Goal: Task Accomplishment & Management: Use online tool/utility

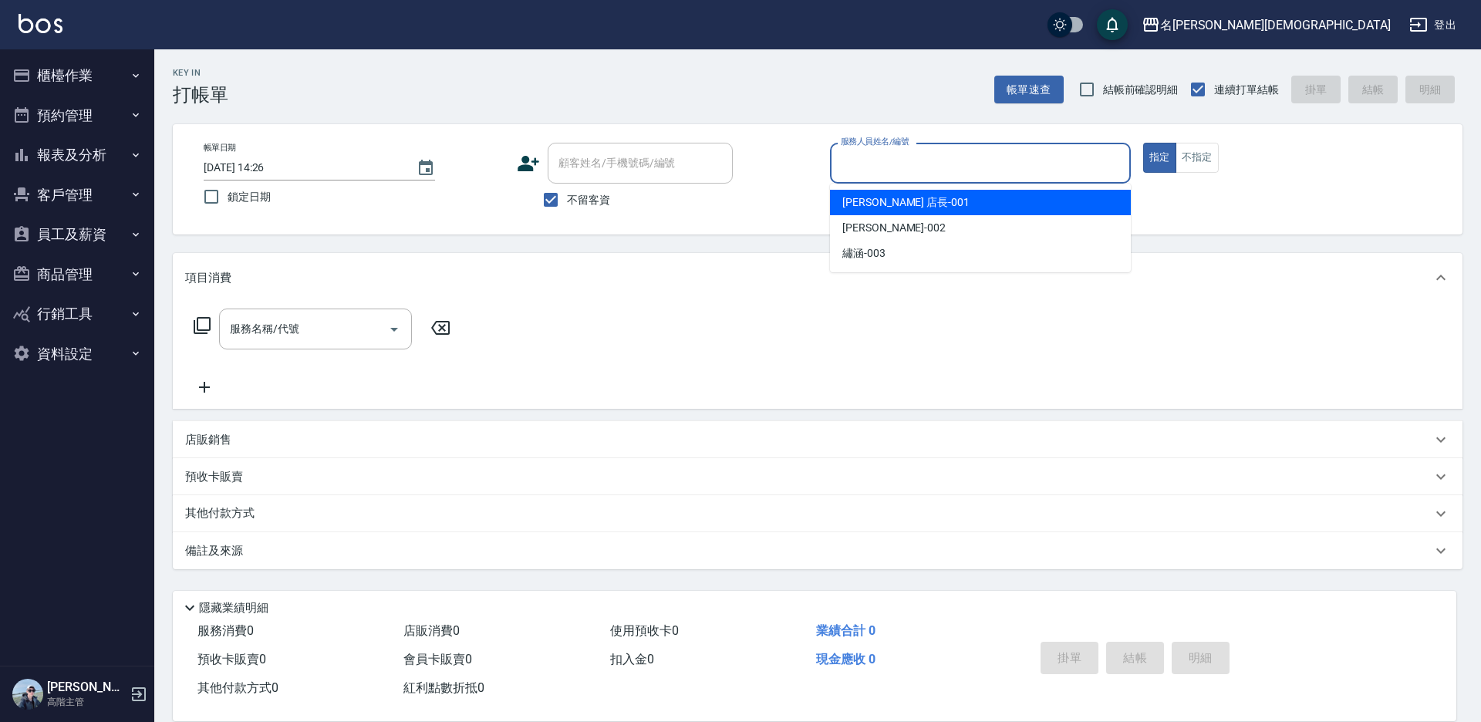
click at [871, 202] on span "[PERSON_NAME] 店長 -001" at bounding box center [905, 202] width 127 height 16
type input "[PERSON_NAME] 店長-001"
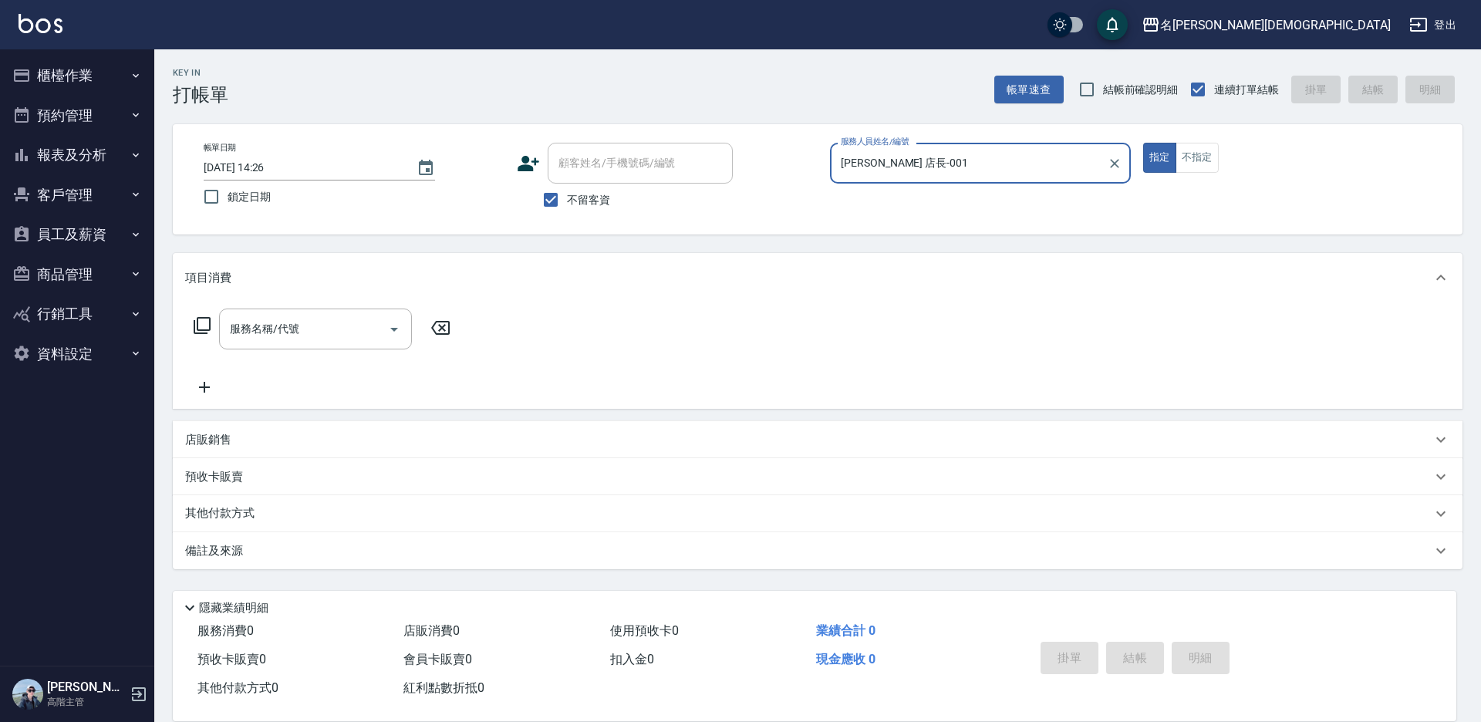
click at [204, 320] on icon at bounding box center [202, 325] width 19 height 19
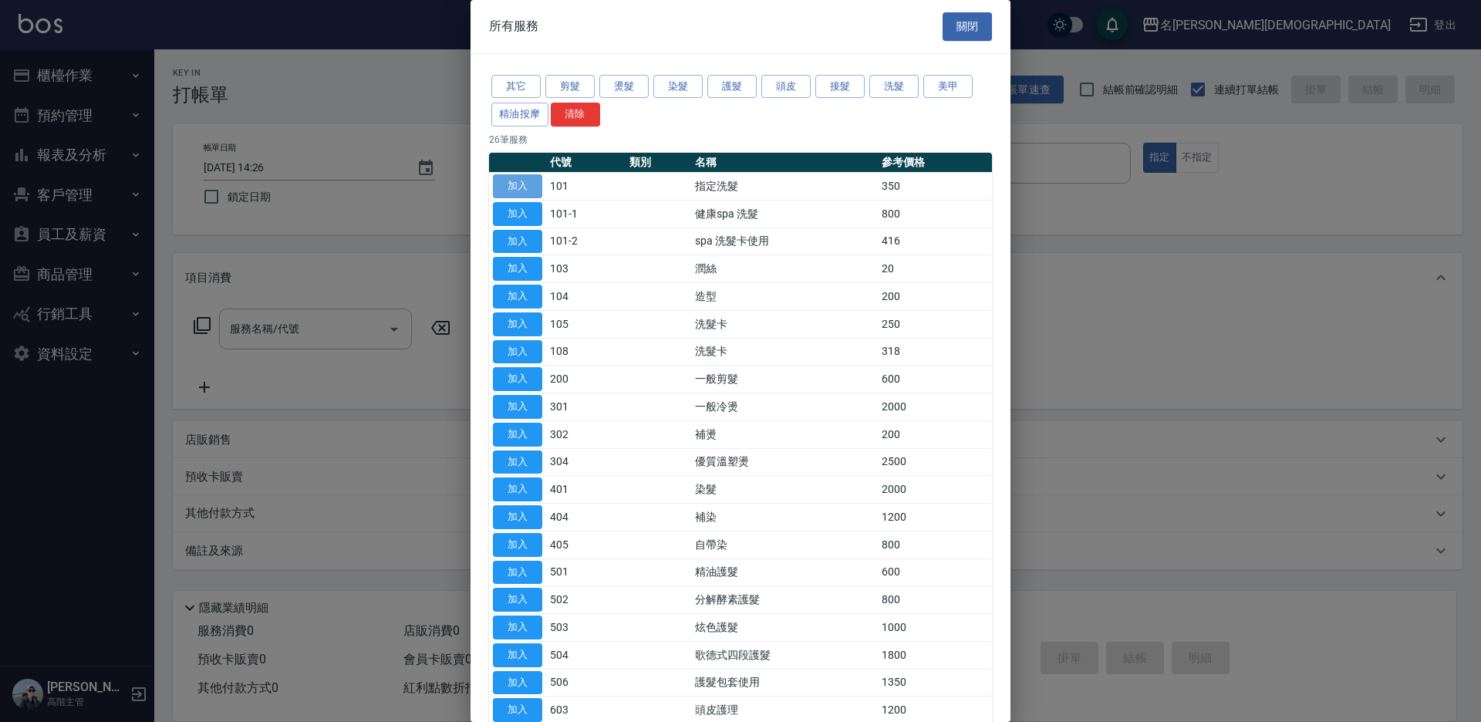
click at [512, 180] on button "加入" at bounding box center [517, 186] width 49 height 24
type input "指定洗髮(101)"
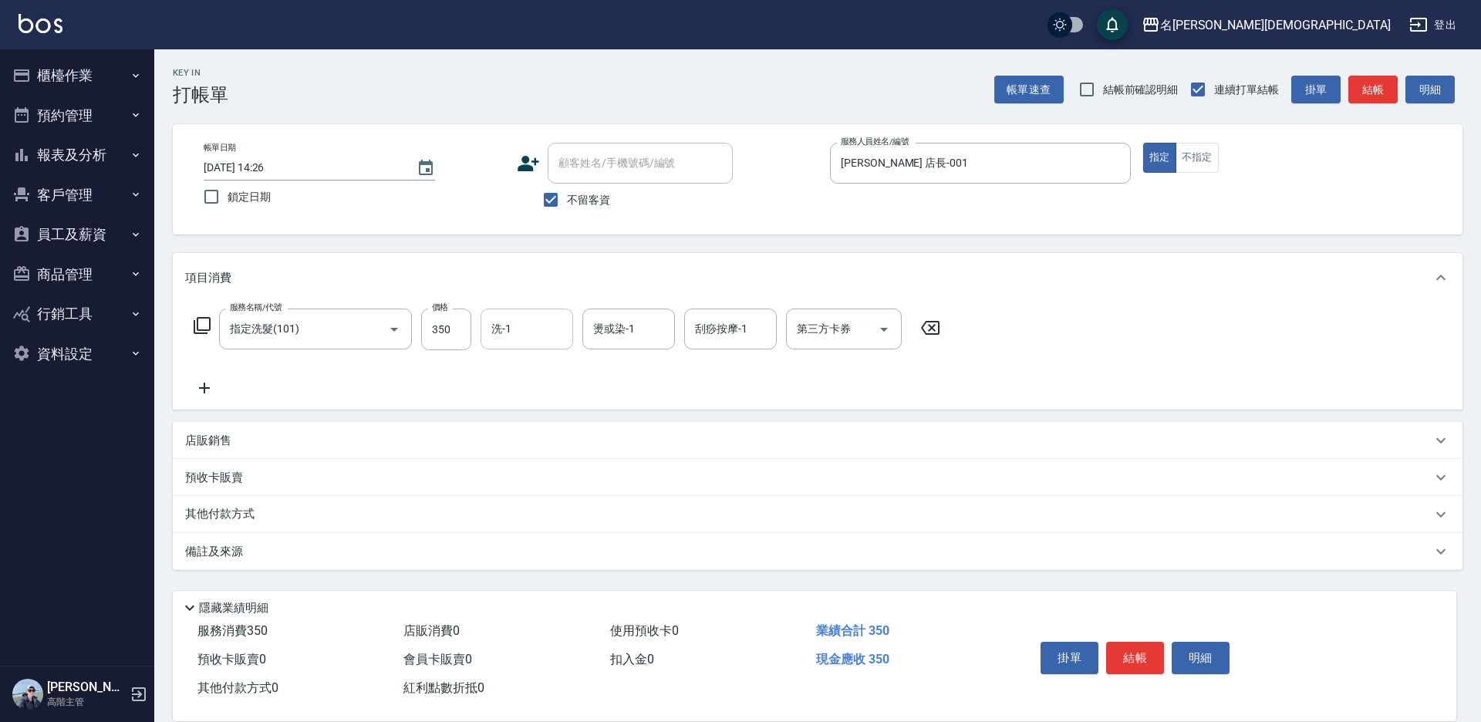
click at [521, 338] on input "洗-1" at bounding box center [526, 328] width 79 height 27
drag, startPoint x: 551, startPoint y: 399, endPoint x: 638, endPoint y: 430, distance: 91.7
click at [552, 399] on div "香香 -002" at bounding box center [526, 409] width 93 height 25
type input "香香-002"
drag, startPoint x: 1131, startPoint y: 648, endPoint x: 1131, endPoint y: 638, distance: 10.0
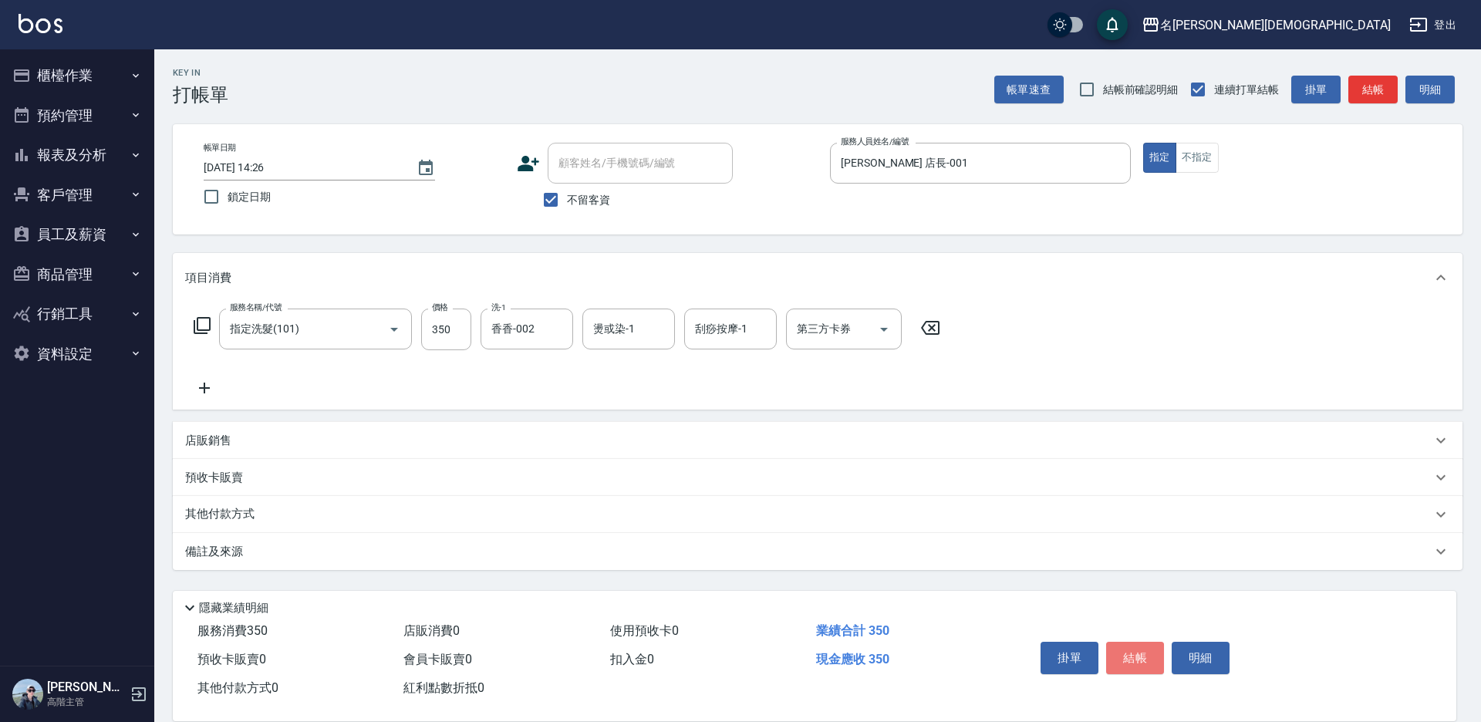
click at [1131, 647] on button "結帳" at bounding box center [1135, 658] width 58 height 32
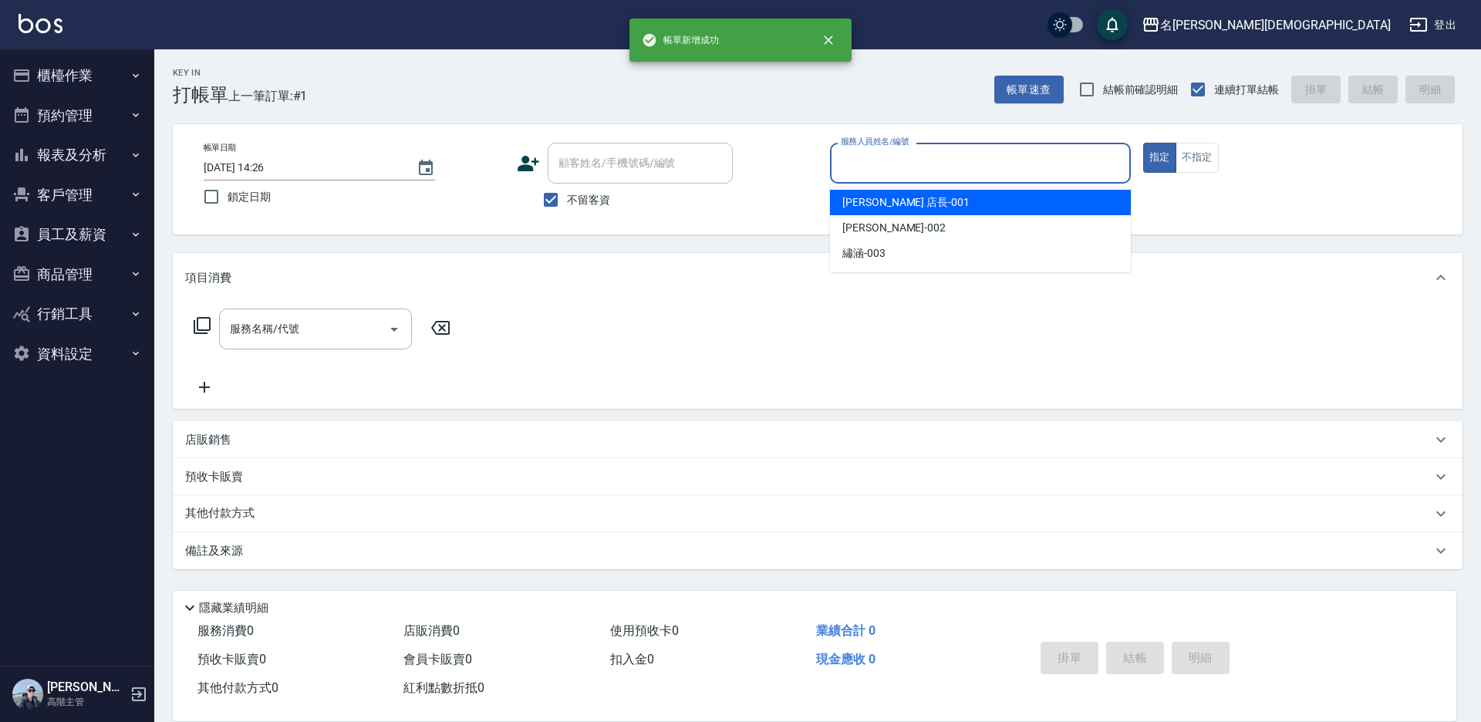
drag, startPoint x: 859, startPoint y: 164, endPoint x: 867, endPoint y: 184, distance: 21.5
click at [860, 164] on input "服務人員姓名/編號" at bounding box center [980, 163] width 287 height 27
drag, startPoint x: 869, startPoint y: 199, endPoint x: 526, endPoint y: 244, distance: 346.1
click at [852, 202] on span "[PERSON_NAME] 店長 -001" at bounding box center [905, 202] width 127 height 16
type input "[PERSON_NAME] 店長-001"
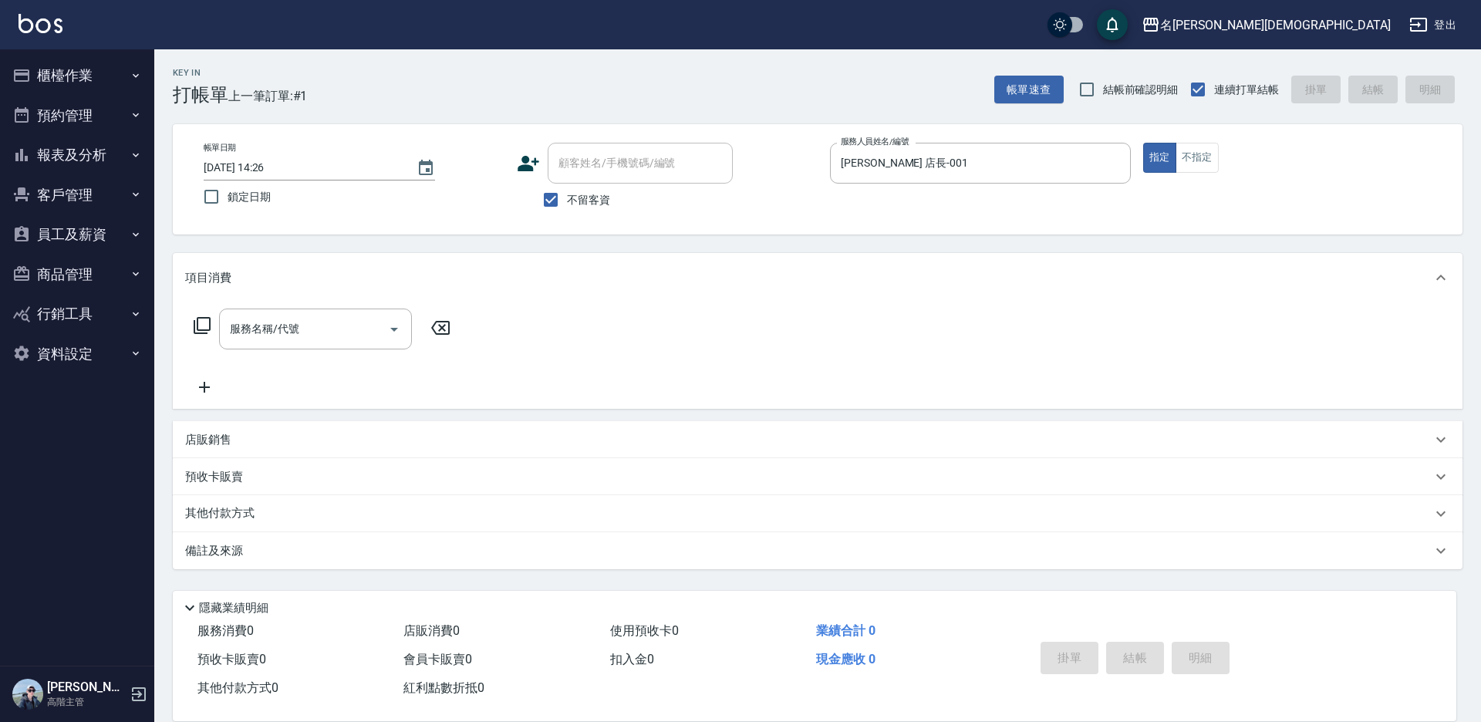
click at [198, 328] on icon at bounding box center [202, 325] width 17 height 17
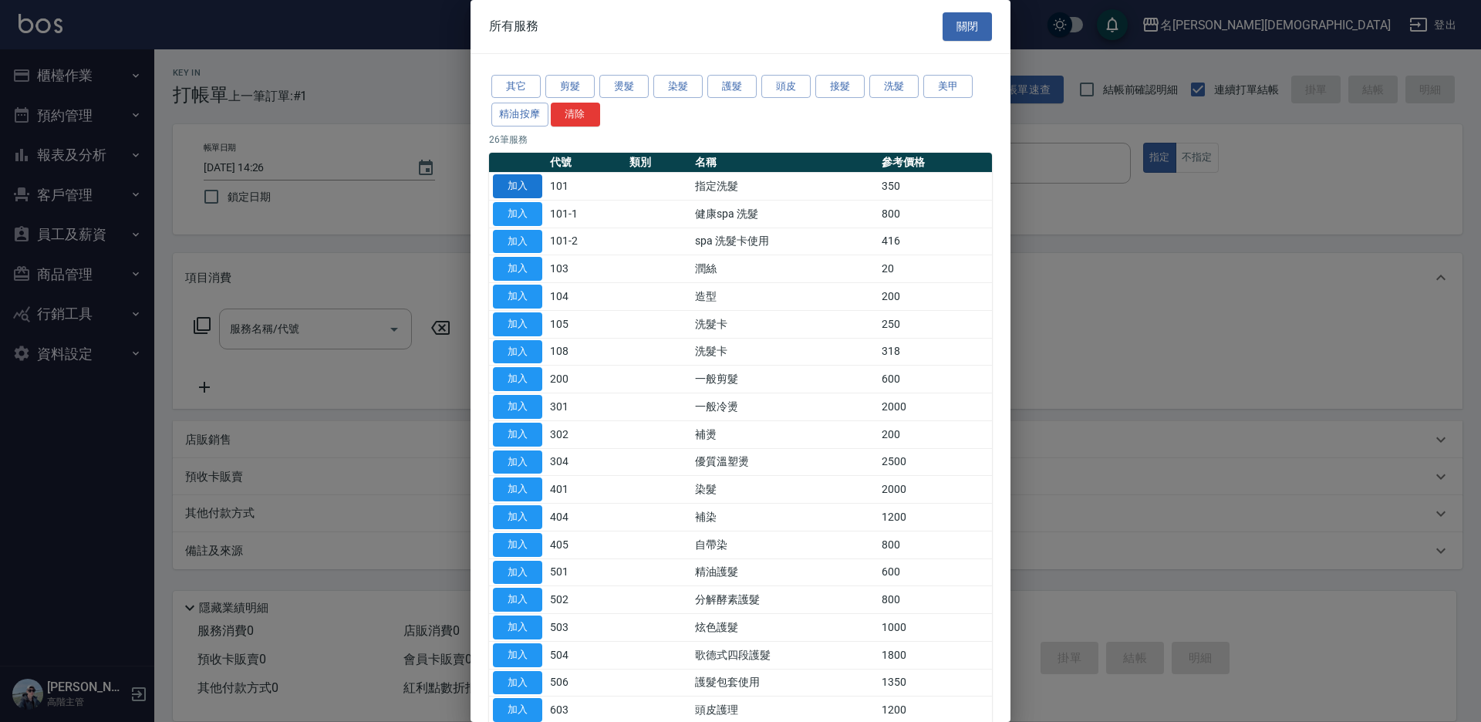
click at [523, 180] on button "加入" at bounding box center [517, 186] width 49 height 24
type input "指定洗髮(101)"
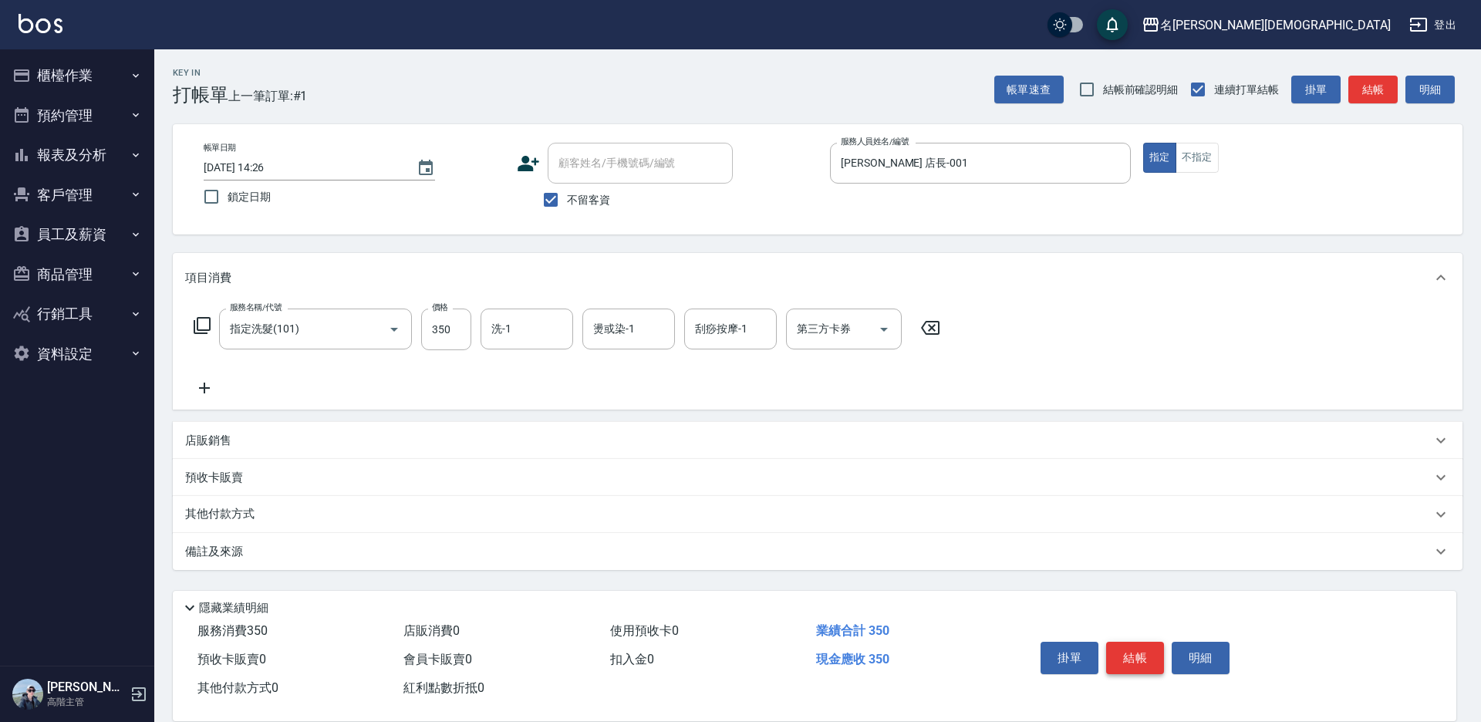
click at [1117, 649] on button "結帳" at bounding box center [1135, 658] width 58 height 32
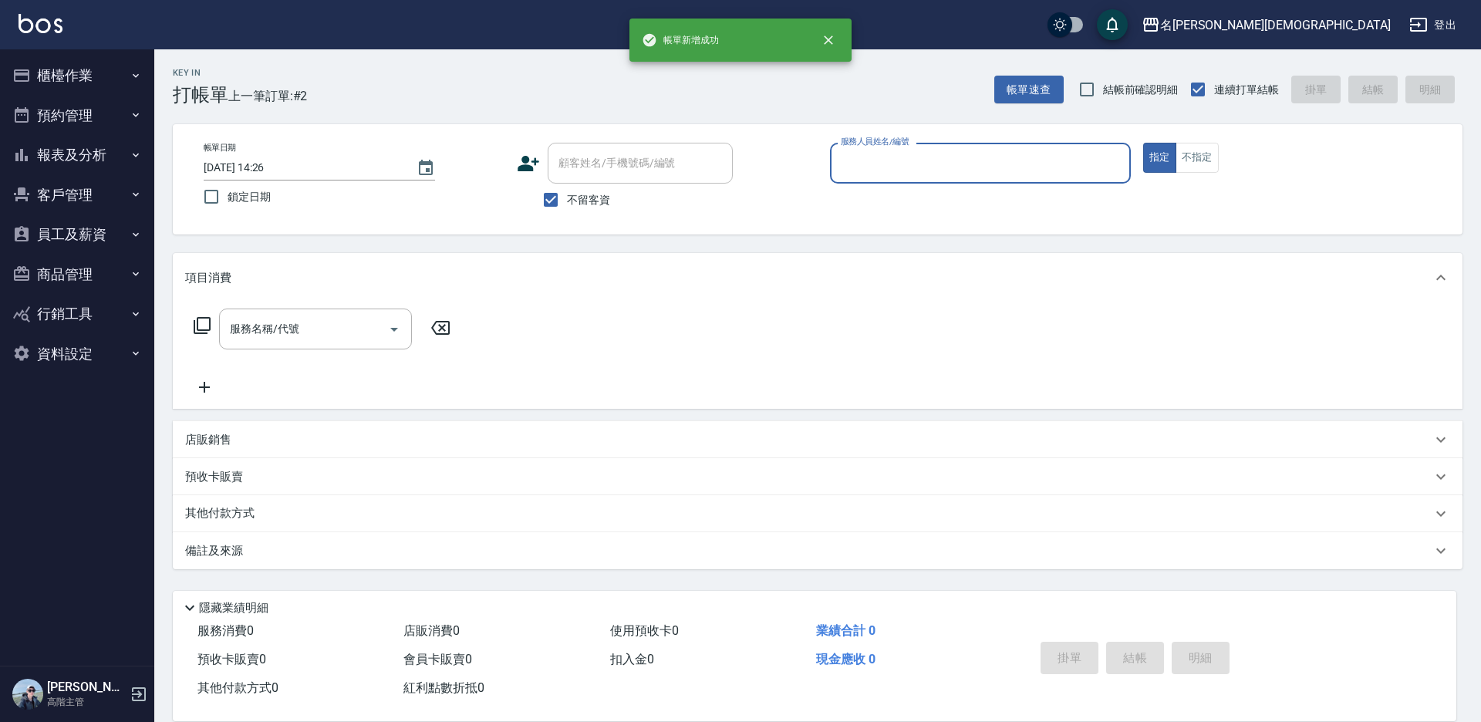
click at [876, 160] on input "服務人員姓名/編號" at bounding box center [980, 163] width 287 height 27
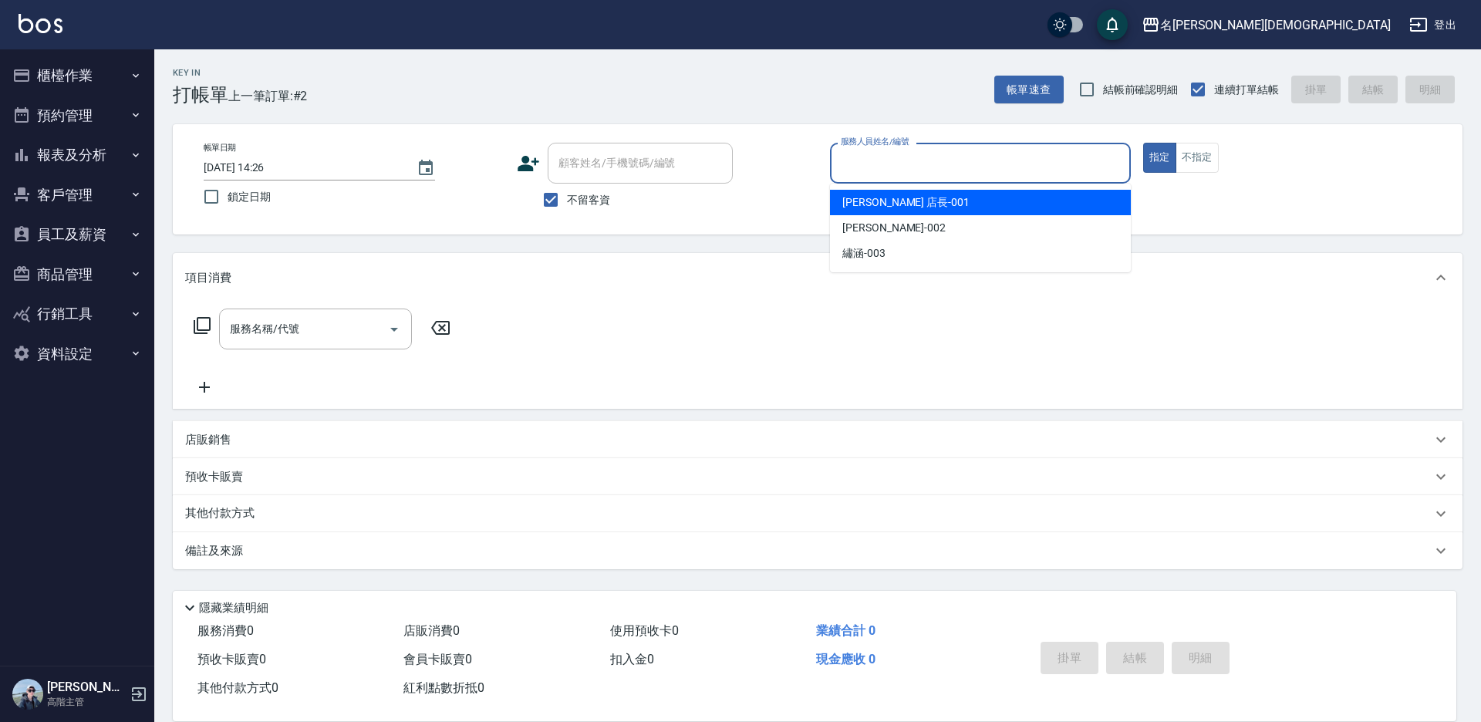
drag, startPoint x: 881, startPoint y: 192, endPoint x: 758, endPoint y: 214, distance: 125.4
click at [879, 197] on div "[PERSON_NAME] 店長 -001" at bounding box center [980, 202] width 301 height 25
type input "[PERSON_NAME] 店長-001"
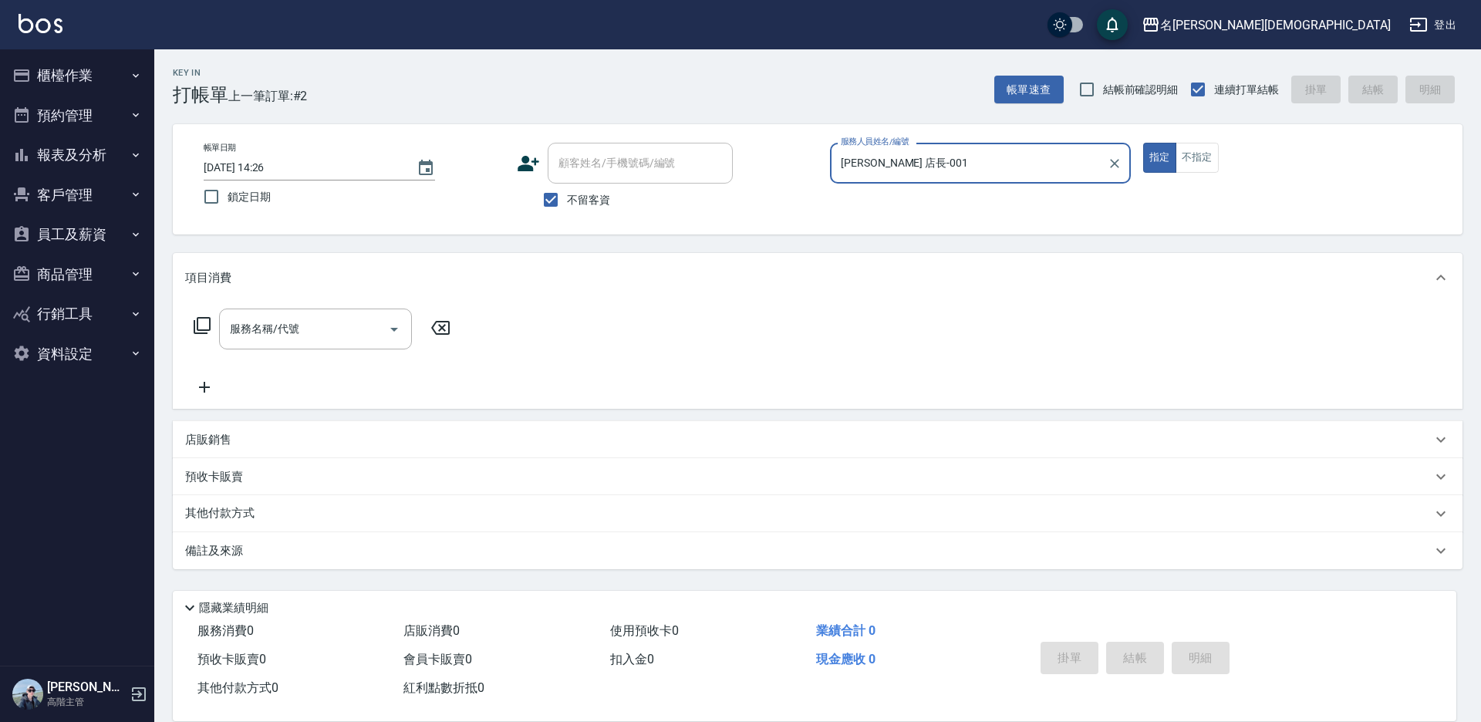
click at [200, 325] on icon at bounding box center [202, 325] width 19 height 19
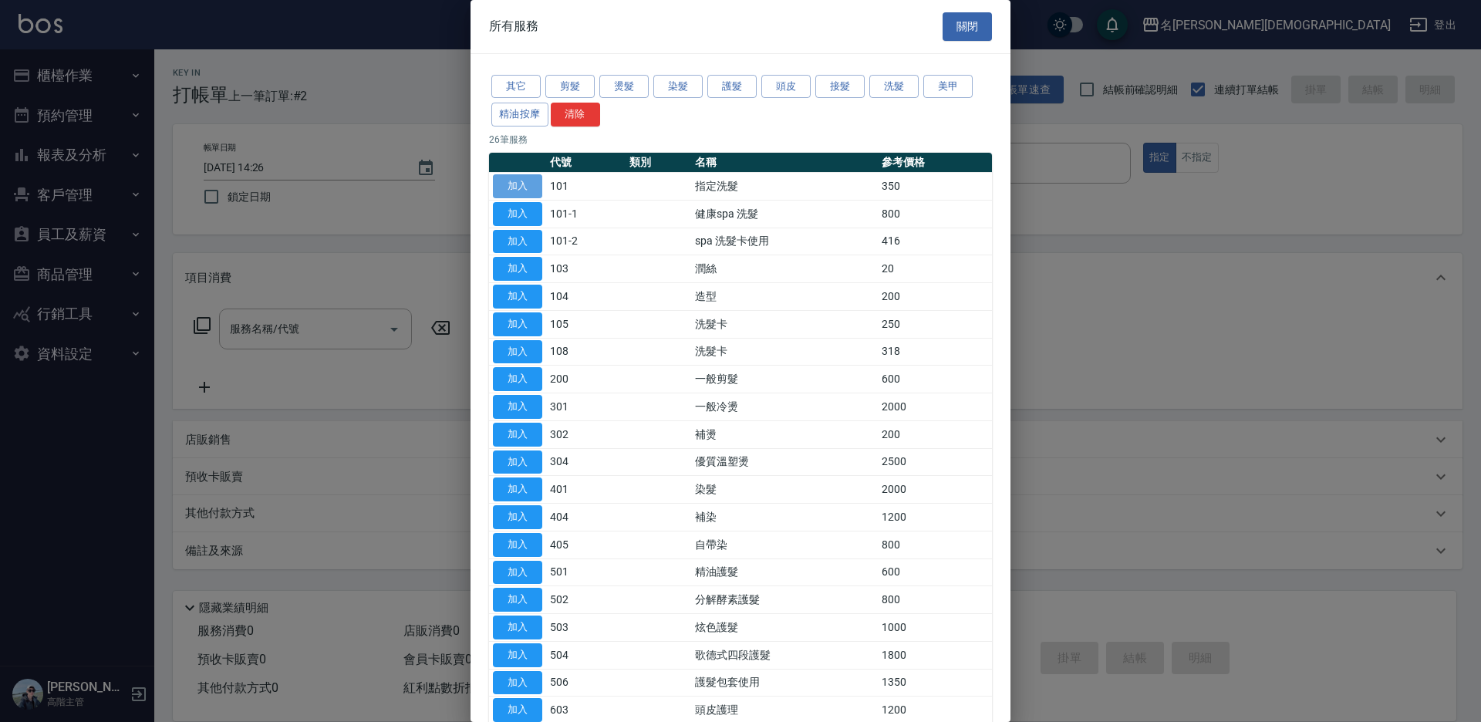
click at [517, 181] on button "加入" at bounding box center [517, 186] width 49 height 24
type input "指定洗髮(101)"
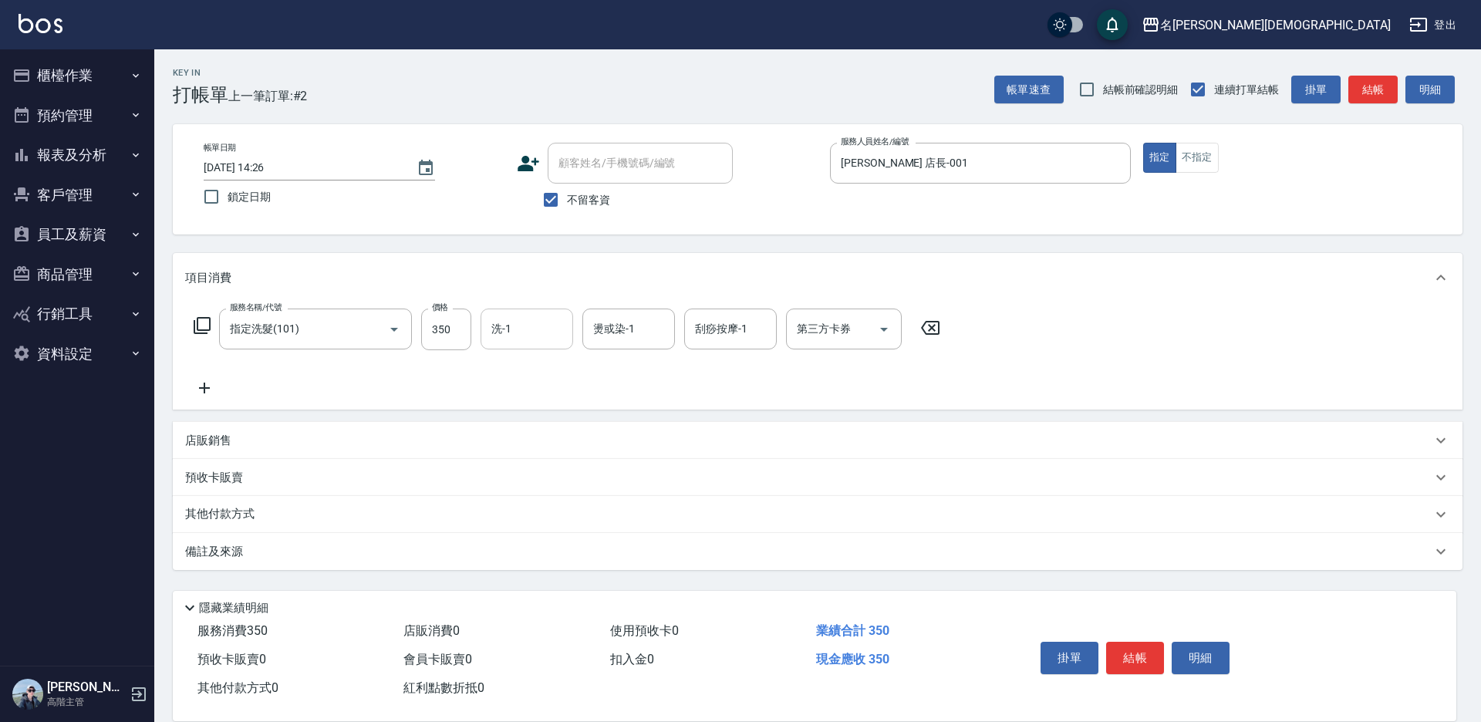
drag, startPoint x: 522, startPoint y: 319, endPoint x: 531, endPoint y: 345, distance: 27.6
click at [525, 327] on input "洗-1" at bounding box center [526, 328] width 79 height 27
drag, startPoint x: 541, startPoint y: 419, endPoint x: 652, endPoint y: 419, distance: 111.0
click at [543, 423] on div "繡涵 -003" at bounding box center [526, 435] width 93 height 25
type input "繡涵-003"
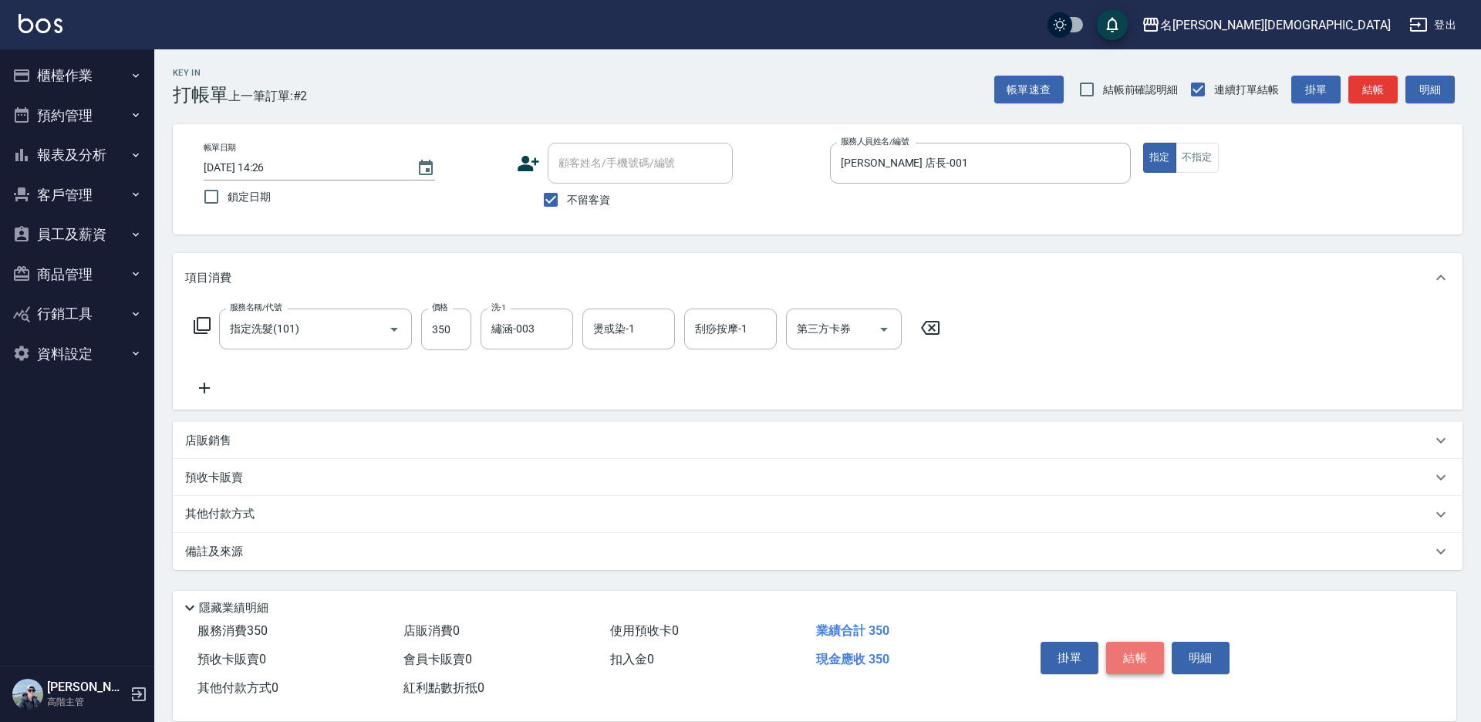
drag, startPoint x: 1125, startPoint y: 652, endPoint x: 1125, endPoint y: 574, distance: 77.9
click at [1125, 651] on button "結帳" at bounding box center [1135, 658] width 58 height 32
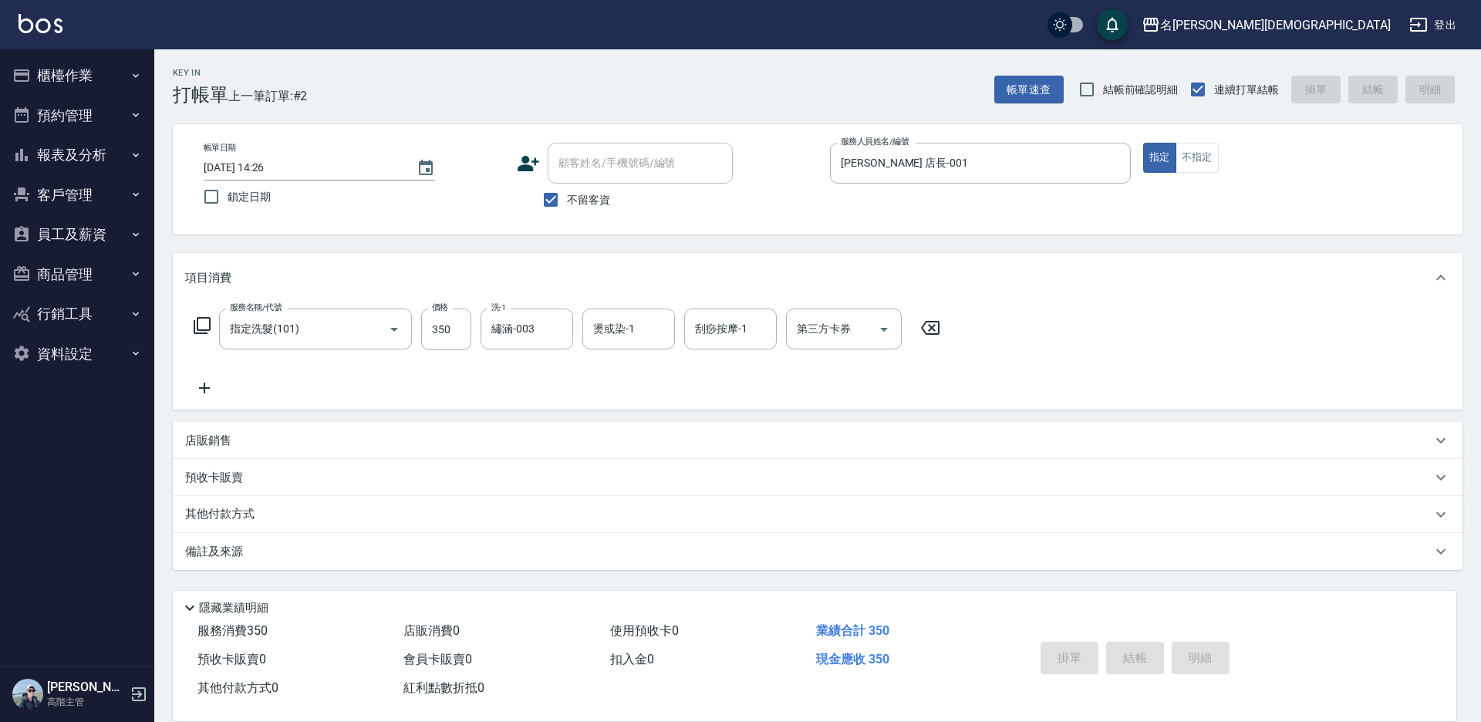
type input "[DATE] 14:27"
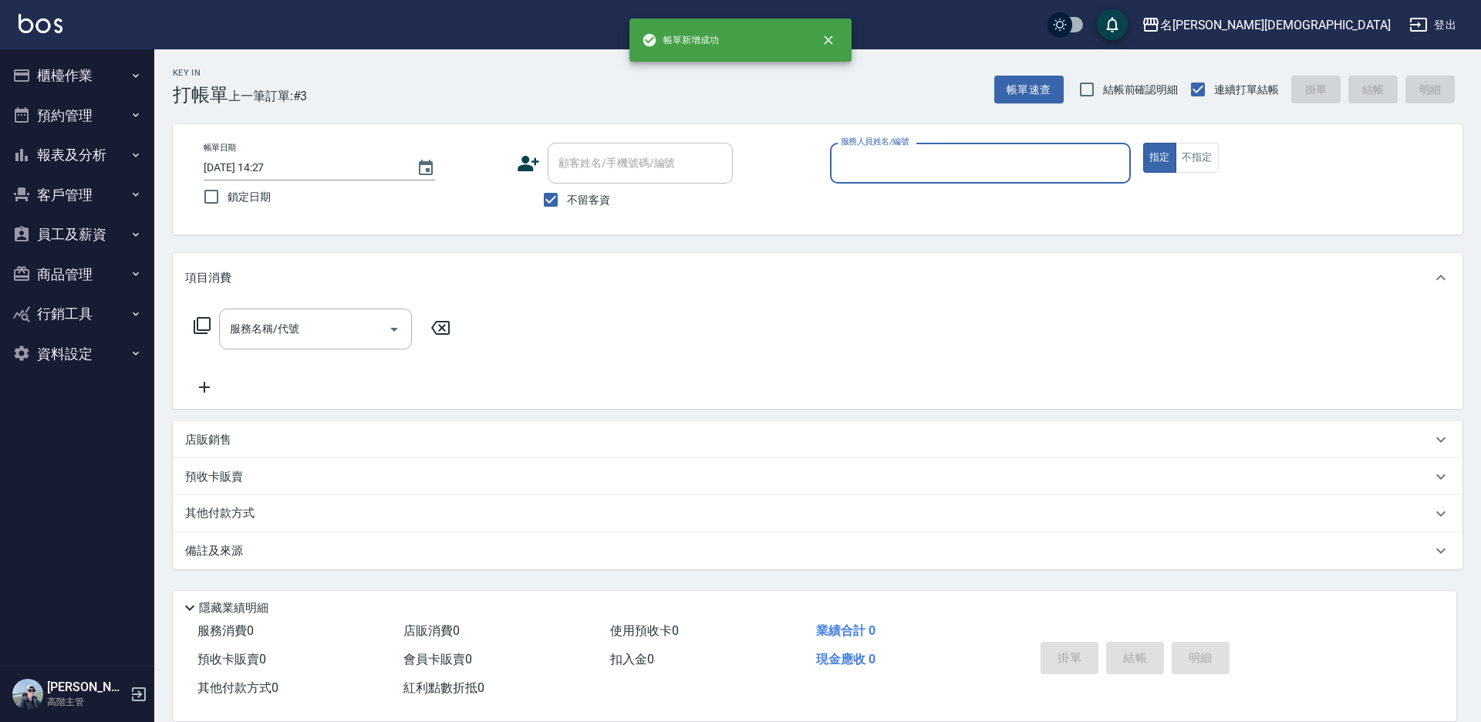
click at [886, 165] on input "服務人員姓名/編號" at bounding box center [980, 163] width 287 height 27
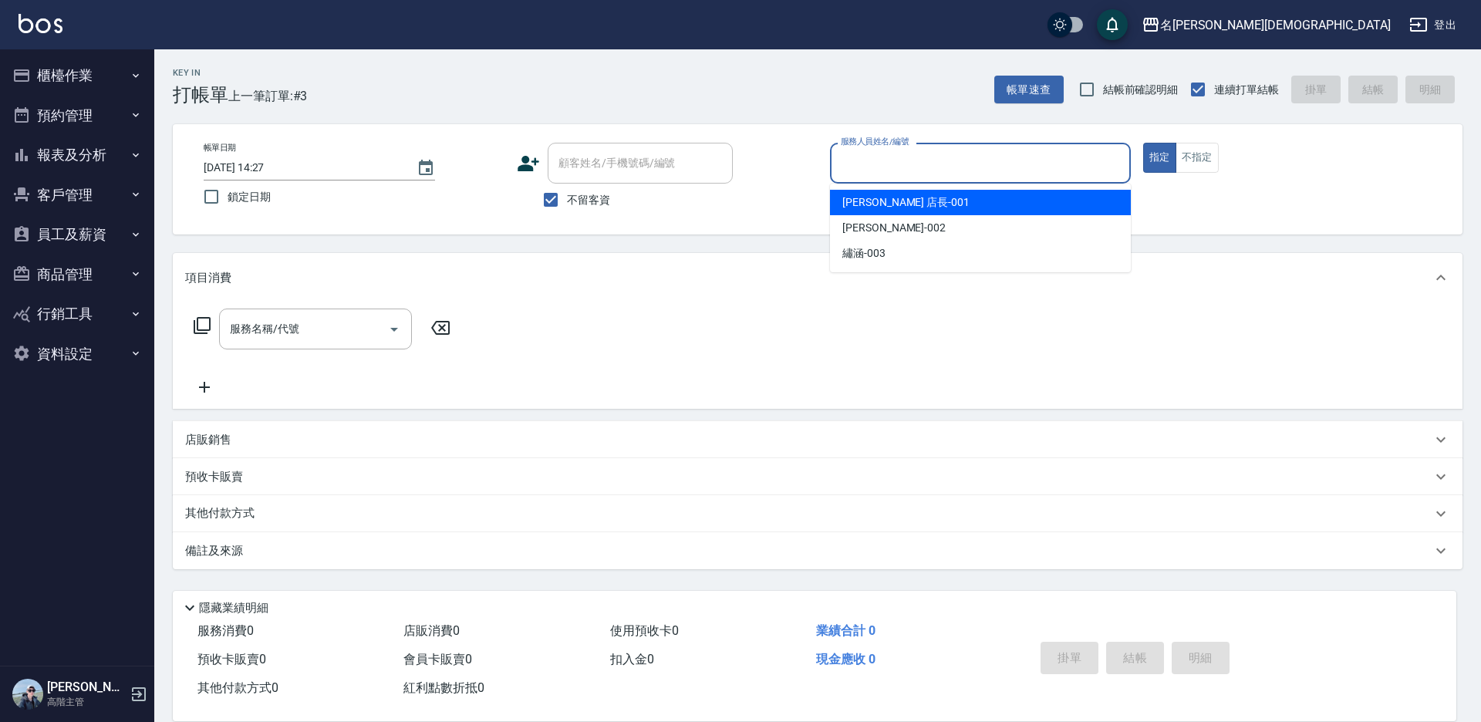
drag, startPoint x: 873, startPoint y: 204, endPoint x: 547, endPoint y: 247, distance: 328.2
click at [865, 209] on span "[PERSON_NAME] 店長 -001" at bounding box center [905, 202] width 127 height 16
type input "[PERSON_NAME] 店長-001"
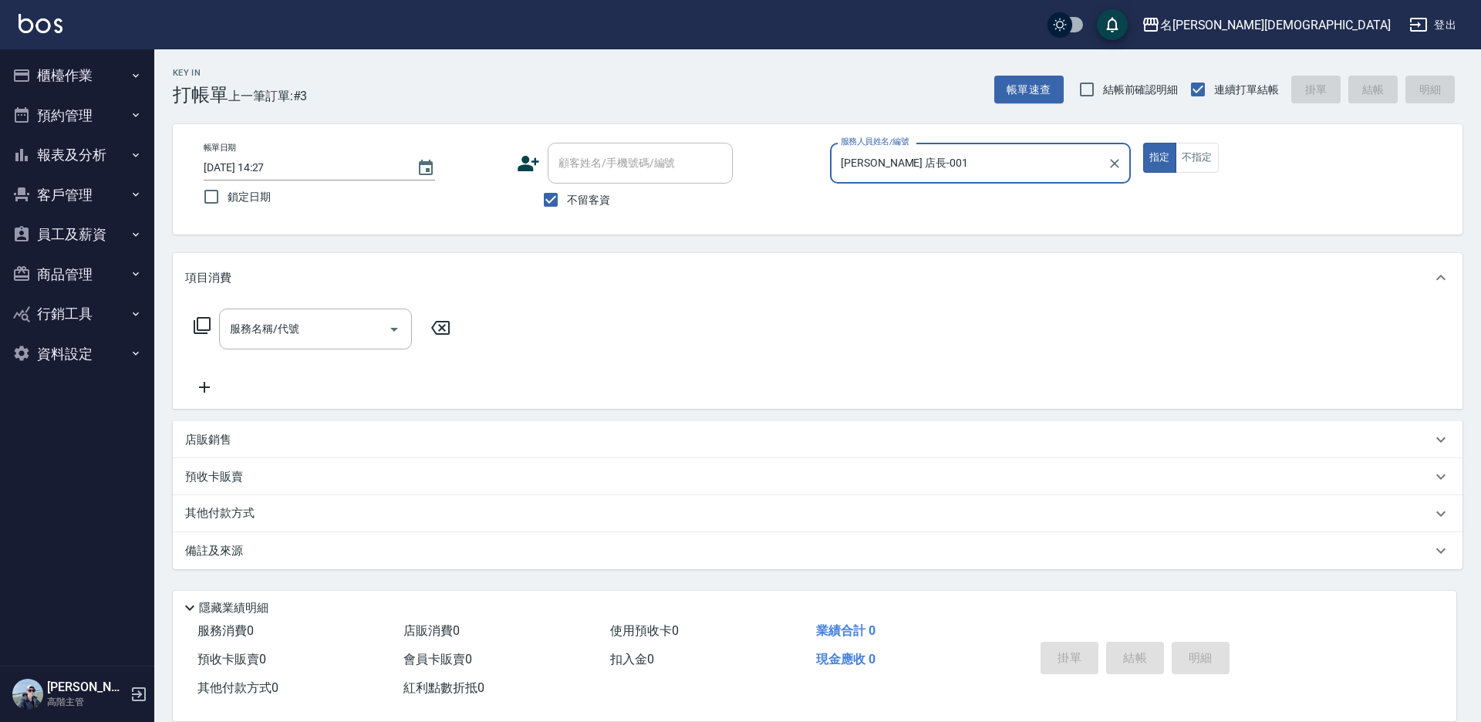
click at [201, 326] on icon at bounding box center [202, 325] width 19 height 19
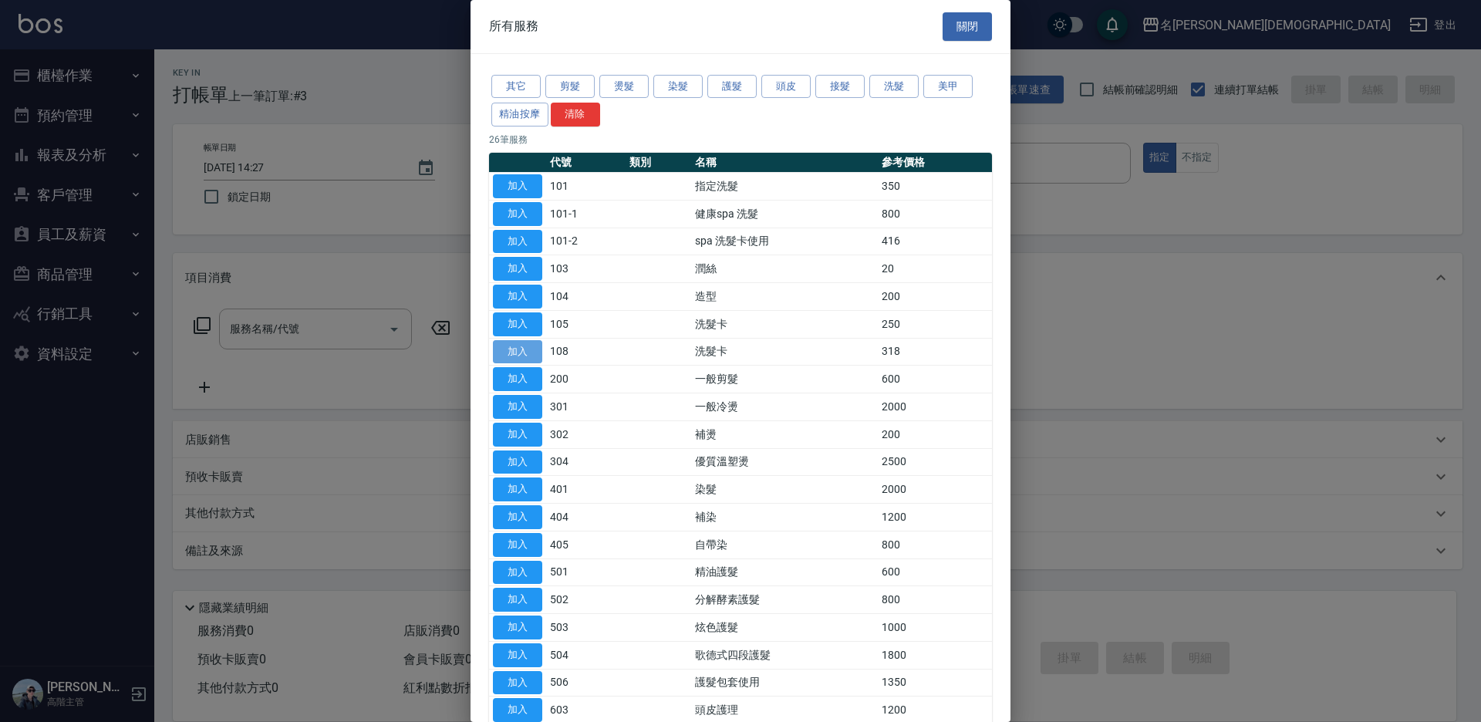
drag, startPoint x: 530, startPoint y: 347, endPoint x: 537, endPoint y: 346, distance: 7.7
click at [531, 347] on button "加入" at bounding box center [517, 352] width 49 height 24
type input "洗髮卡(108)"
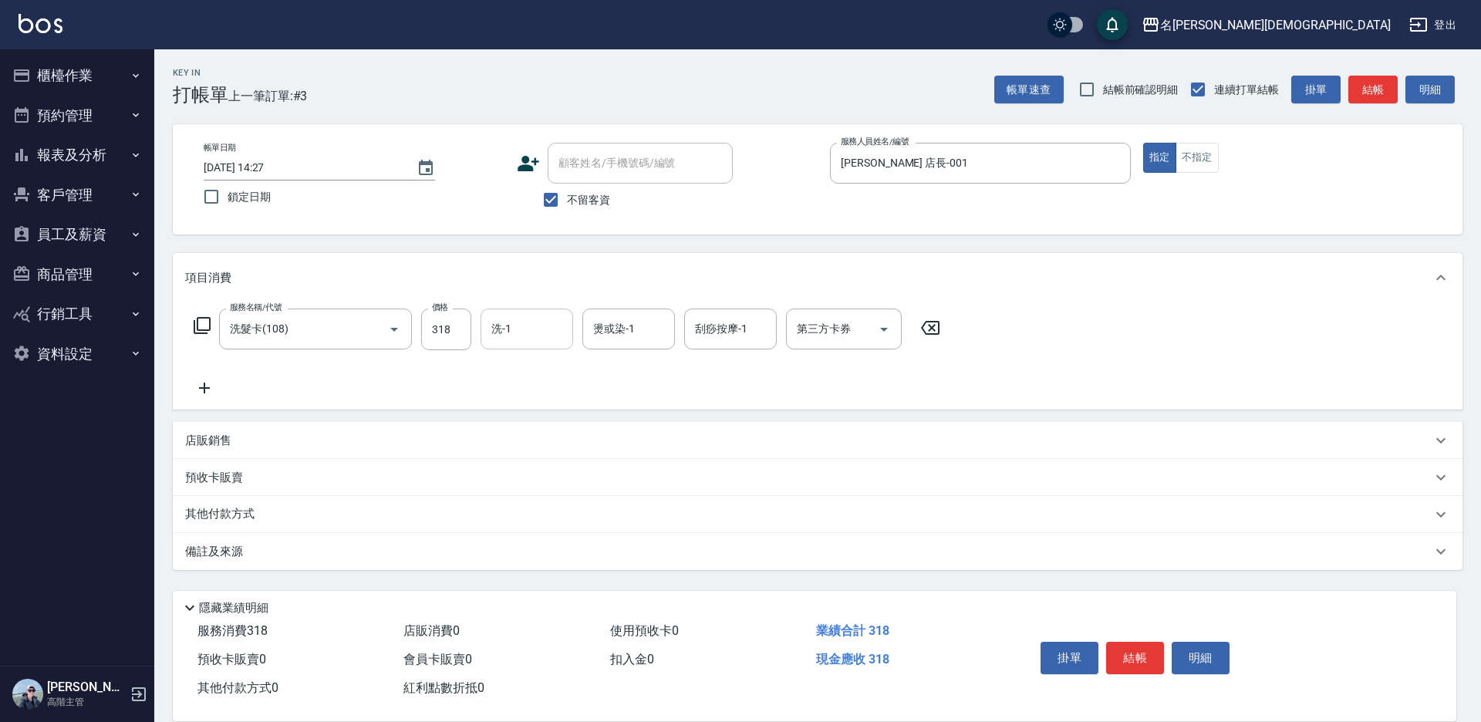
drag, startPoint x: 530, startPoint y: 335, endPoint x: 532, endPoint y: 345, distance: 10.3
click at [530, 335] on input "洗-1" at bounding box center [526, 328] width 79 height 27
drag, startPoint x: 542, startPoint y: 420, endPoint x: 598, endPoint y: 418, distance: 56.3
click at [547, 423] on div "繡涵 -003" at bounding box center [526, 435] width 93 height 25
type input "繡涵-003"
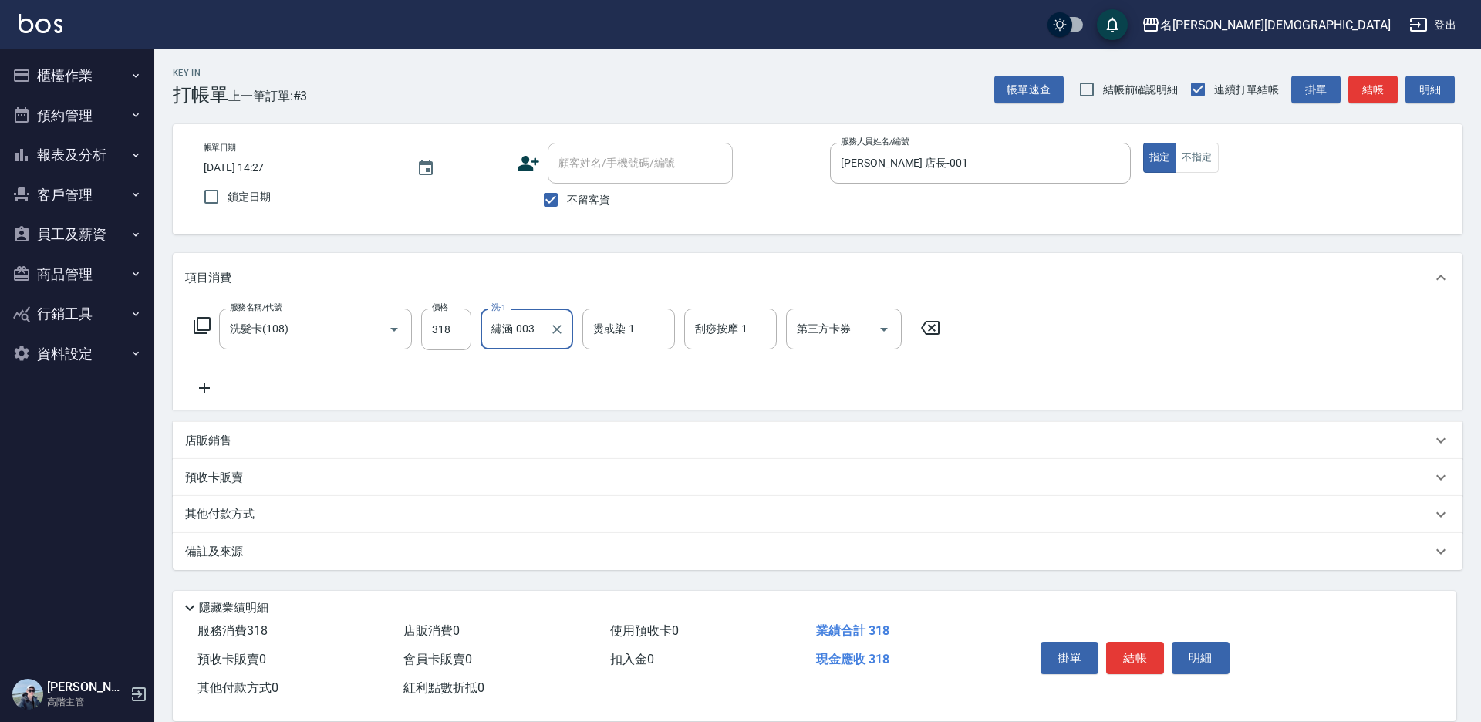
click at [819, 333] on div "第三方卡券 第三方卡券" at bounding box center [844, 328] width 116 height 41
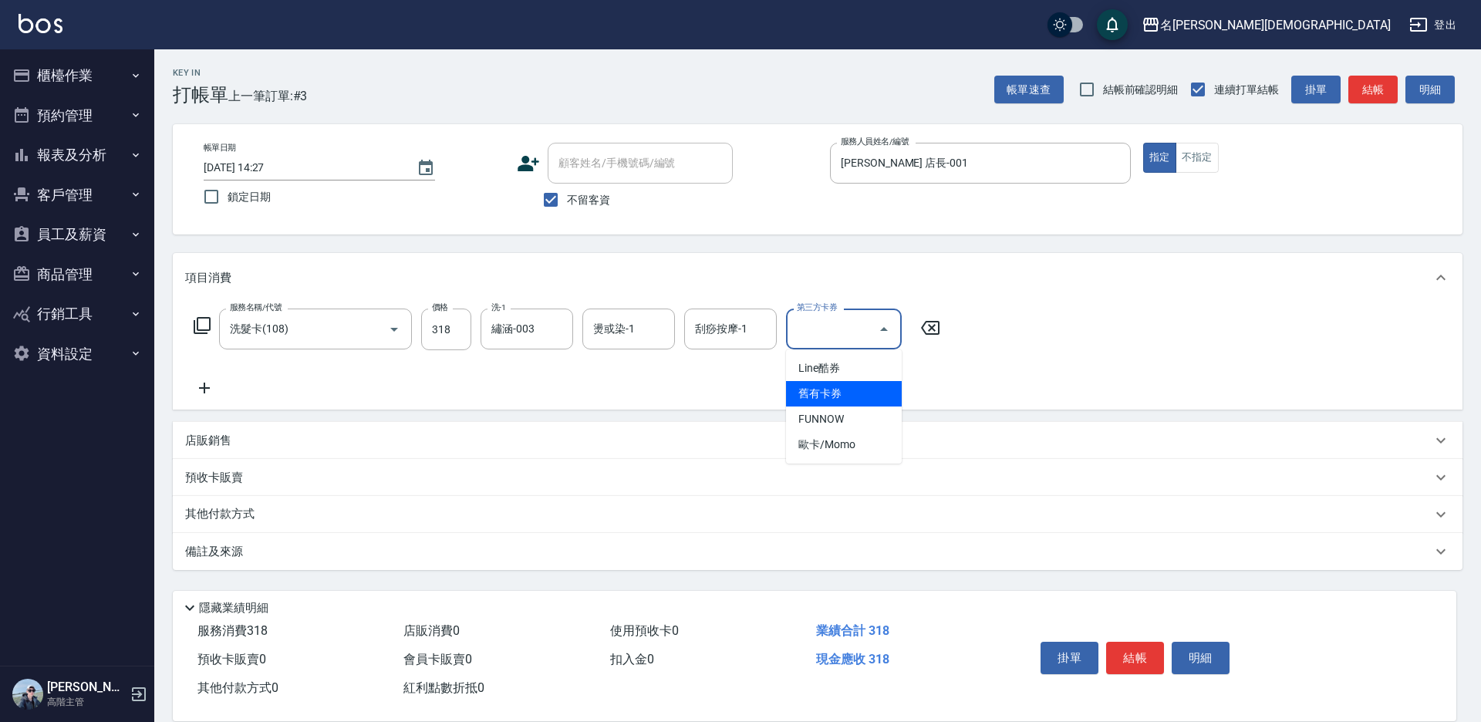
click at [835, 391] on span "舊有卡券" at bounding box center [844, 393] width 116 height 25
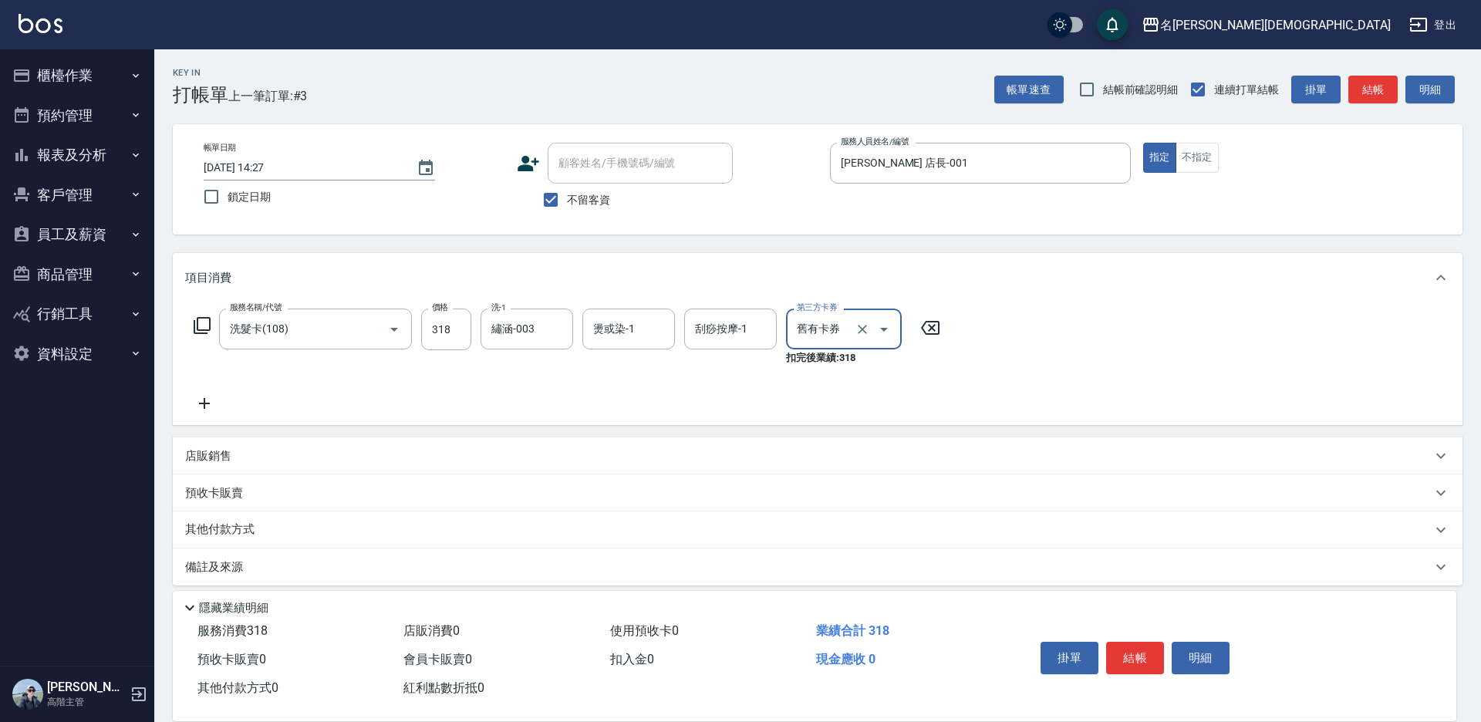
type input "舊有卡券"
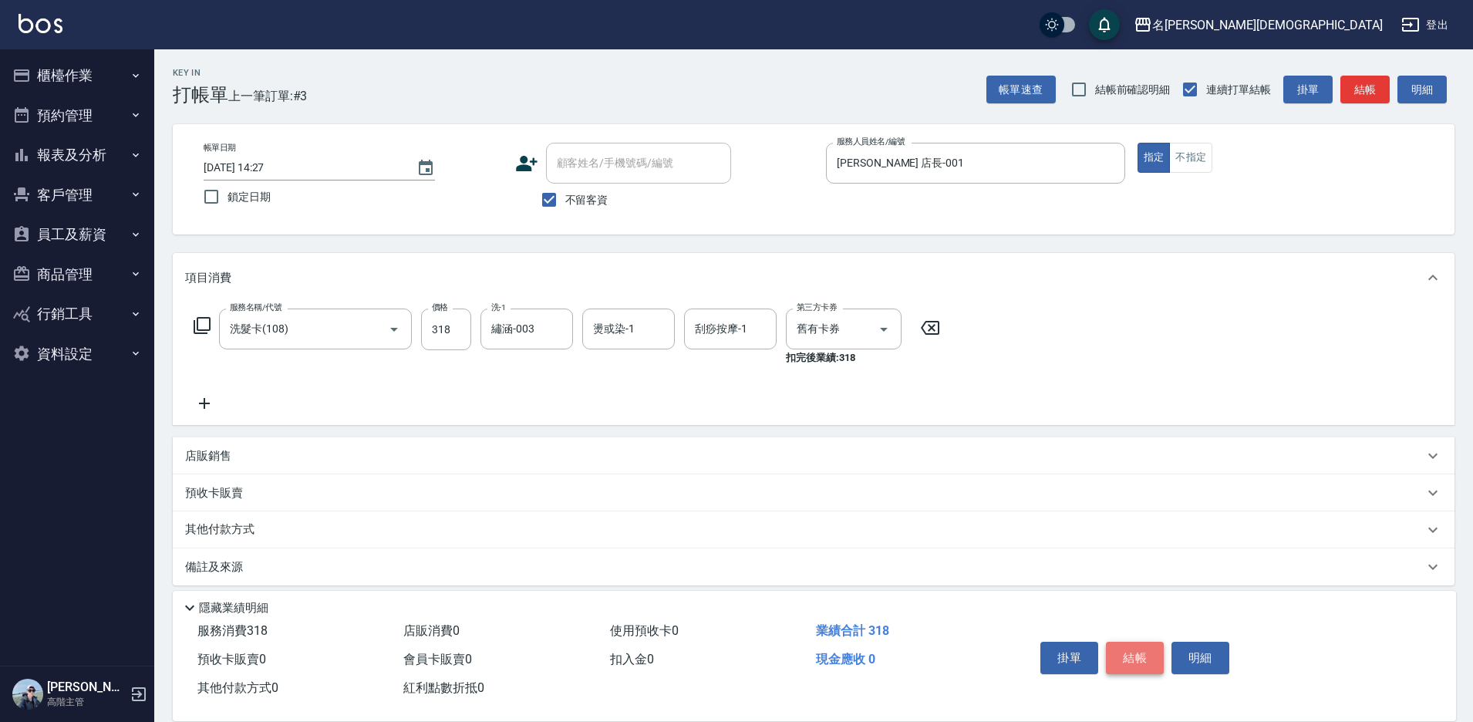
click at [1130, 649] on button "結帳" at bounding box center [1135, 658] width 58 height 32
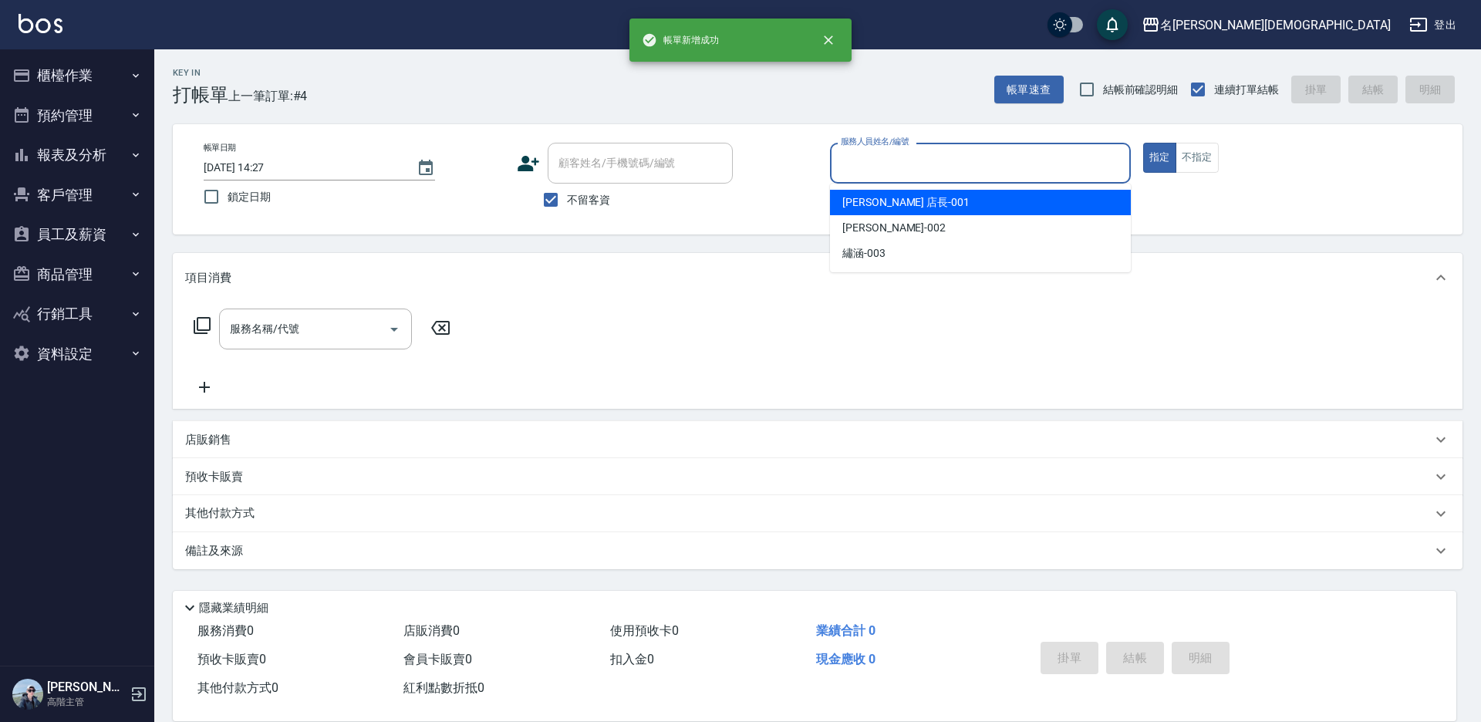
click at [898, 173] on input "服務人員姓名/編號" at bounding box center [980, 163] width 287 height 27
click at [878, 208] on span "[PERSON_NAME] 店長 -001" at bounding box center [905, 202] width 127 height 16
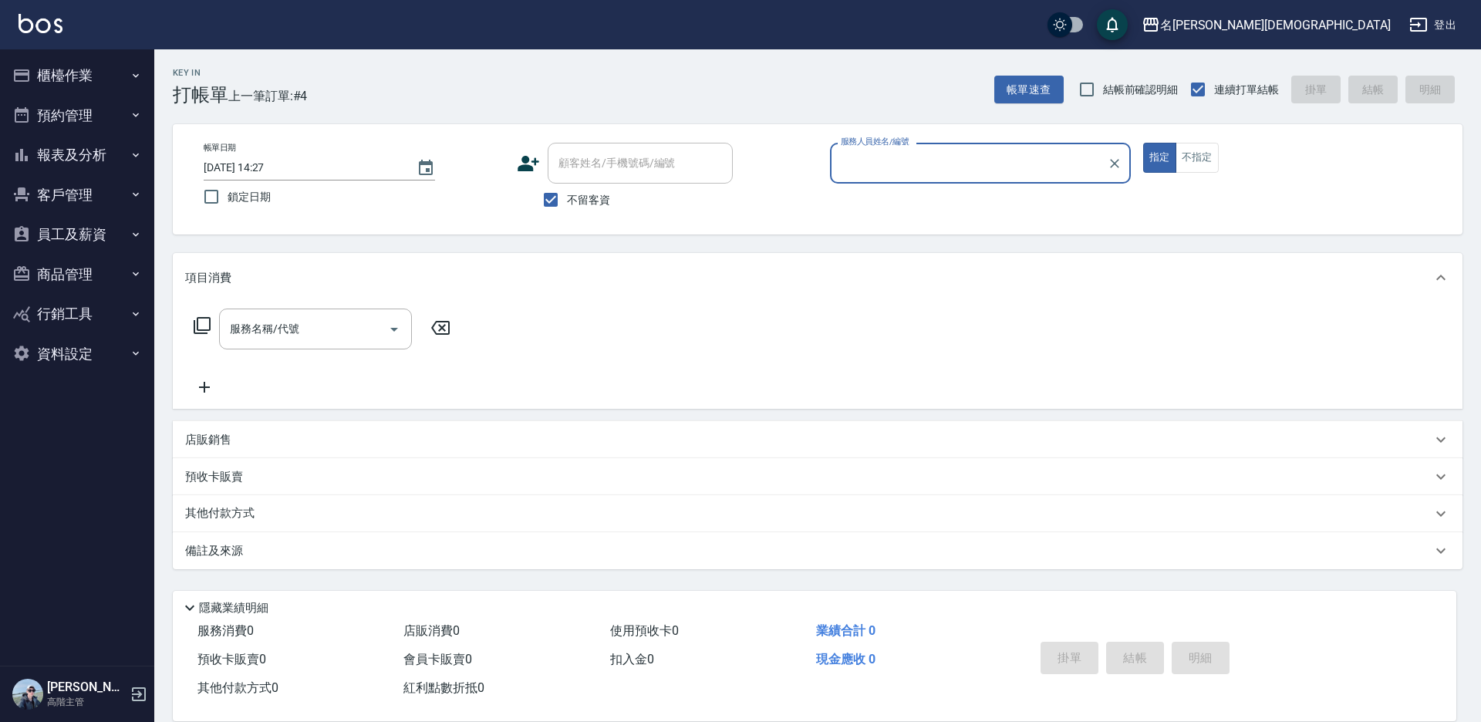
type input "[PERSON_NAME] 店長-001"
click at [203, 326] on icon at bounding box center [202, 325] width 19 height 19
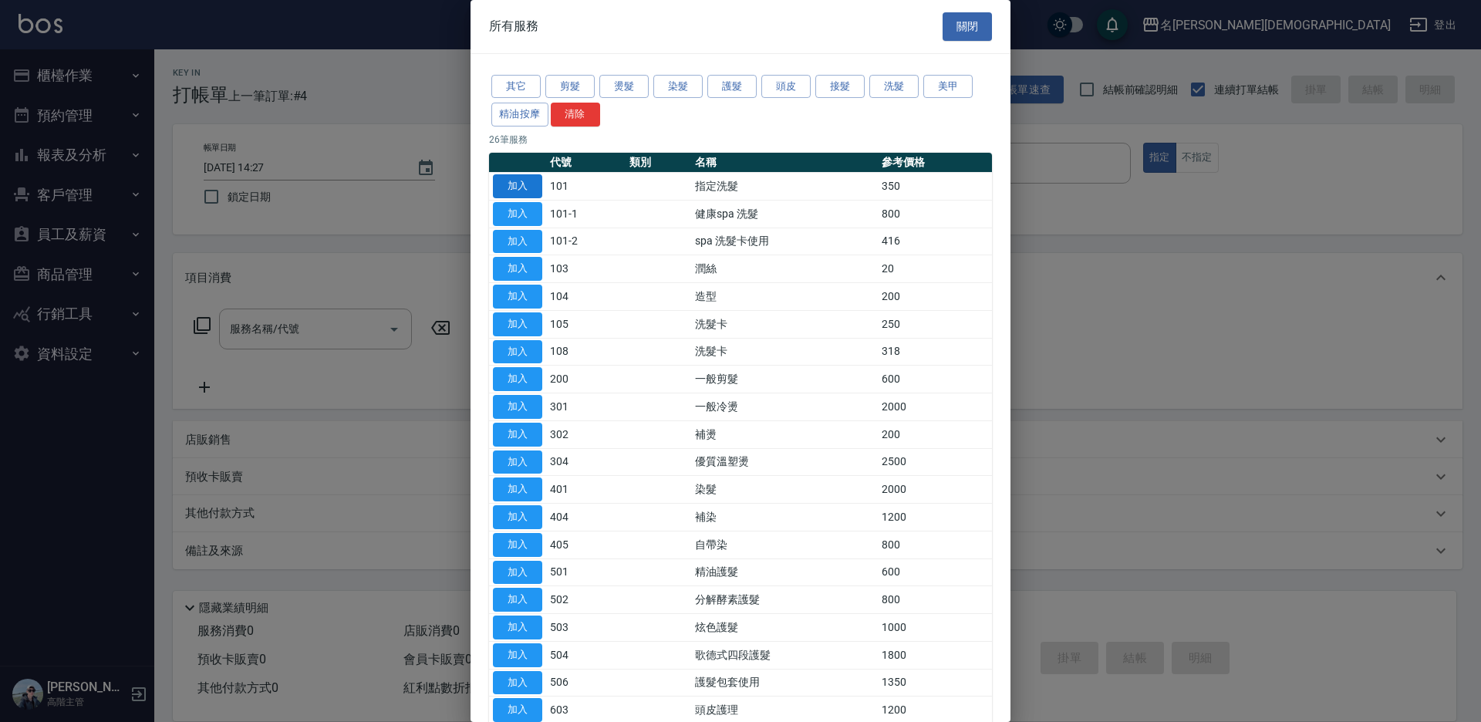
click at [518, 184] on button "加入" at bounding box center [517, 186] width 49 height 24
type input "指定洗髮(101)"
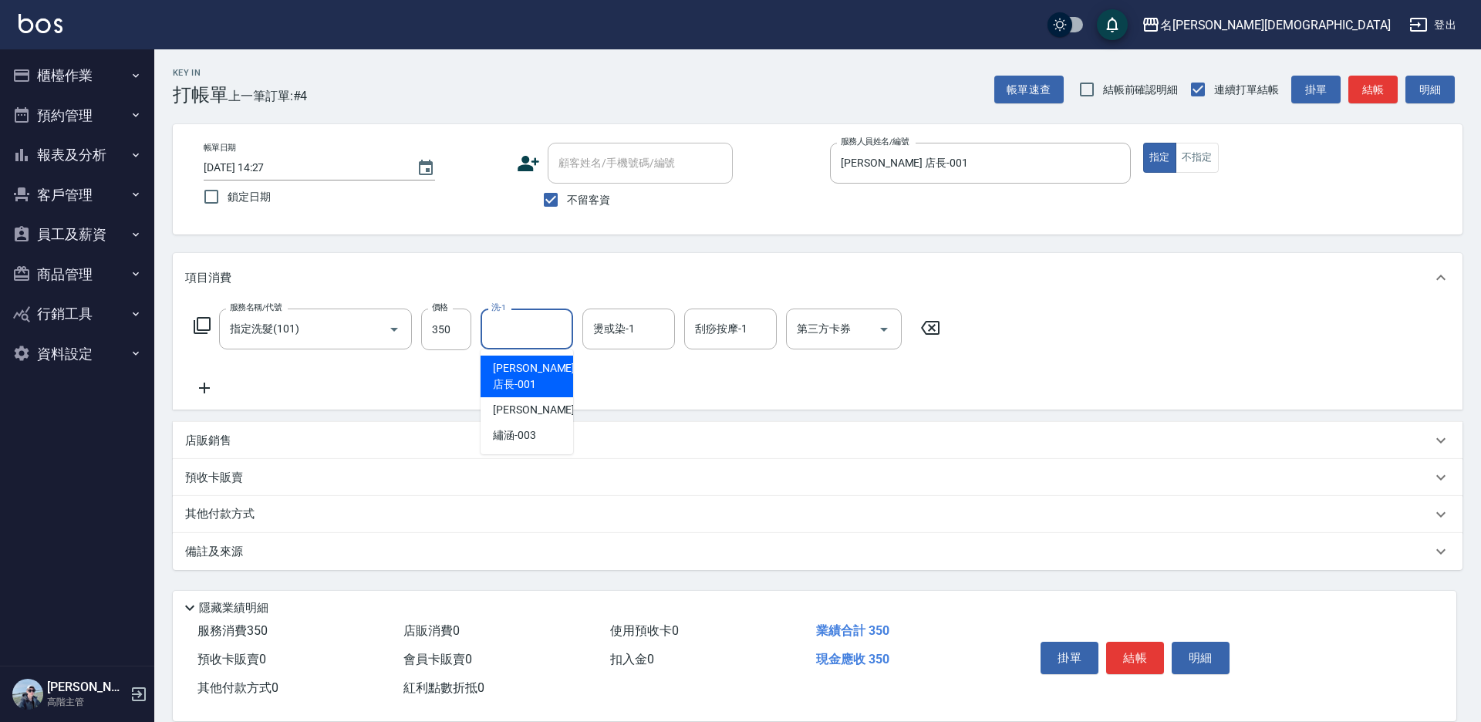
click at [523, 332] on input "洗-1" at bounding box center [526, 328] width 79 height 27
drag, startPoint x: 527, startPoint y: 420, endPoint x: 622, endPoint y: 446, distance: 98.2
click at [534, 427] on span "繡涵 -003" at bounding box center [514, 435] width 43 height 16
type input "繡涵-003"
click at [1134, 652] on button "結帳" at bounding box center [1135, 658] width 58 height 32
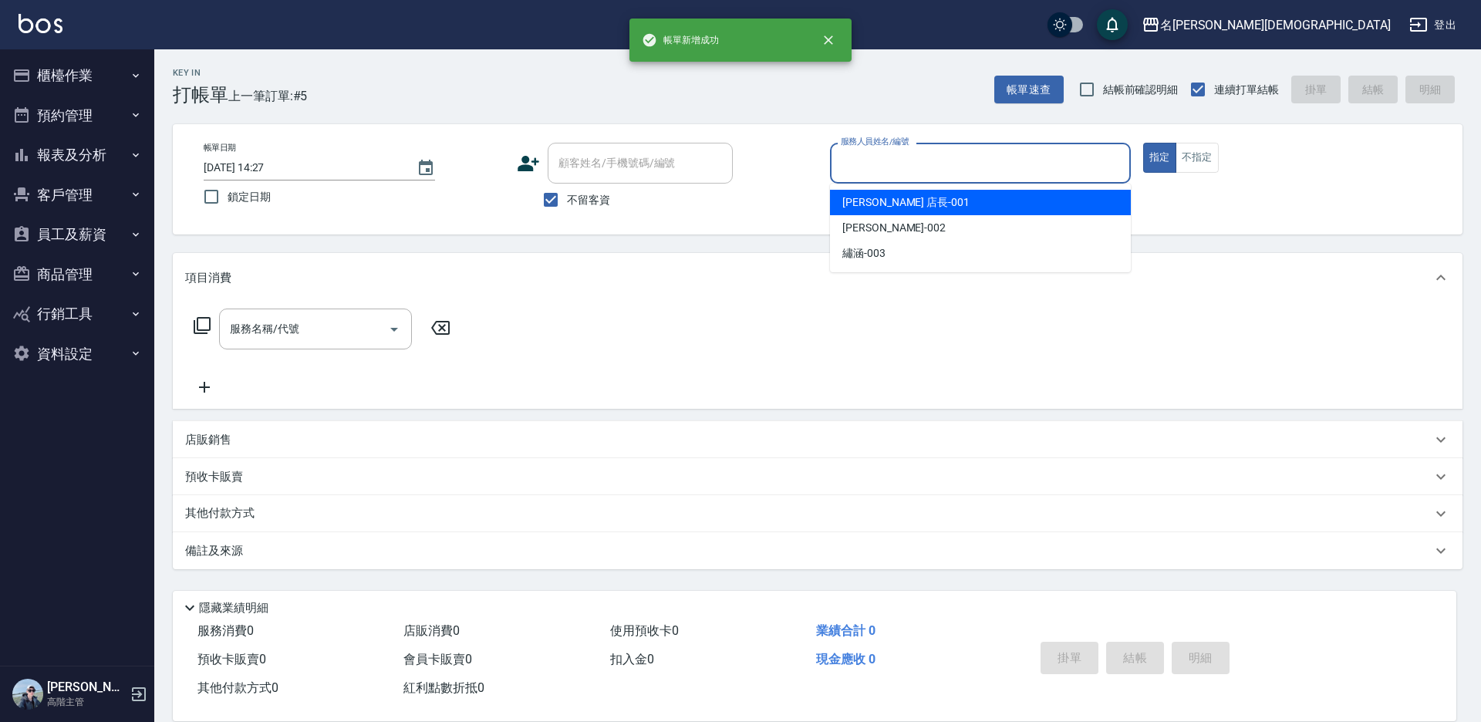
click at [868, 160] on input "服務人員姓名/編號" at bounding box center [980, 163] width 287 height 27
click at [864, 194] on div "[PERSON_NAME] 店長 -001" at bounding box center [980, 202] width 301 height 25
type input "[PERSON_NAME] 店長-001"
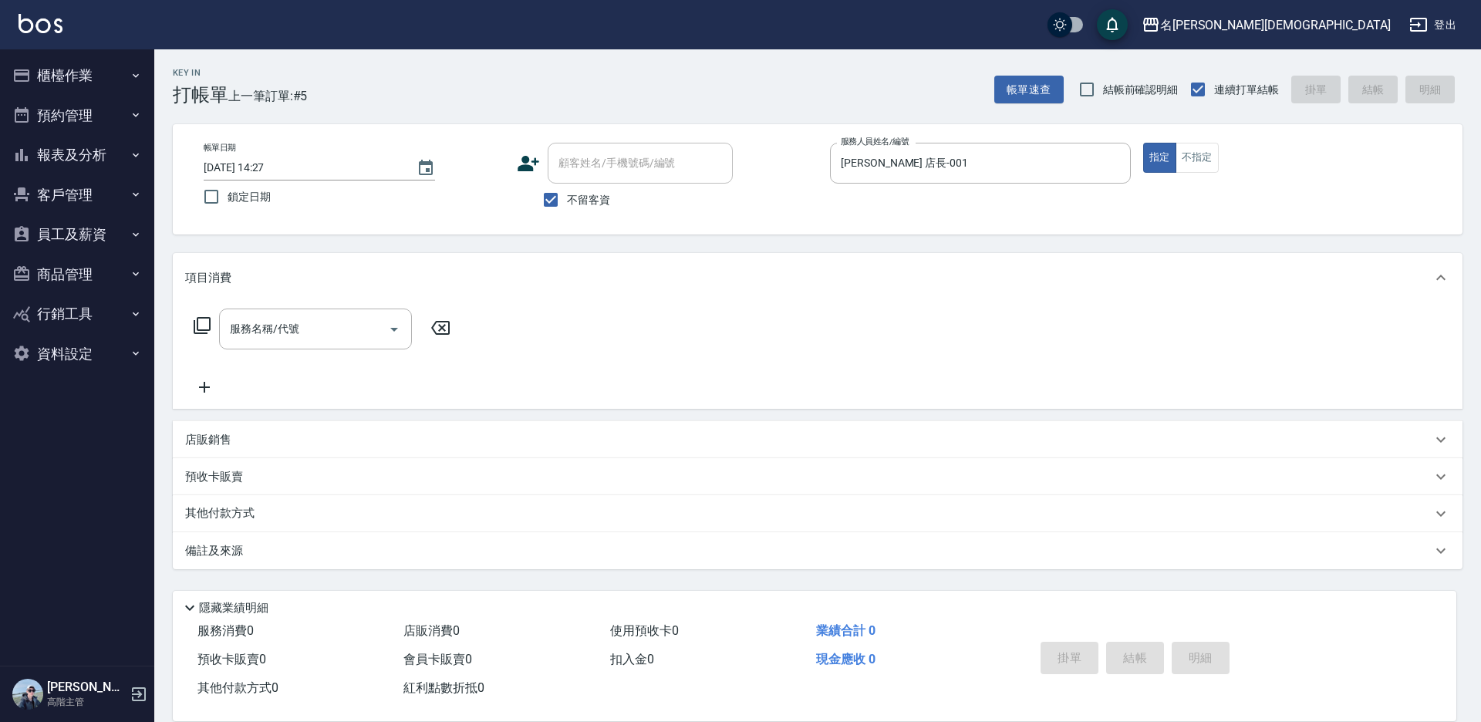
click at [197, 318] on icon at bounding box center [202, 325] width 19 height 19
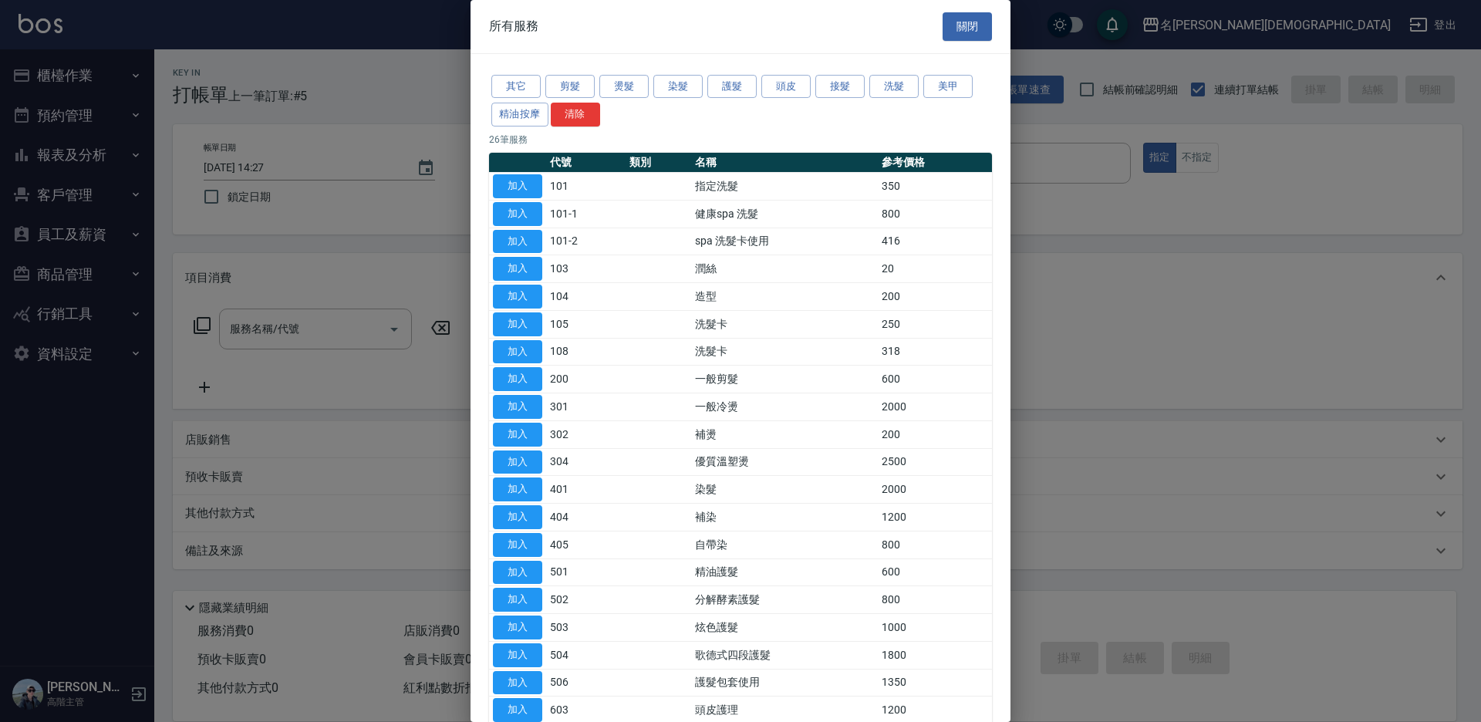
drag, startPoint x: 507, startPoint y: 377, endPoint x: 645, endPoint y: 446, distance: 153.5
click at [509, 377] on button "加入" at bounding box center [517, 379] width 49 height 24
type input "一般剪髮(200)"
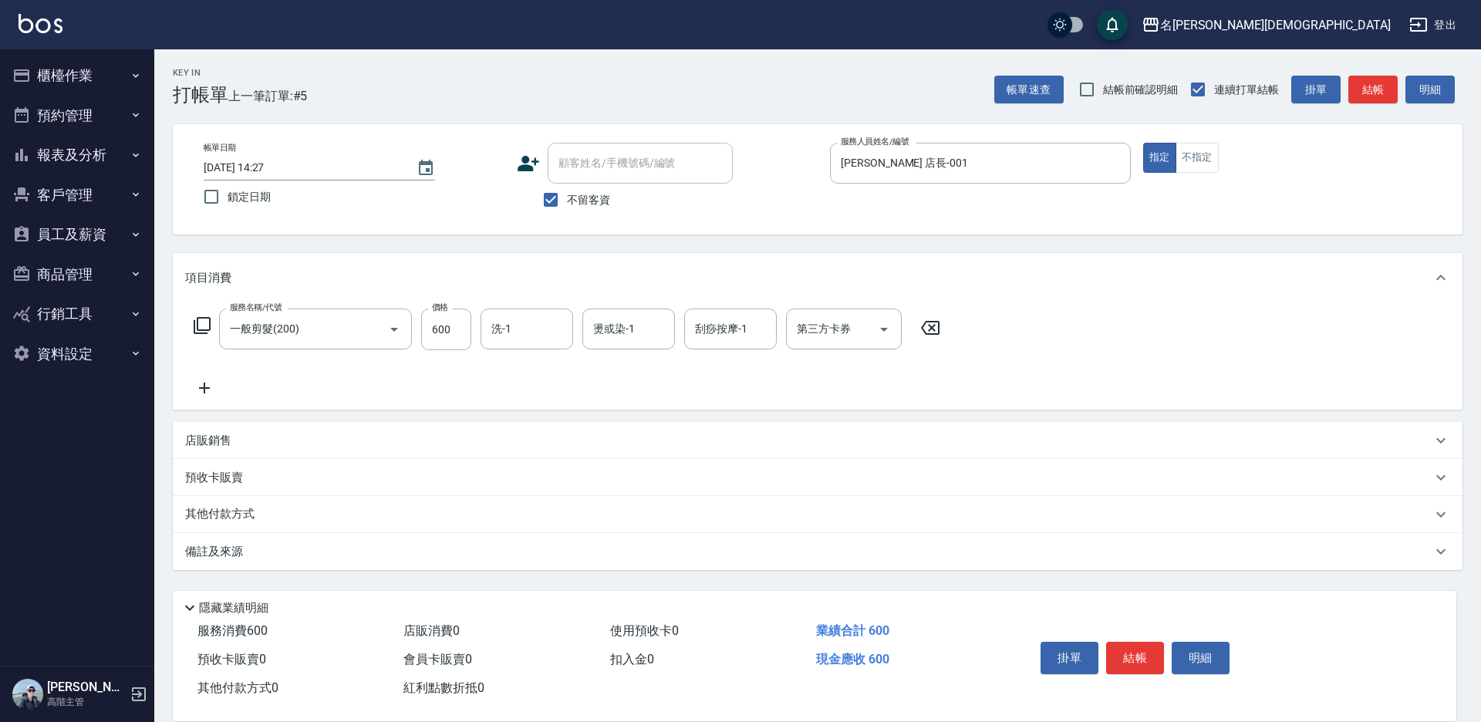
drag, startPoint x: 1140, startPoint y: 652, endPoint x: 1109, endPoint y: 627, distance: 39.5
click at [1136, 649] on button "結帳" at bounding box center [1135, 658] width 58 height 32
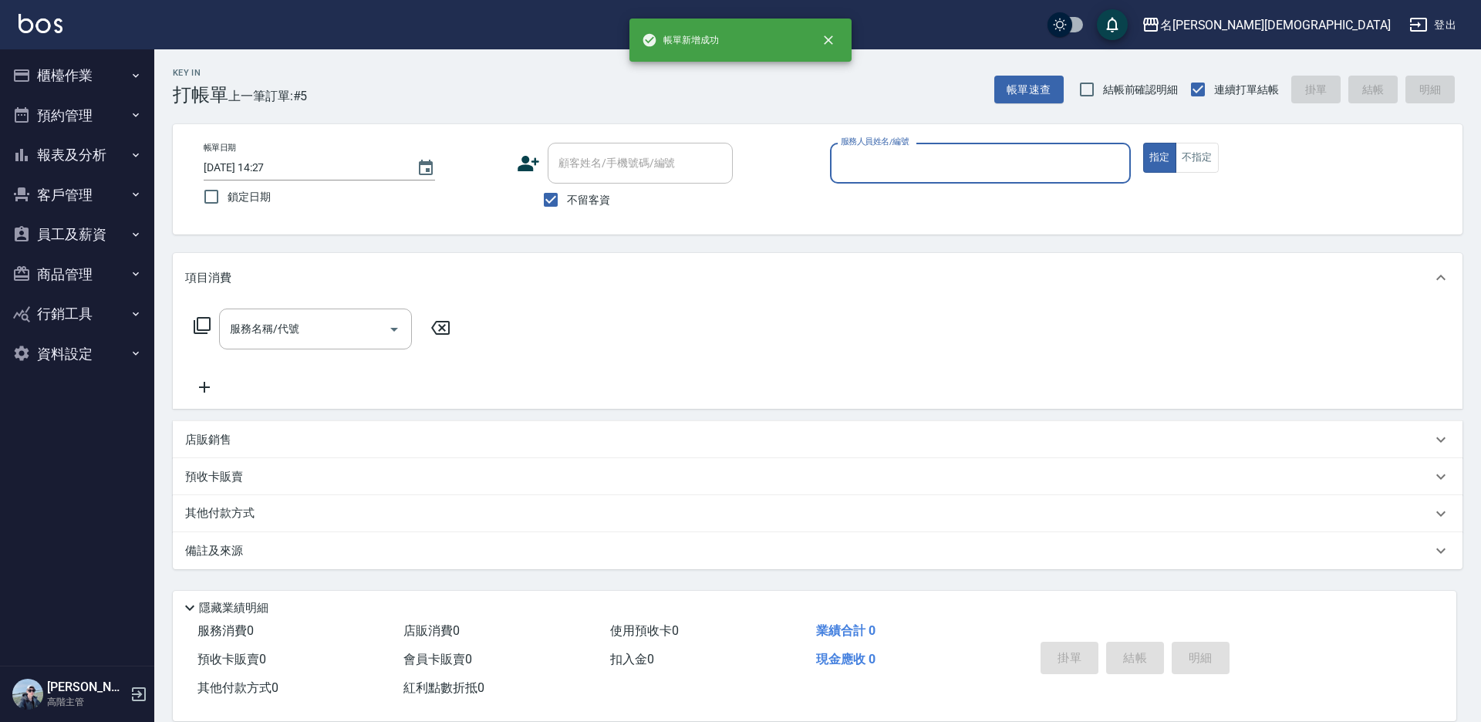
click at [862, 165] on input "服務人員姓名/編號" at bounding box center [980, 163] width 287 height 27
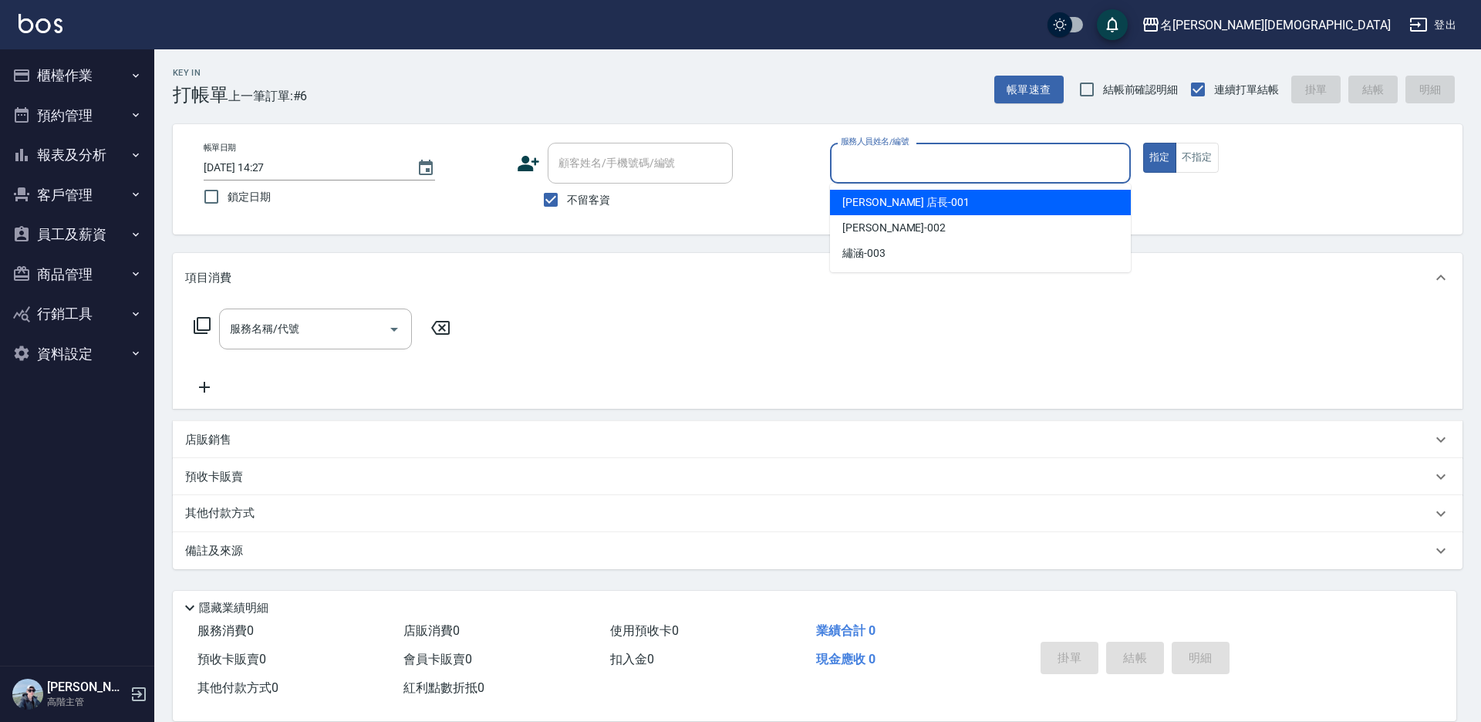
click at [866, 199] on span "[PERSON_NAME] 店長 -001" at bounding box center [905, 202] width 127 height 16
type input "[PERSON_NAME] 店長-001"
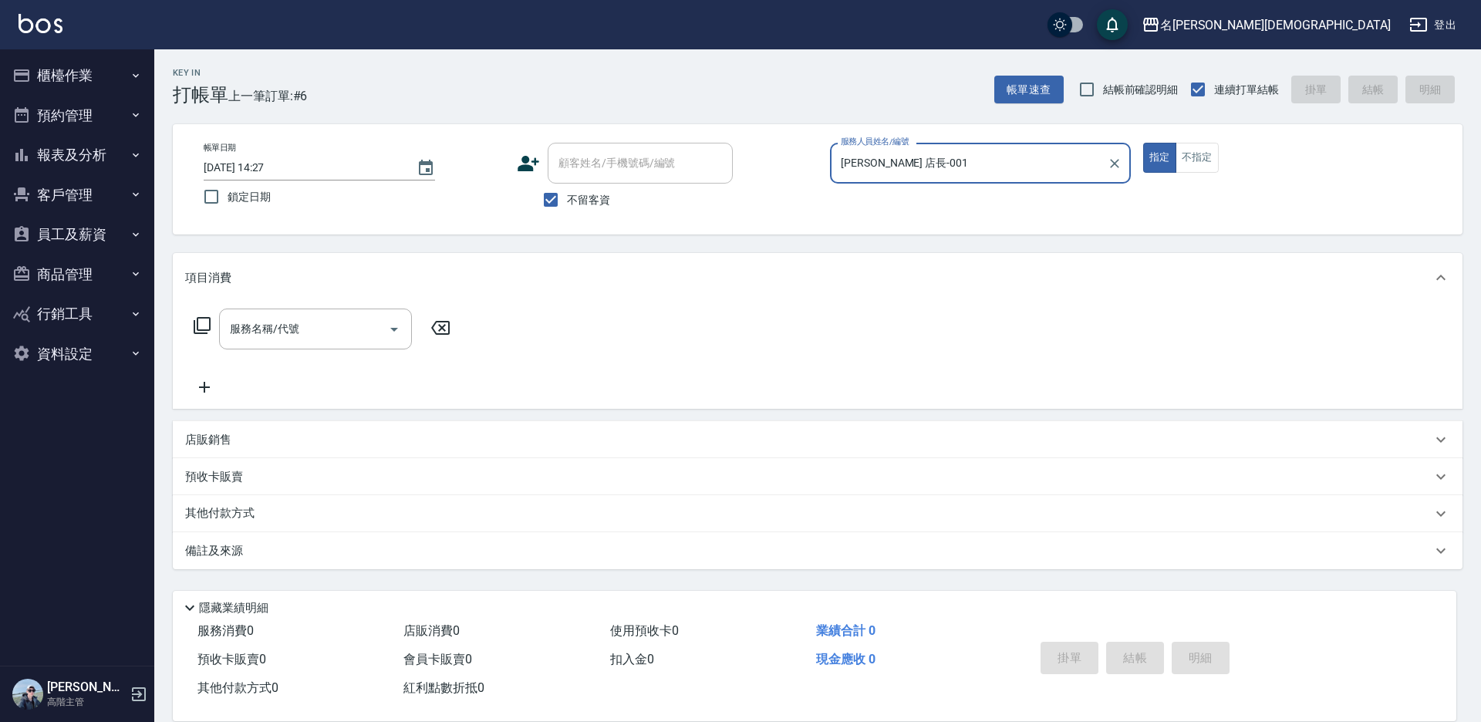
click at [200, 323] on icon at bounding box center [202, 325] width 19 height 19
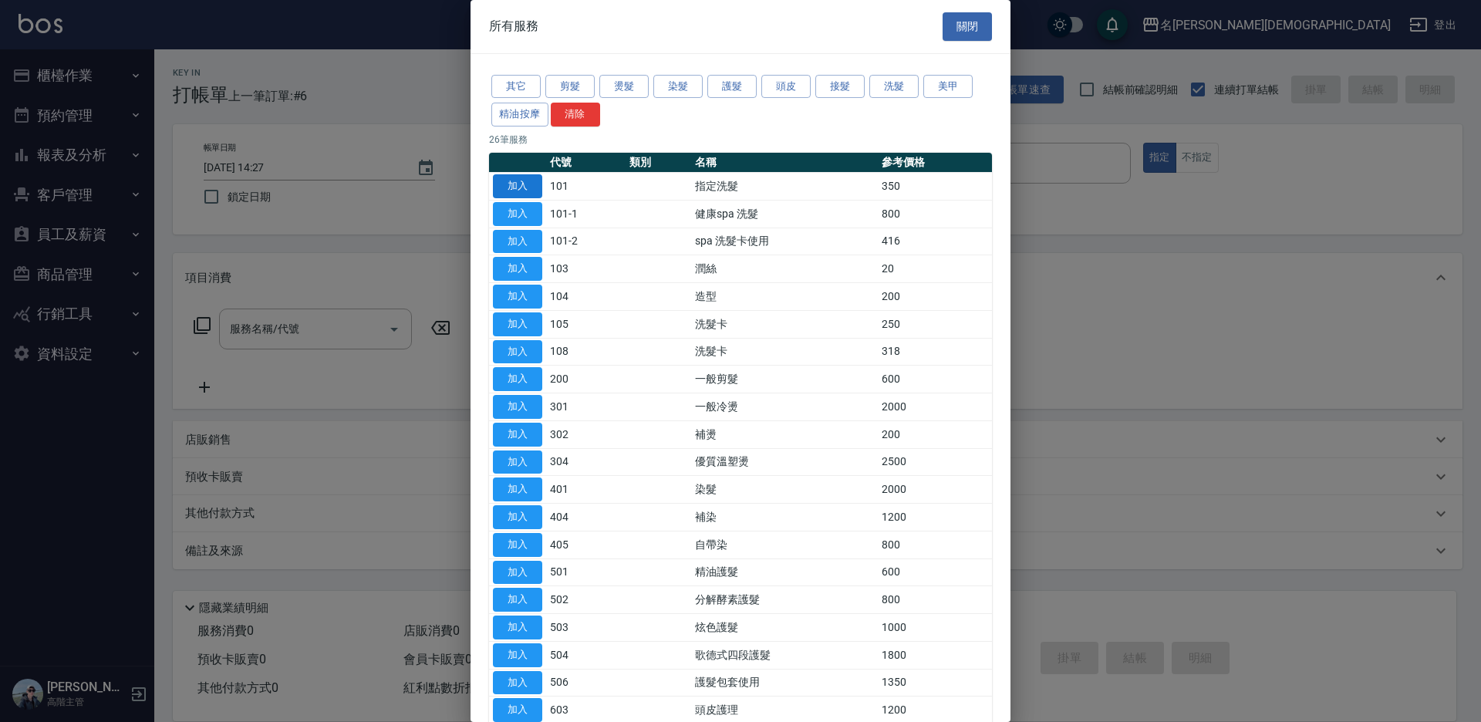
click at [533, 181] on button "加入" at bounding box center [517, 186] width 49 height 24
type input "指定洗髮(101)"
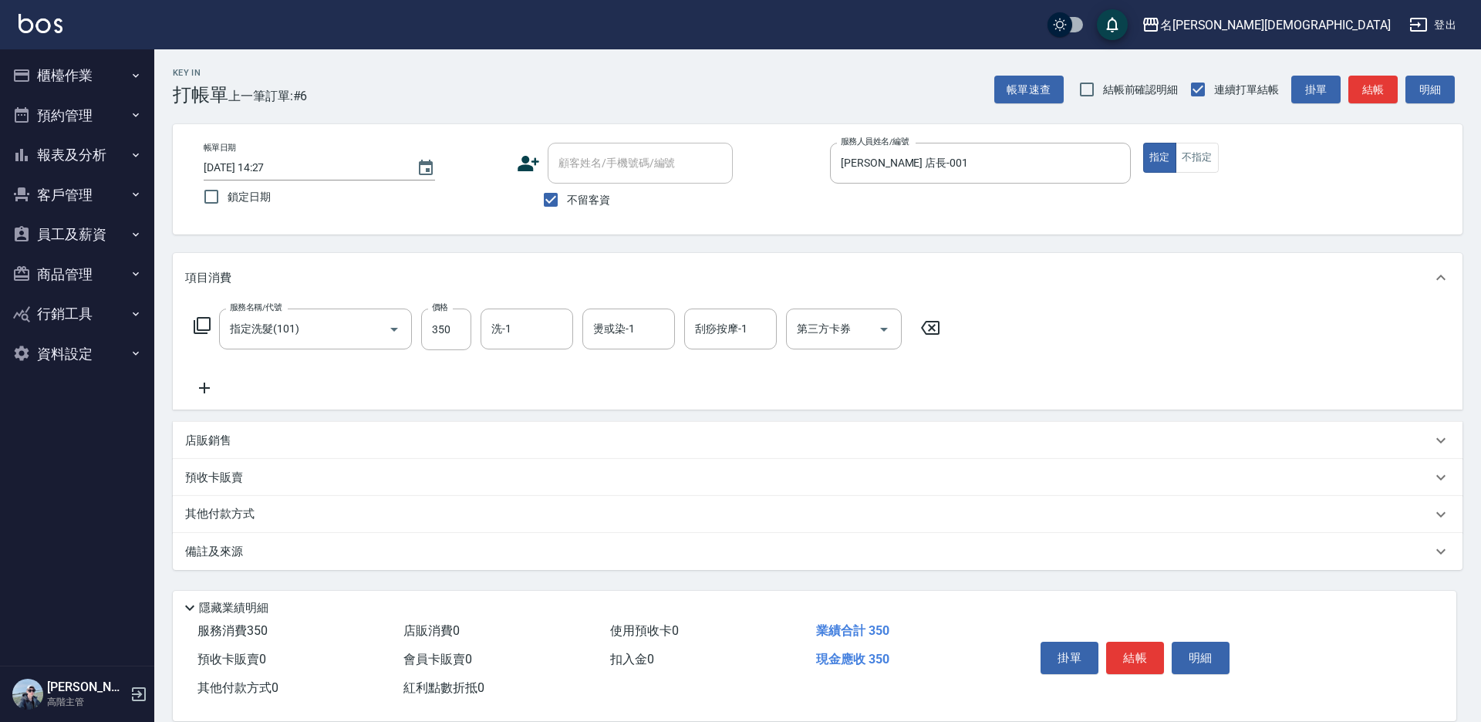
click at [201, 319] on icon at bounding box center [202, 325] width 19 height 19
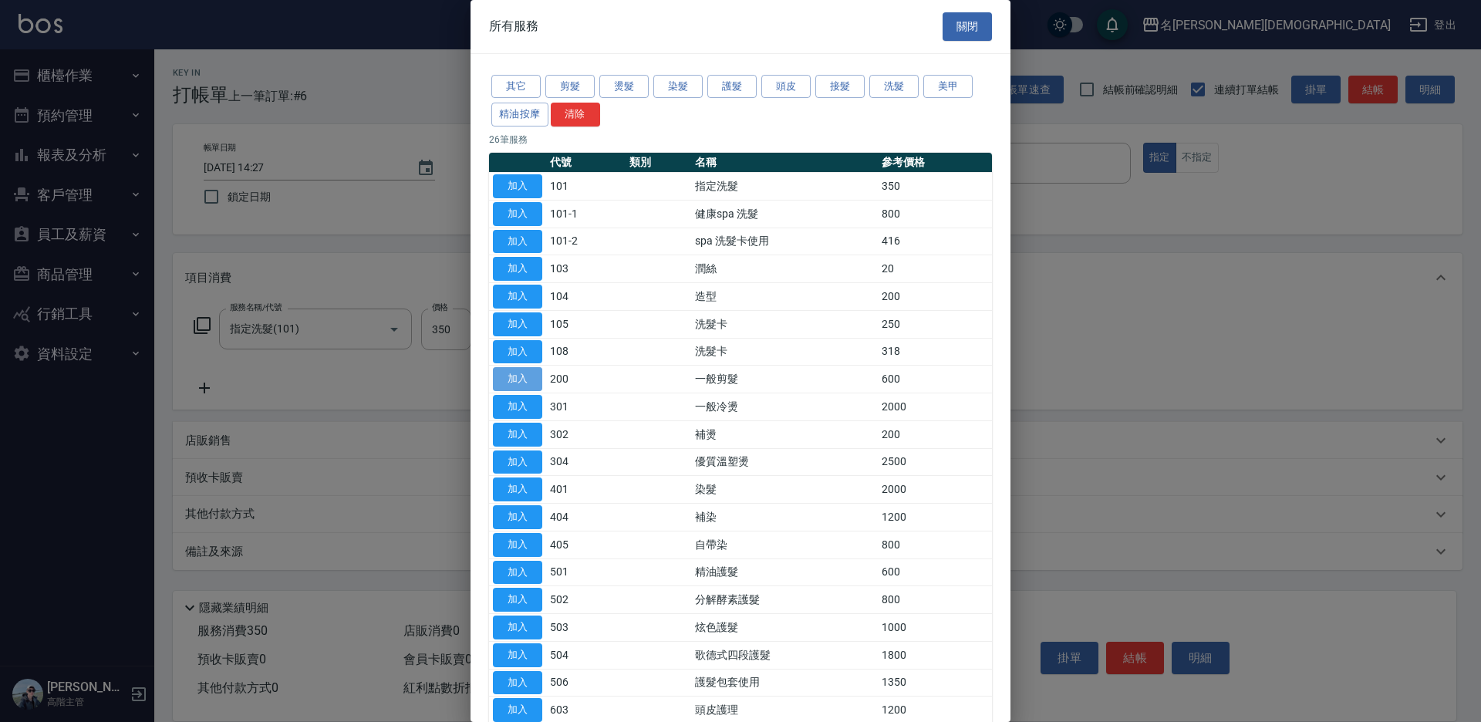
click at [527, 383] on button "加入" at bounding box center [517, 379] width 49 height 24
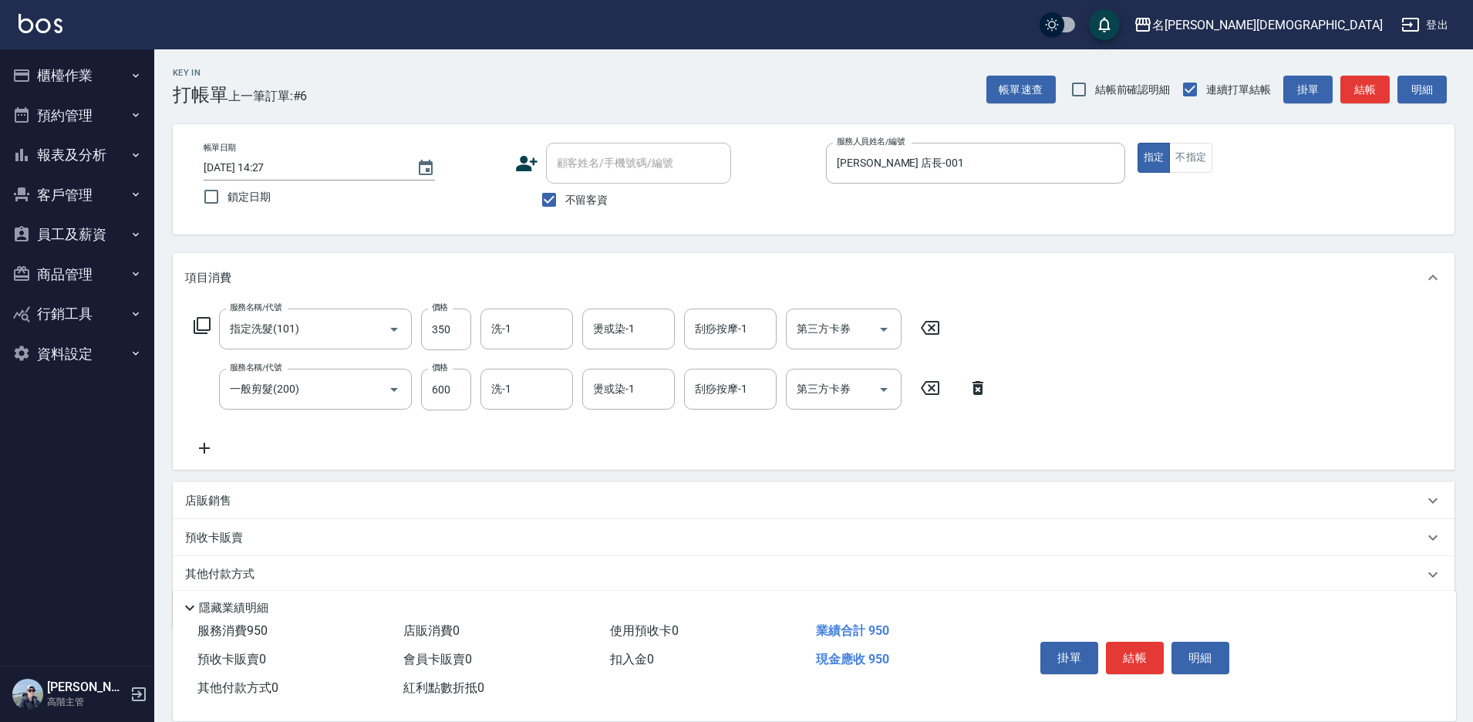
drag, startPoint x: 1135, startPoint y: 650, endPoint x: 1137, endPoint y: 623, distance: 27.0
click at [1136, 650] on button "結帳" at bounding box center [1135, 658] width 58 height 32
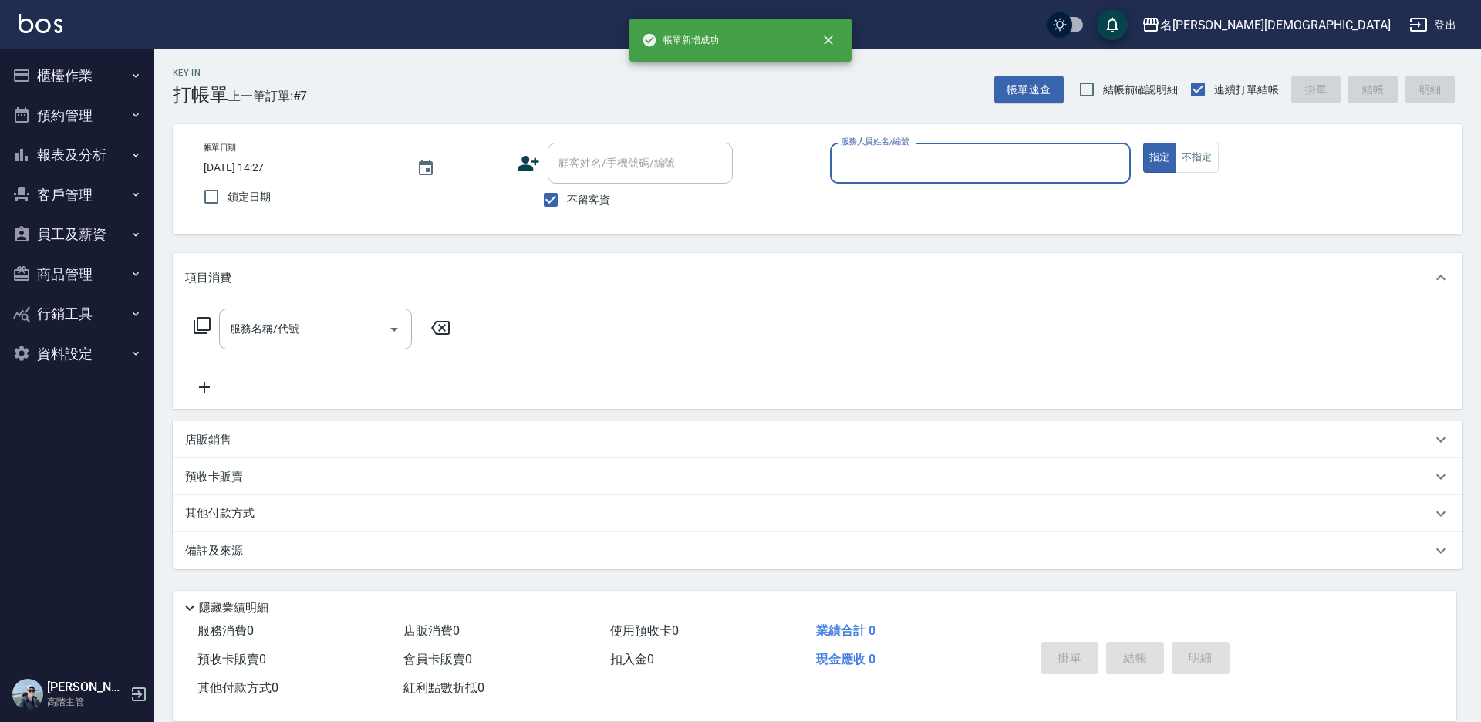
drag, startPoint x: 878, startPoint y: 165, endPoint x: 873, endPoint y: 177, distance: 12.8
click at [877, 165] on input "服務人員姓名/編號" at bounding box center [980, 163] width 287 height 27
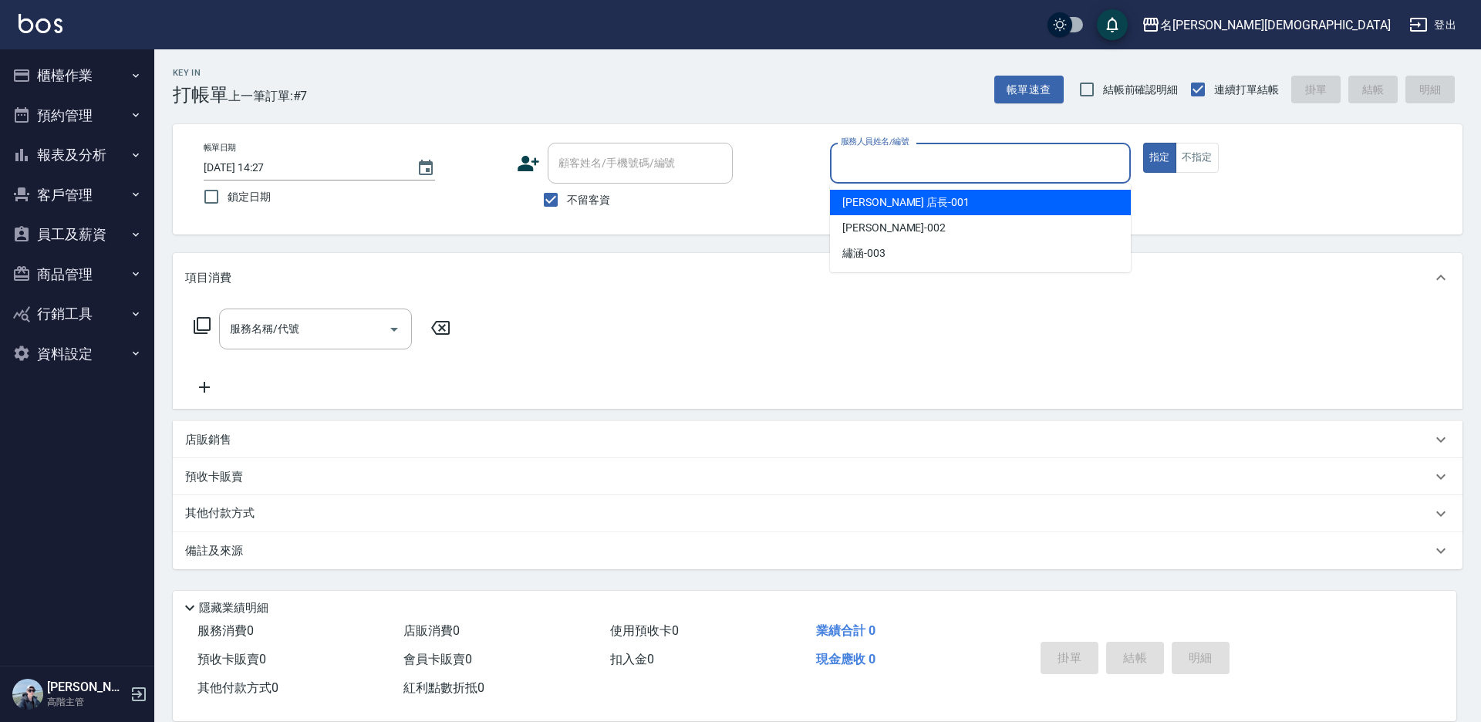
drag, startPoint x: 871, startPoint y: 201, endPoint x: 628, endPoint y: 236, distance: 246.1
click at [865, 203] on span "[PERSON_NAME] 店長 -001" at bounding box center [905, 202] width 127 height 16
type input "[PERSON_NAME] 店長-001"
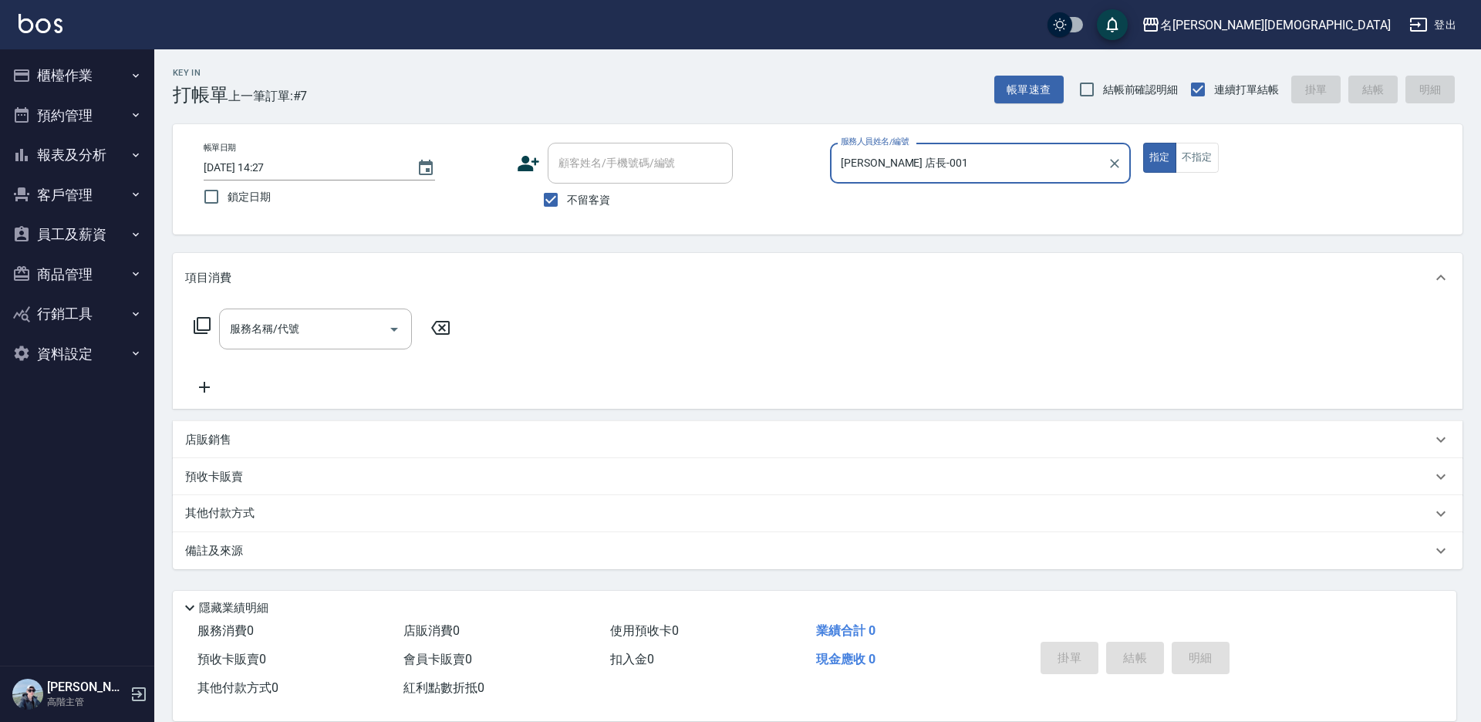
click at [196, 323] on icon at bounding box center [202, 325] width 19 height 19
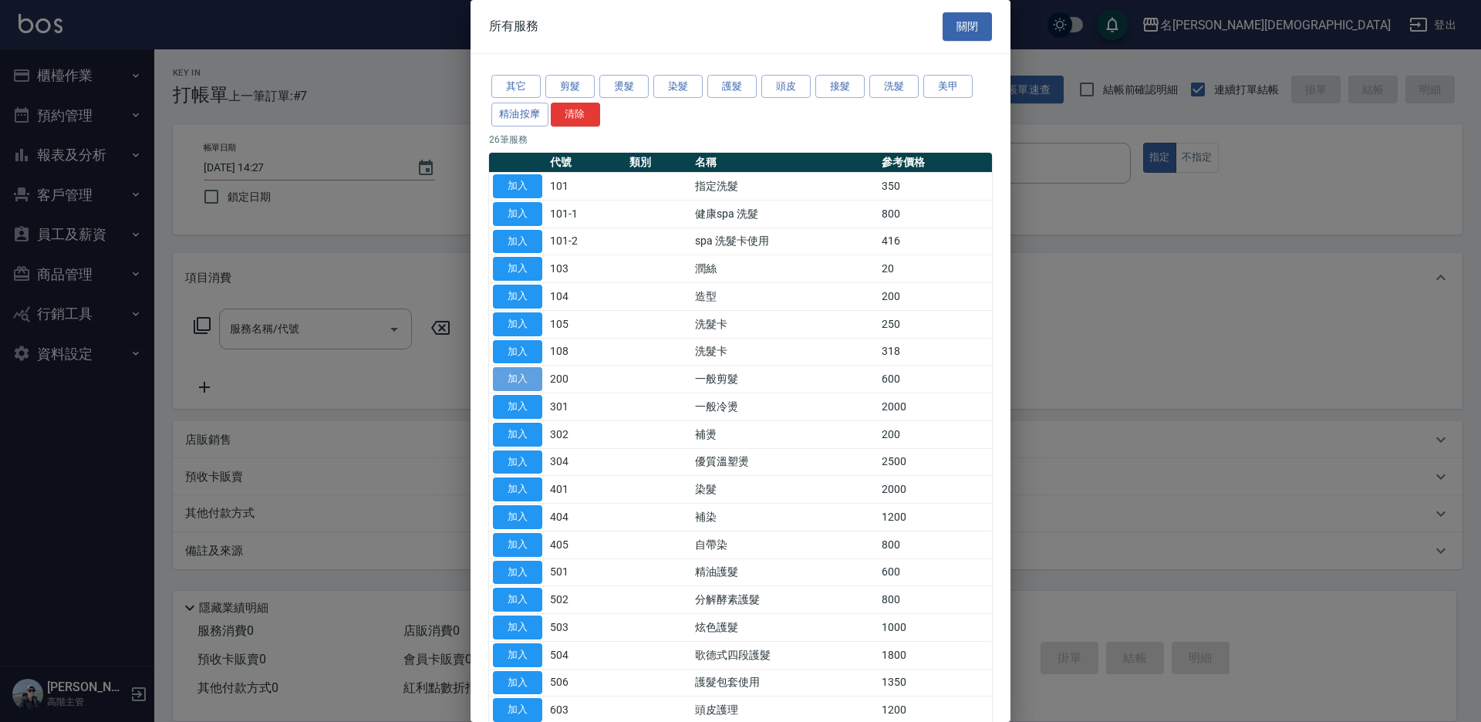
drag, startPoint x: 517, startPoint y: 379, endPoint x: 726, endPoint y: 464, distance: 226.5
click at [517, 378] on button "加入" at bounding box center [517, 379] width 49 height 24
type input "一般剪髮(200)"
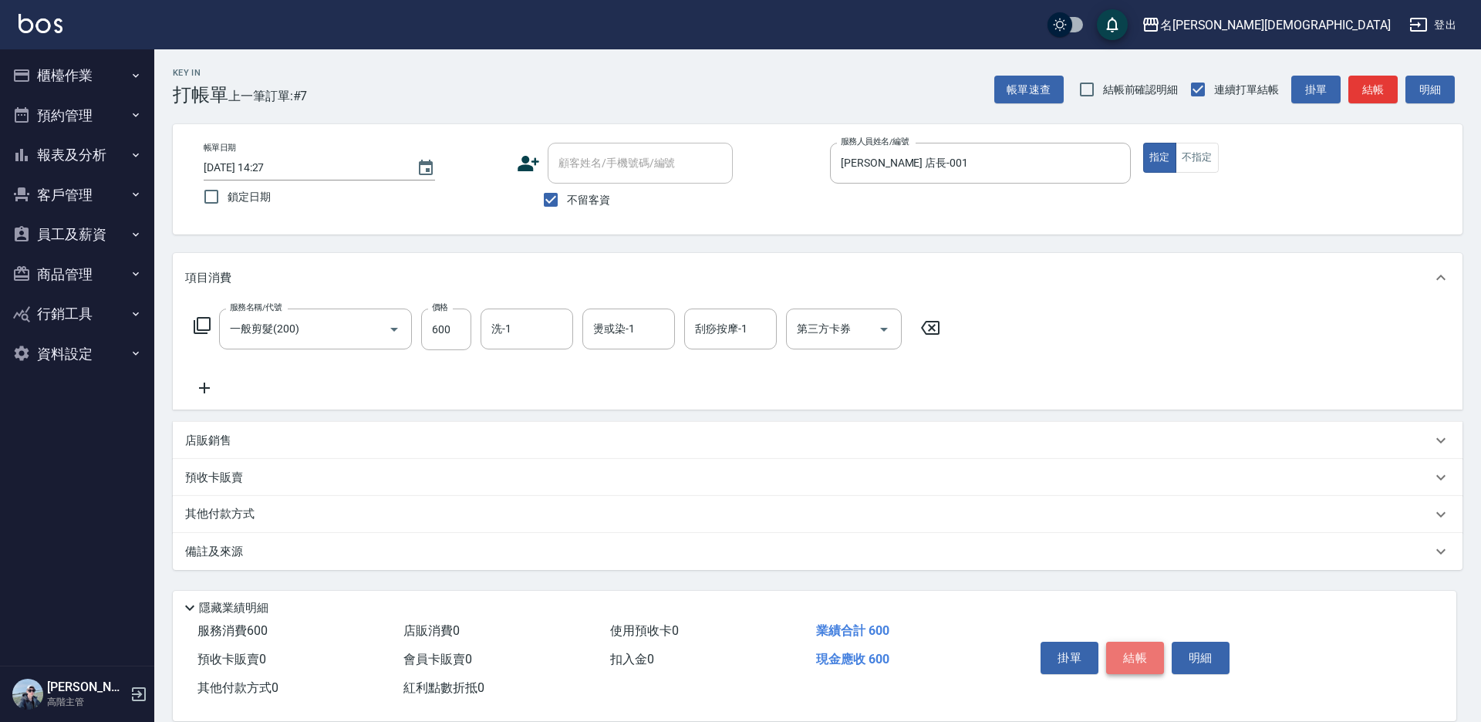
click at [1126, 645] on button "結帳" at bounding box center [1135, 658] width 58 height 32
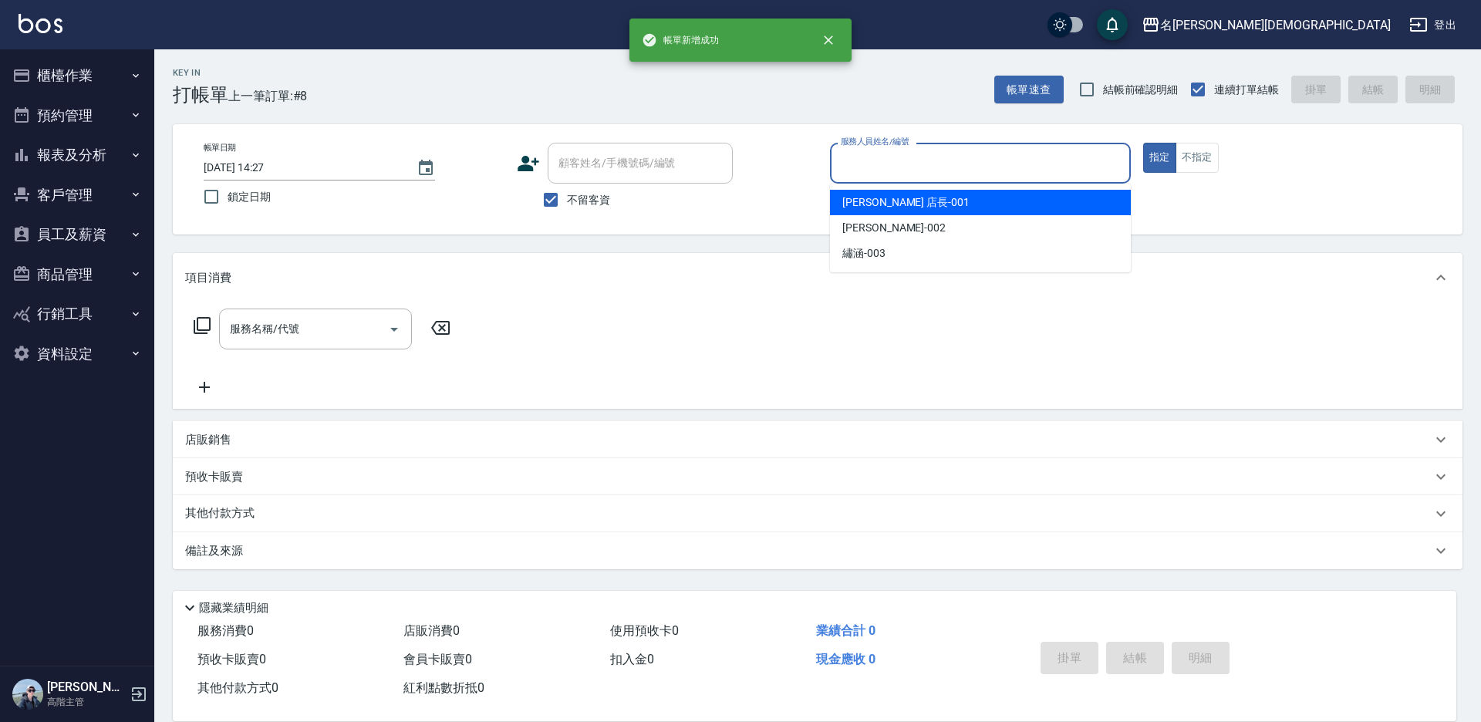
click at [887, 170] on input "服務人員姓名/編號" at bounding box center [980, 163] width 287 height 27
drag, startPoint x: 888, startPoint y: 196, endPoint x: 687, endPoint y: 194, distance: 200.5
click at [888, 197] on span "[PERSON_NAME] 店長 -001" at bounding box center [905, 202] width 127 height 16
type input "[PERSON_NAME] 店長-001"
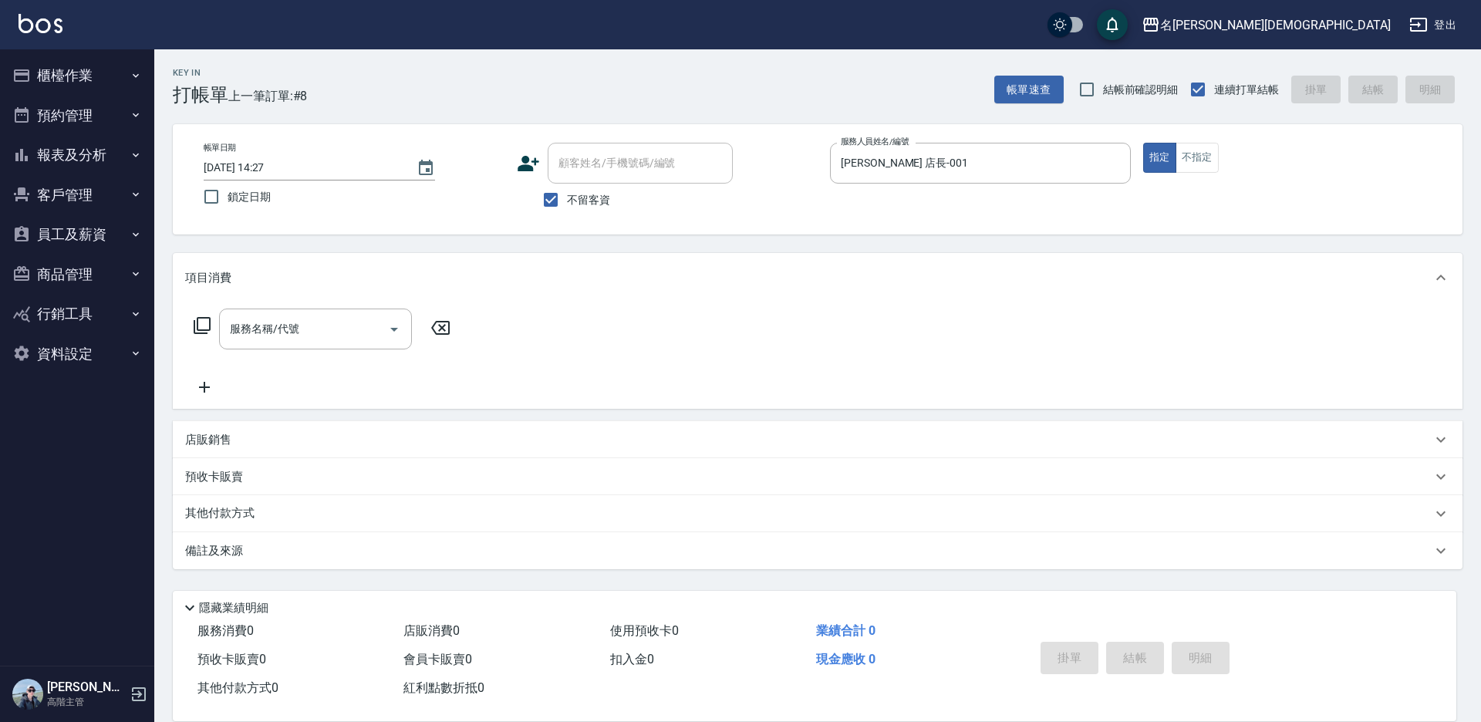
click at [201, 327] on icon at bounding box center [202, 325] width 19 height 19
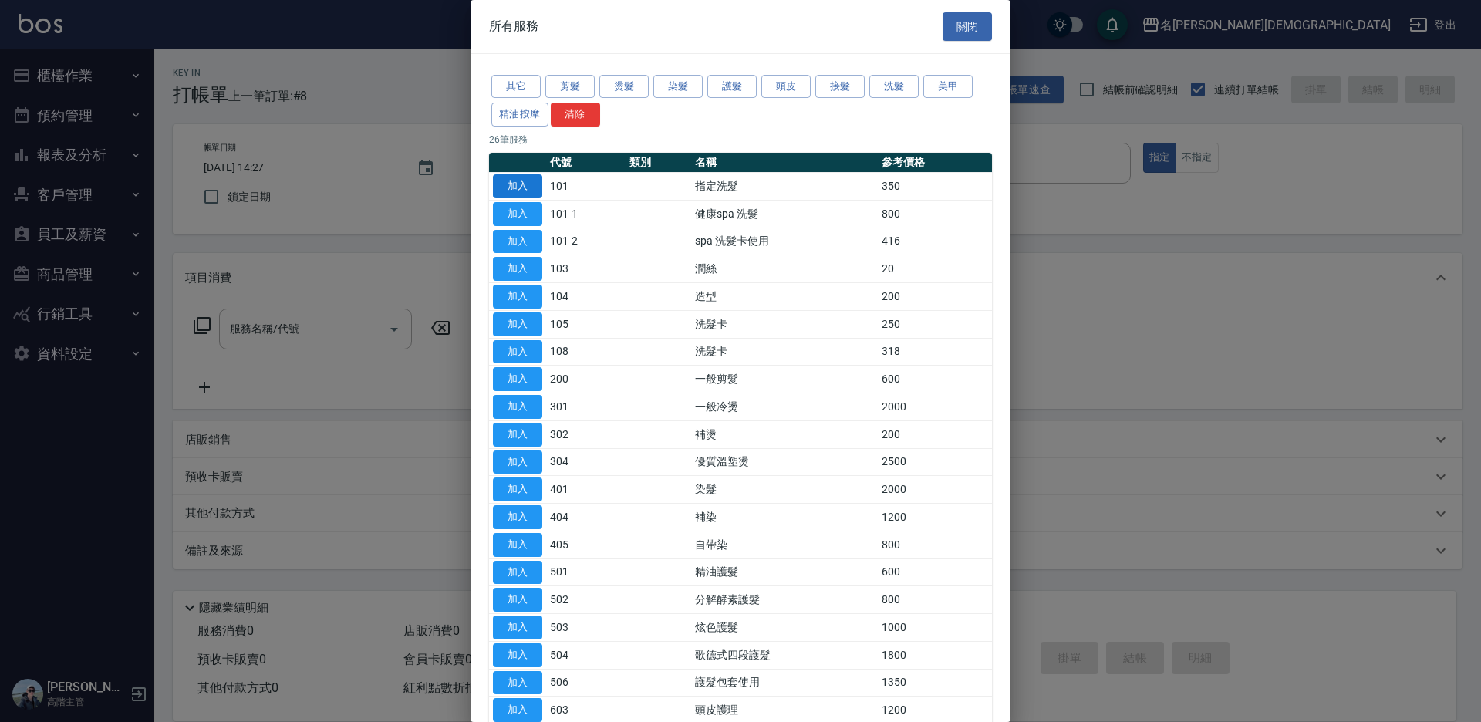
click at [531, 179] on button "加入" at bounding box center [517, 186] width 49 height 24
type input "指定洗髮(101)"
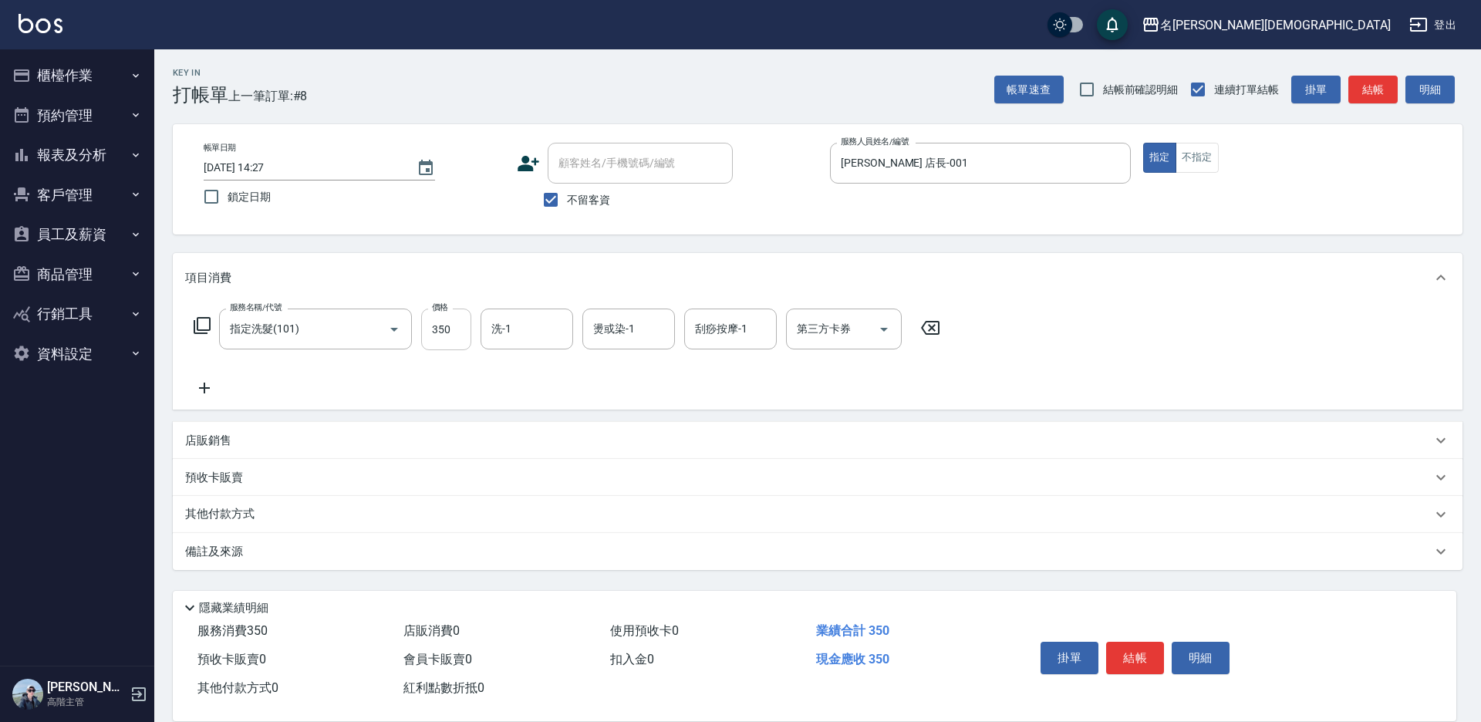
click at [453, 336] on input "350" at bounding box center [446, 329] width 50 height 42
type input "370"
drag, startPoint x: 513, startPoint y: 335, endPoint x: 519, endPoint y: 343, distance: 10.5
click at [517, 340] on input "洗-1" at bounding box center [526, 328] width 79 height 27
click at [552, 423] on div "繡涵 -003" at bounding box center [526, 435] width 93 height 25
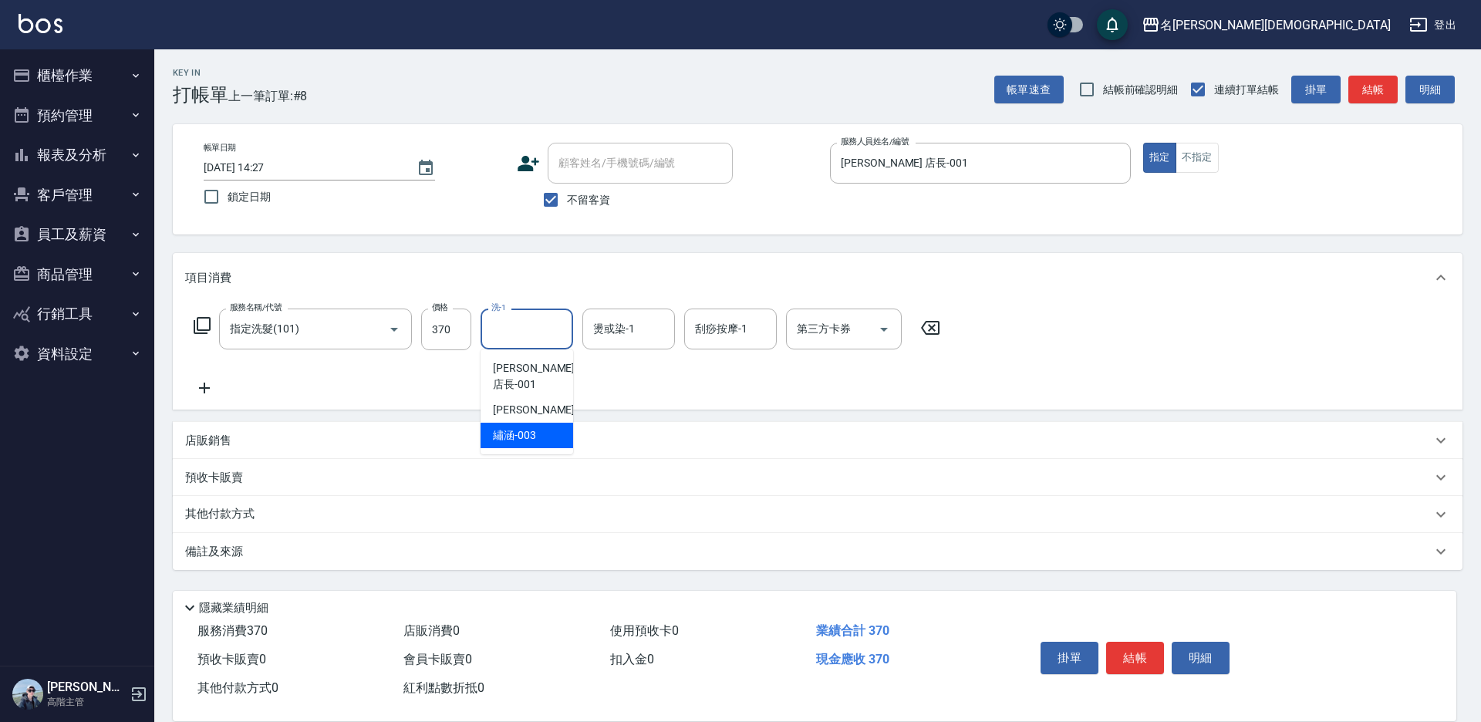
type input "繡涵-003"
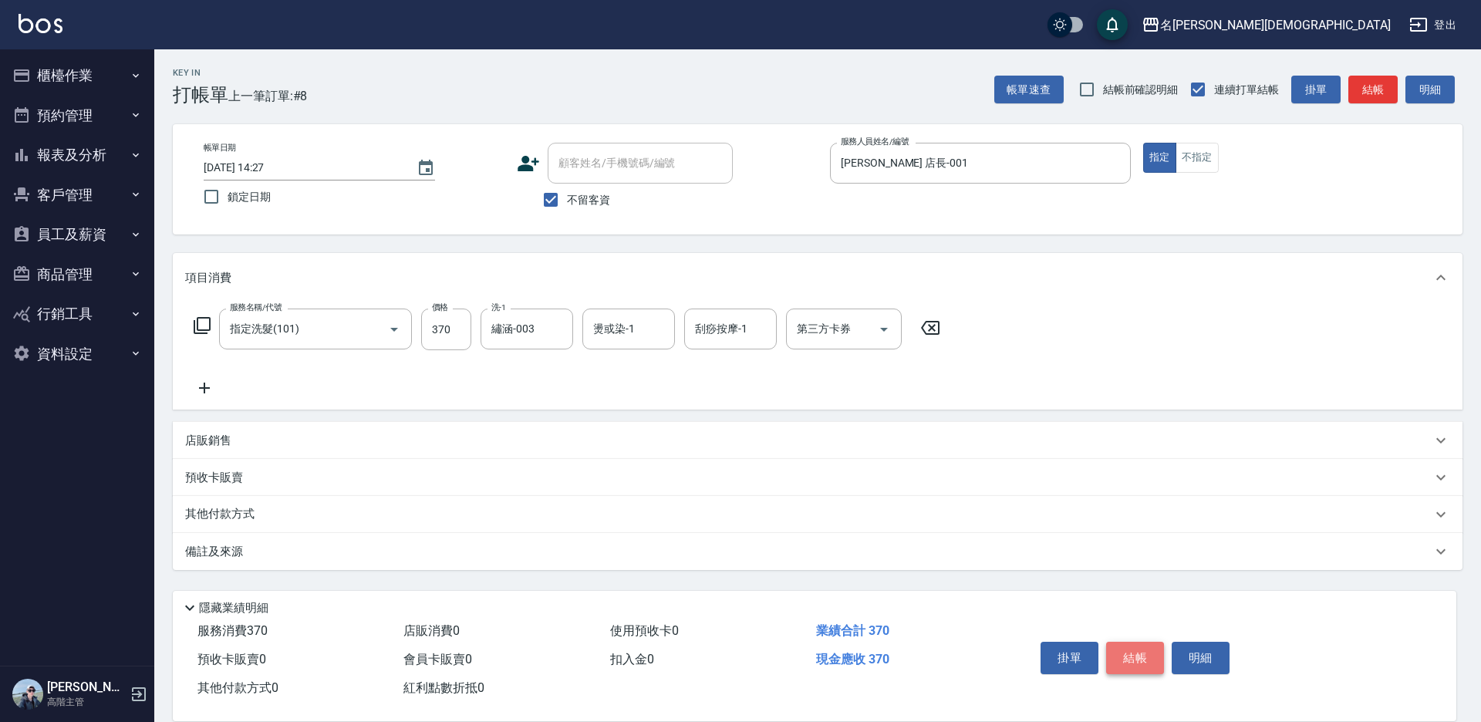
click at [1136, 655] on button "結帳" at bounding box center [1135, 658] width 58 height 32
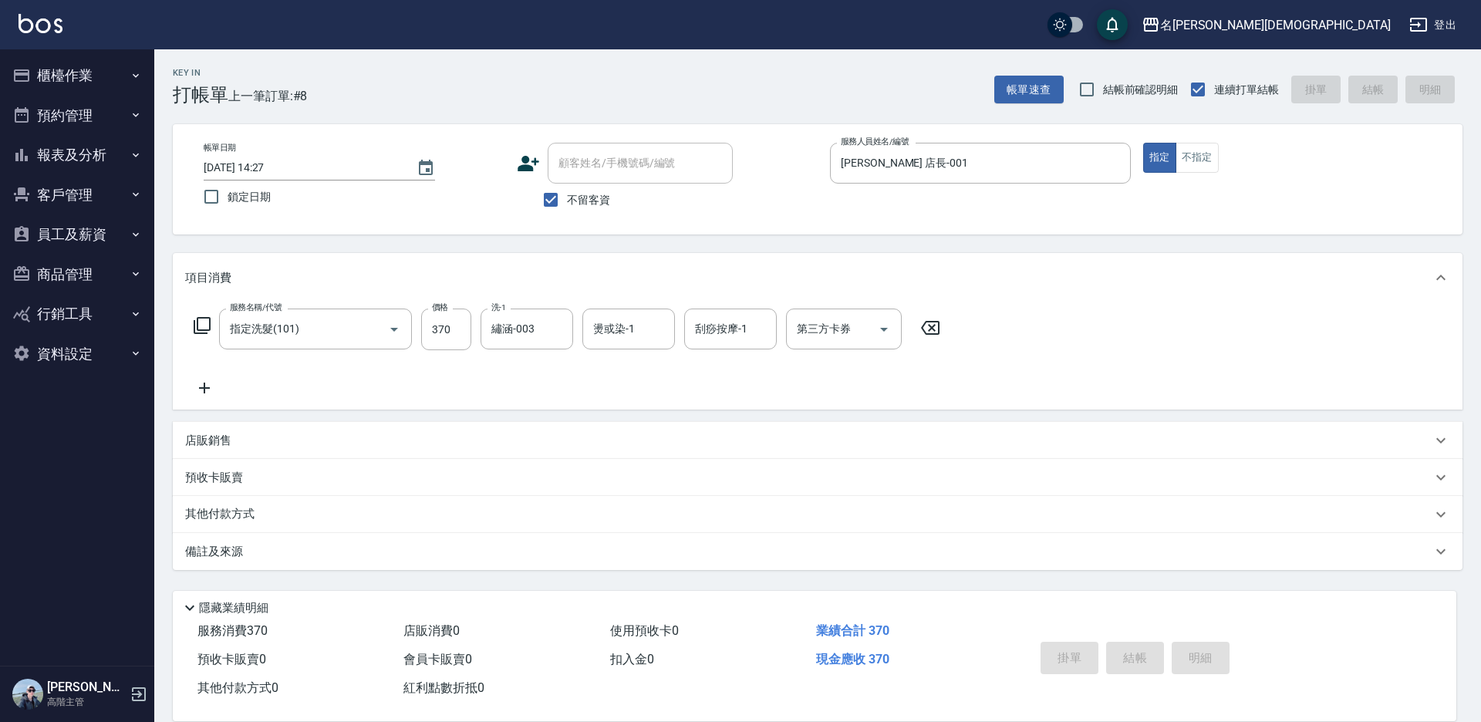
type input "[DATE] 14:28"
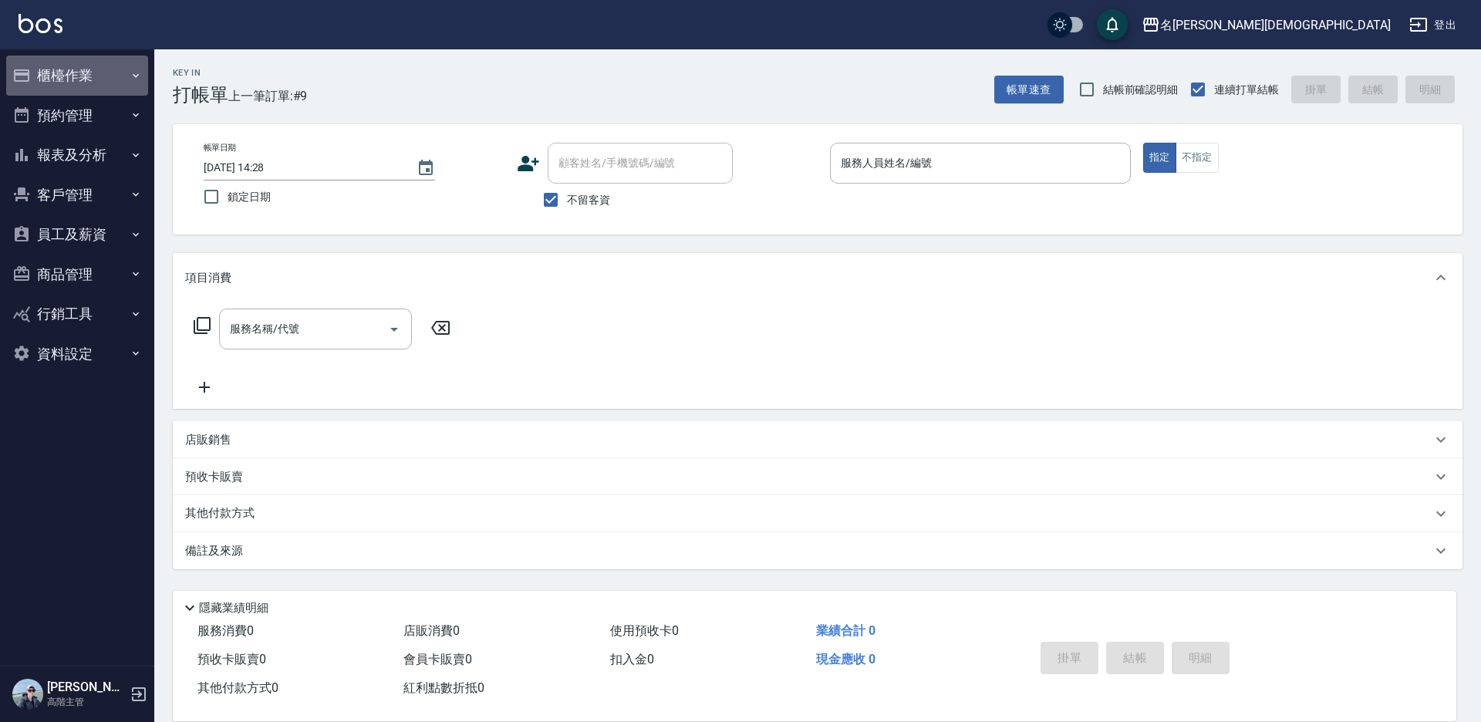
click at [39, 66] on button "櫃檯作業" at bounding box center [77, 76] width 142 height 40
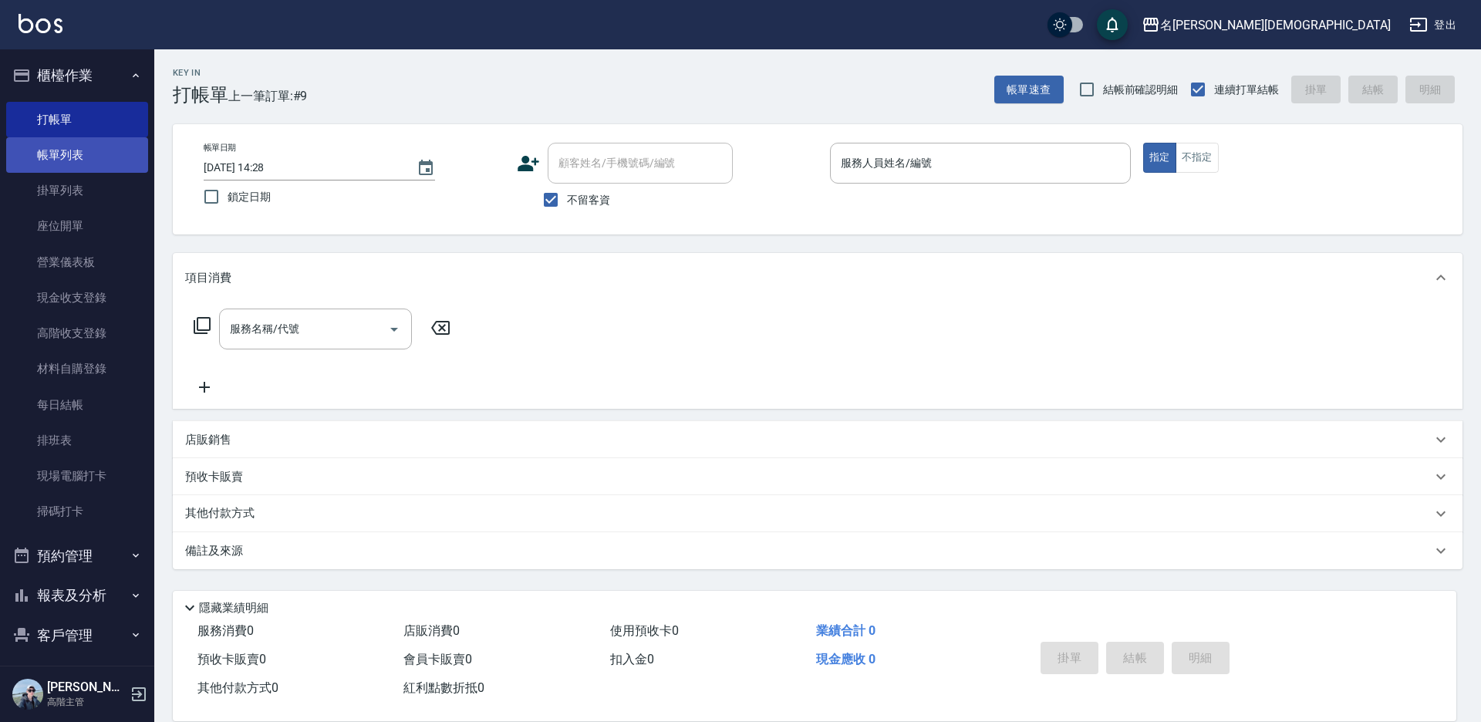
click at [77, 159] on link "帳單列表" at bounding box center [77, 154] width 142 height 35
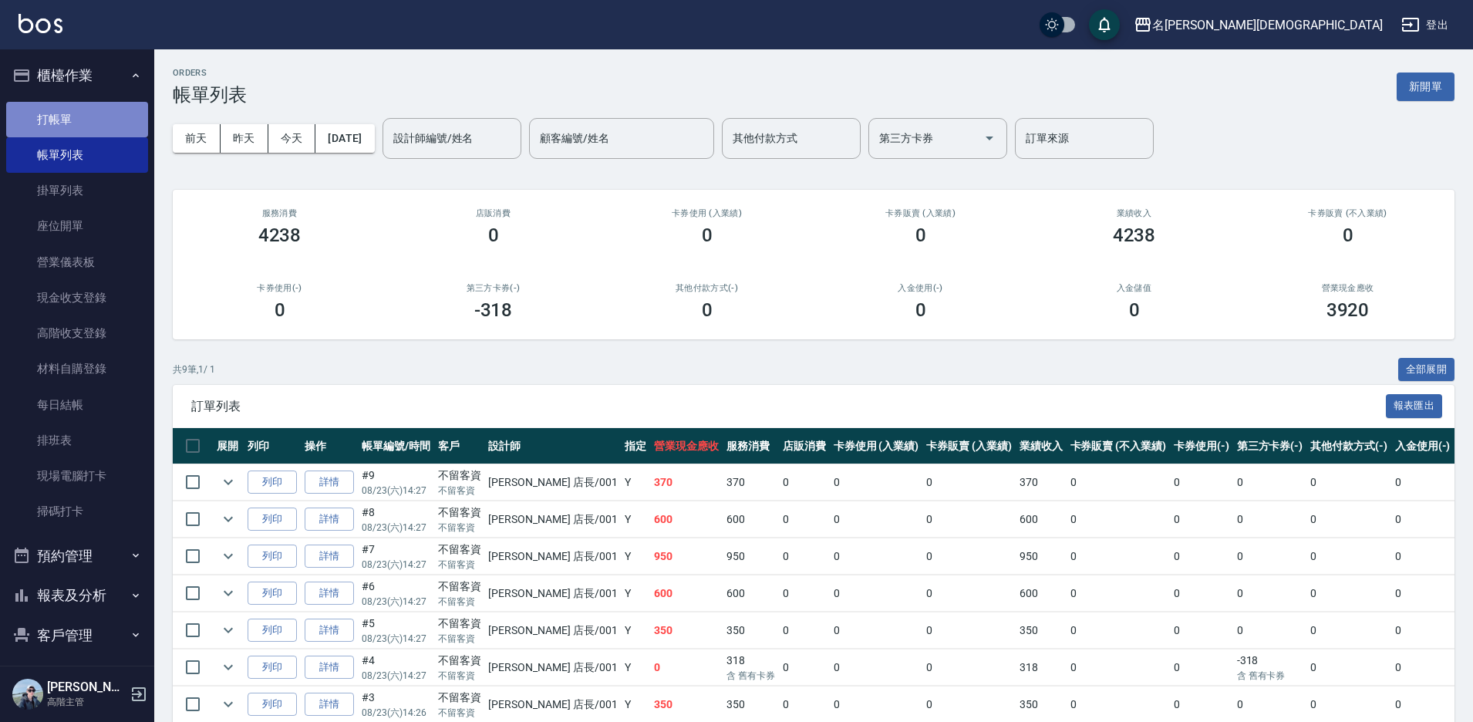
click at [94, 120] on link "打帳單" at bounding box center [77, 119] width 142 height 35
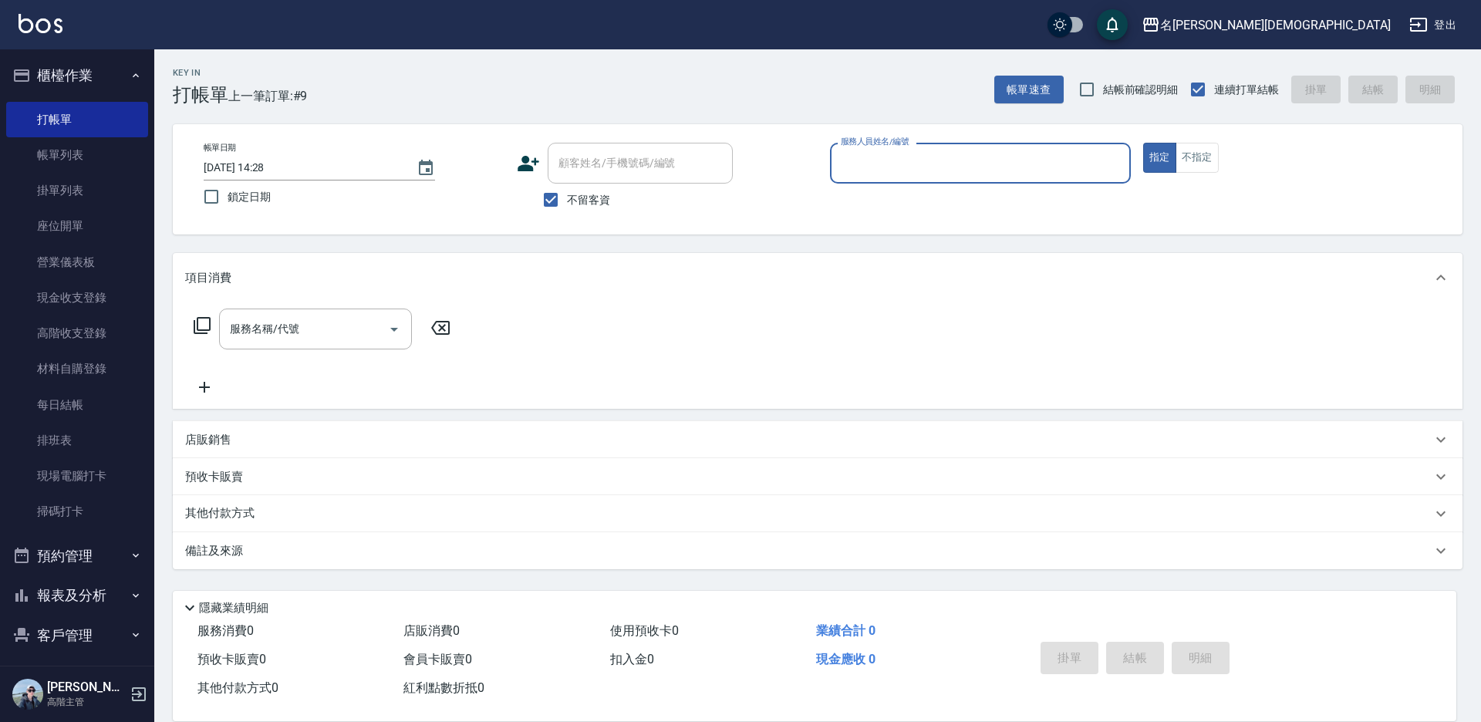
click at [909, 155] on input "服務人員姓名/編號" at bounding box center [980, 163] width 287 height 27
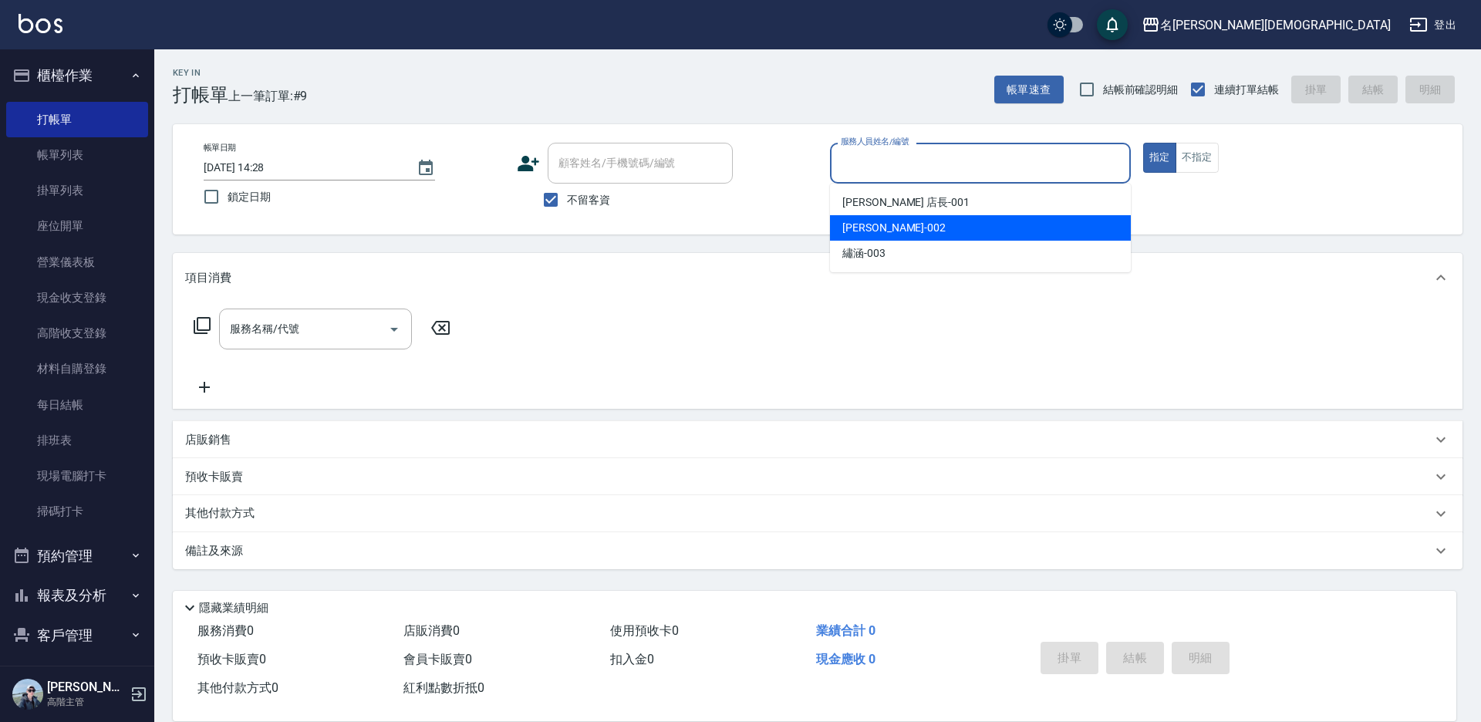
click at [872, 228] on span "香香 -002" at bounding box center [893, 228] width 103 height 16
type input "香香-002"
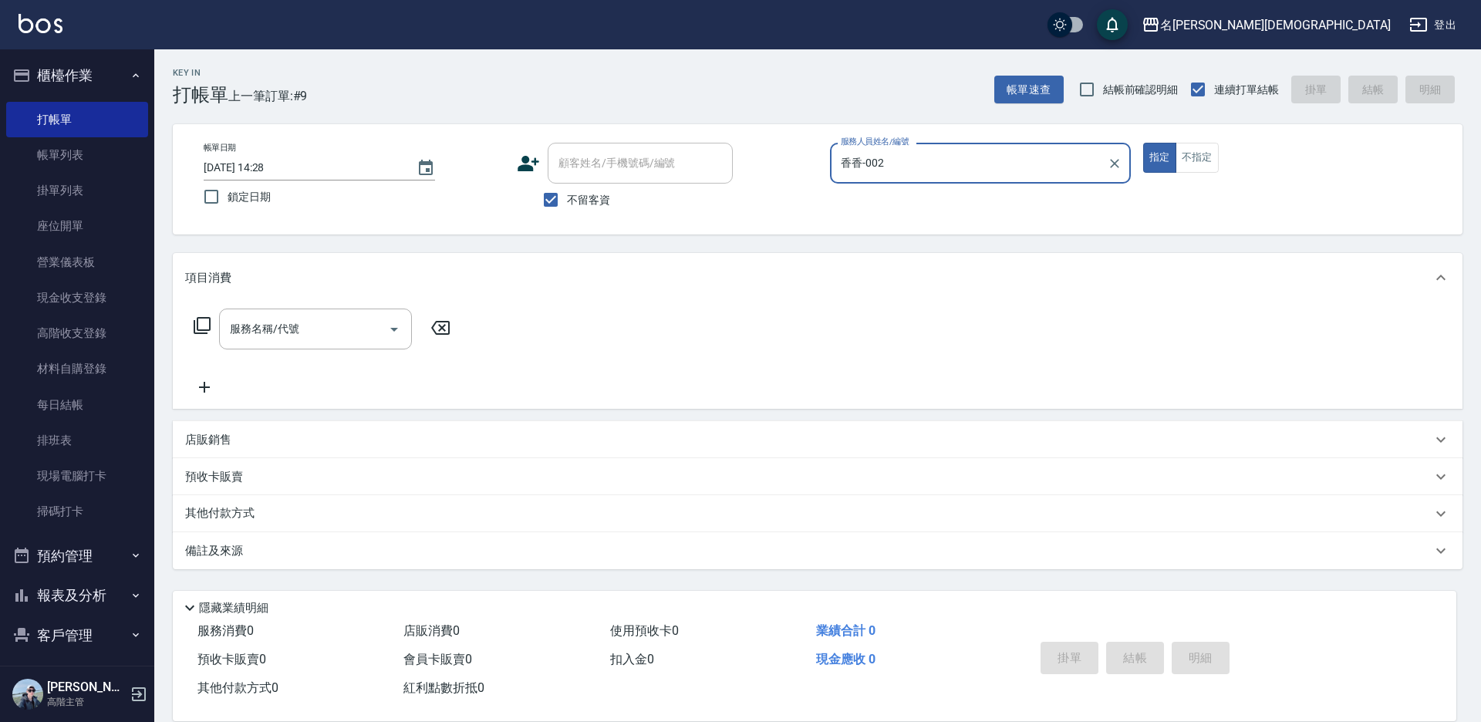
click at [199, 321] on icon at bounding box center [202, 325] width 19 height 19
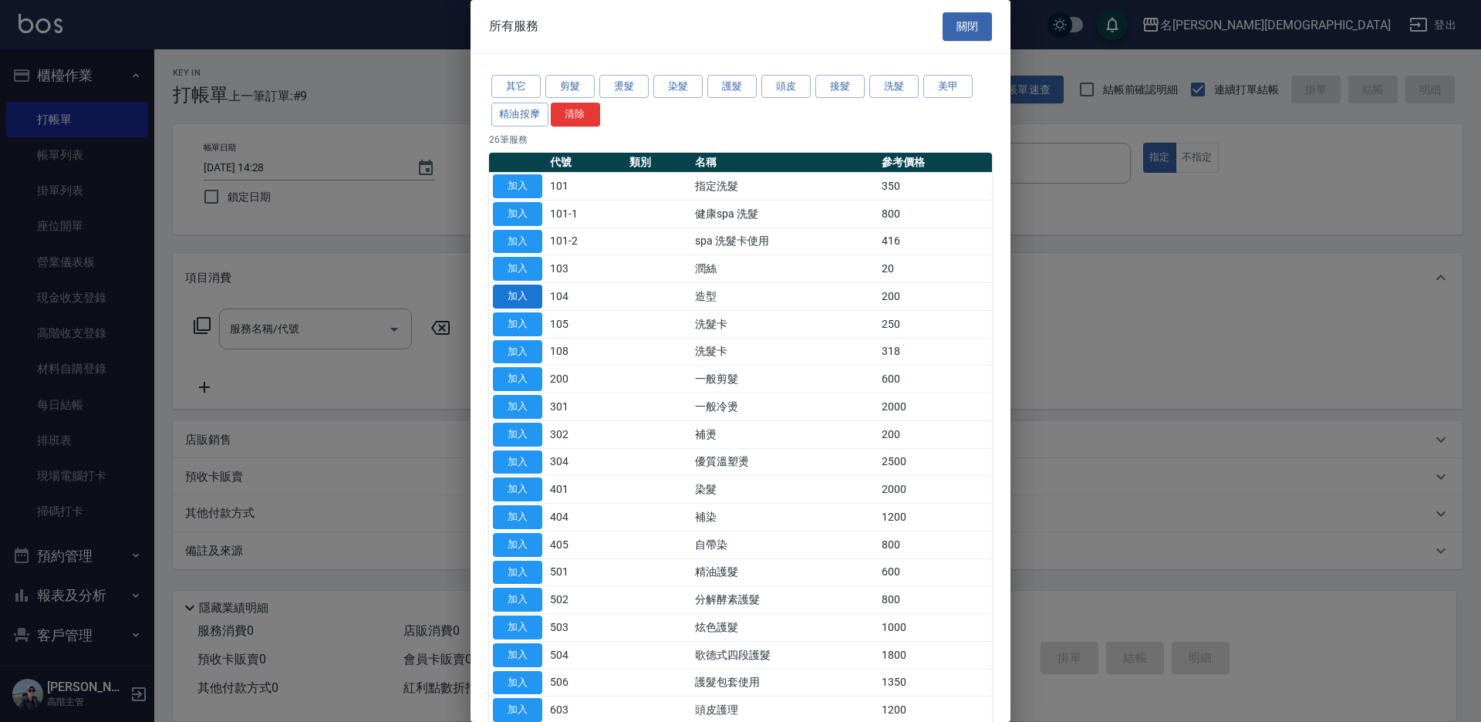
click at [531, 293] on button "加入" at bounding box center [517, 297] width 49 height 24
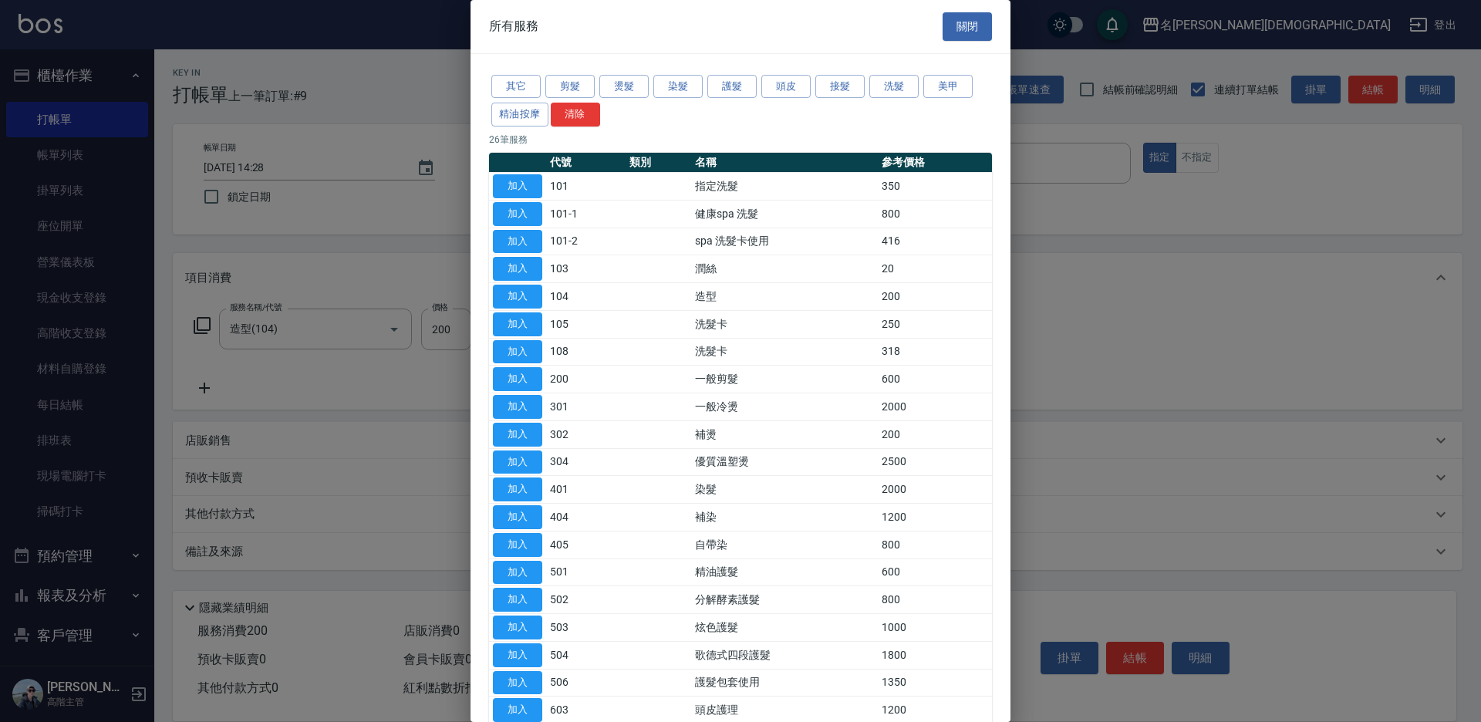
type input "造型(104)"
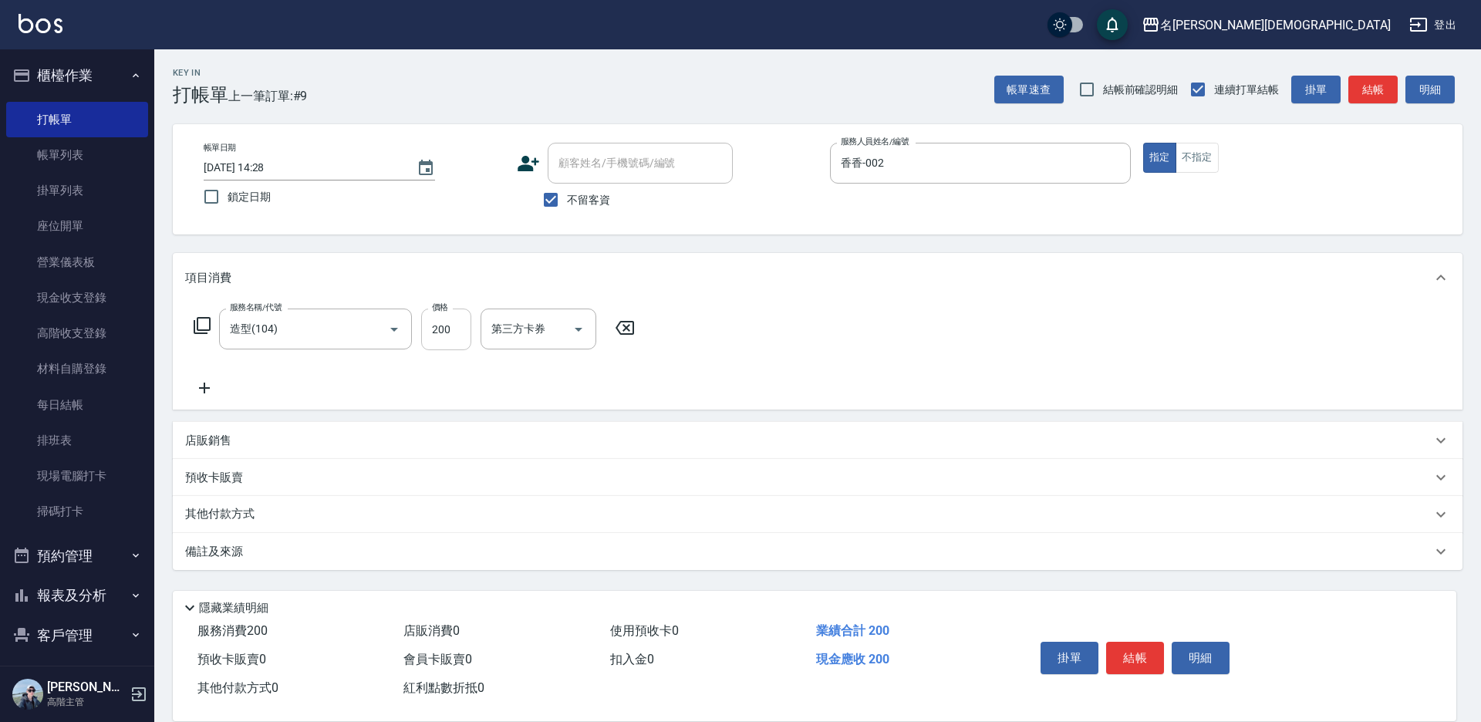
click at [453, 336] on input "200" at bounding box center [446, 329] width 50 height 42
type input "300"
click at [1134, 643] on button "結帳" at bounding box center [1135, 658] width 58 height 32
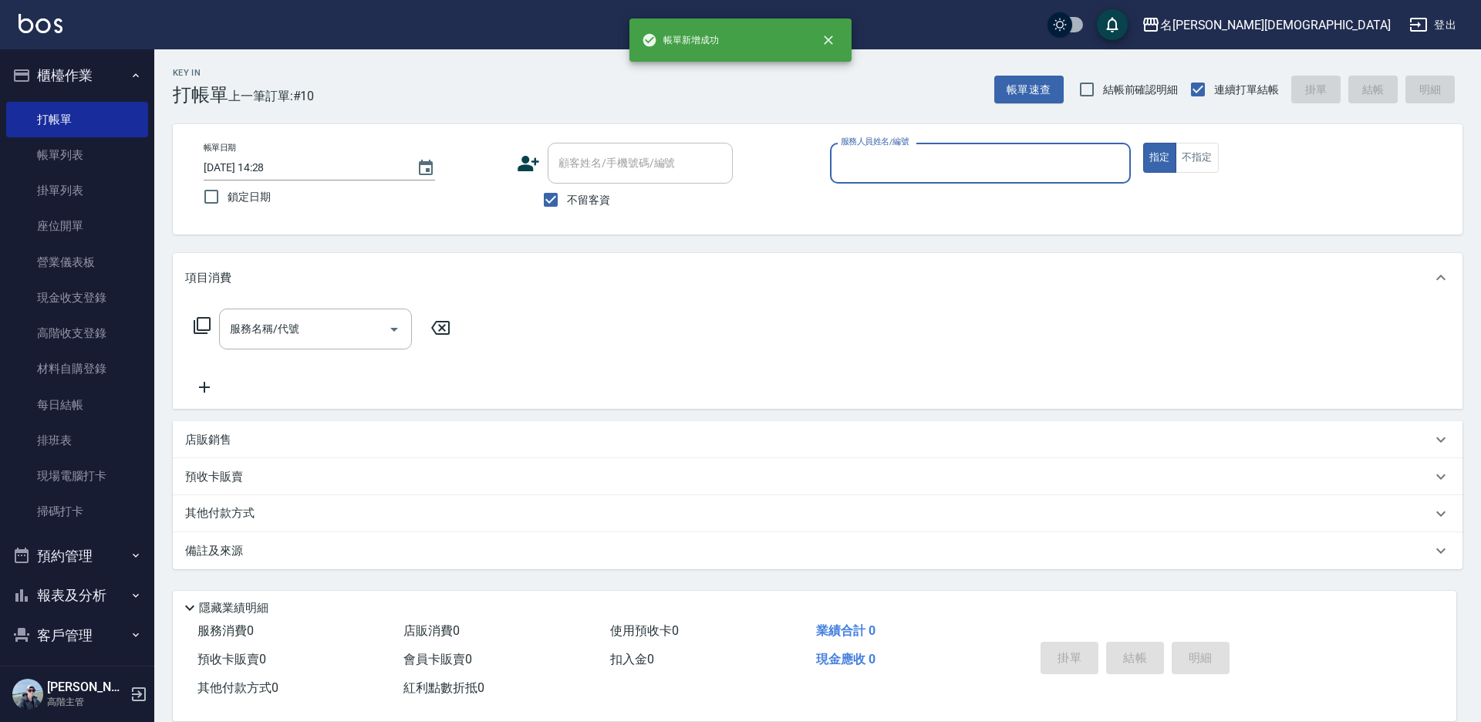
click at [904, 176] on input "服務人員姓名/編號" at bounding box center [980, 163] width 287 height 27
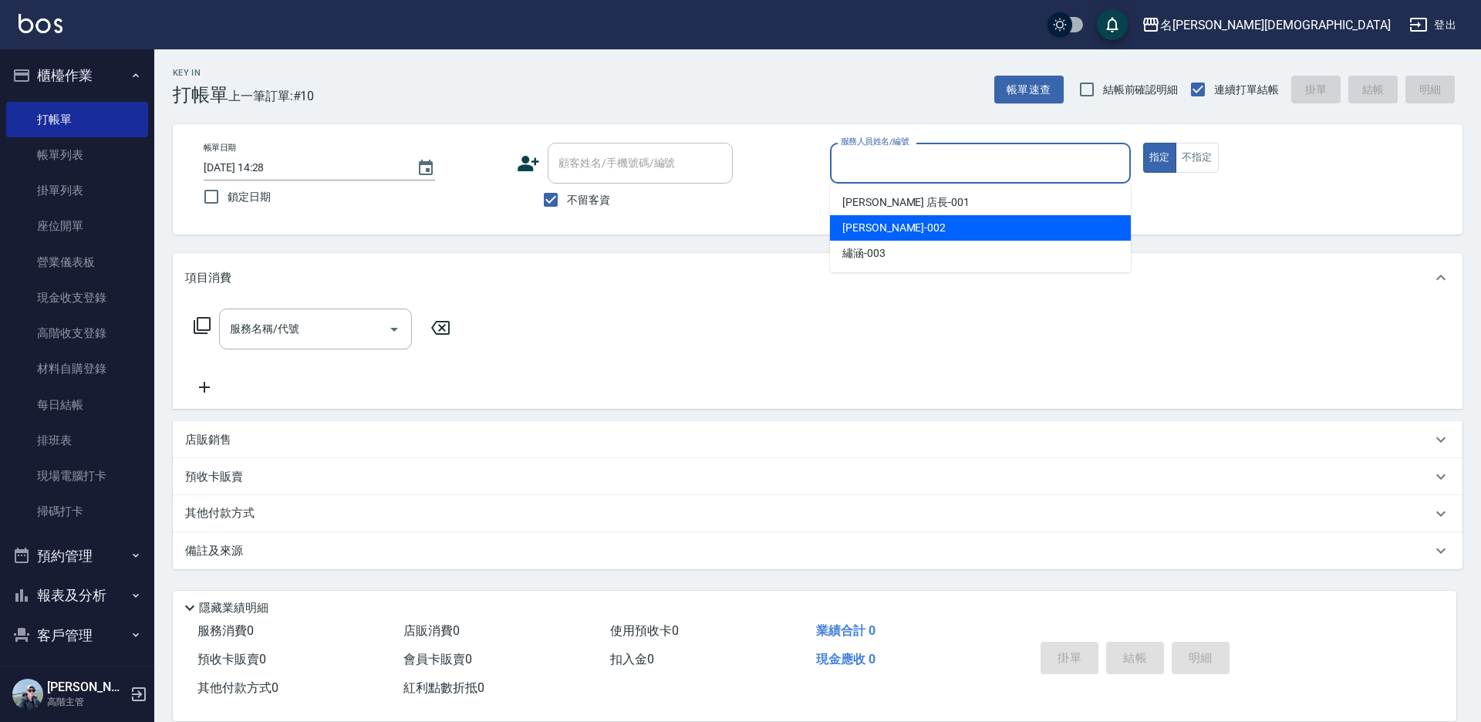
drag, startPoint x: 907, startPoint y: 230, endPoint x: 705, endPoint y: 241, distance: 202.3
click at [907, 229] on div "香香 -002" at bounding box center [980, 227] width 301 height 25
type input "香香-002"
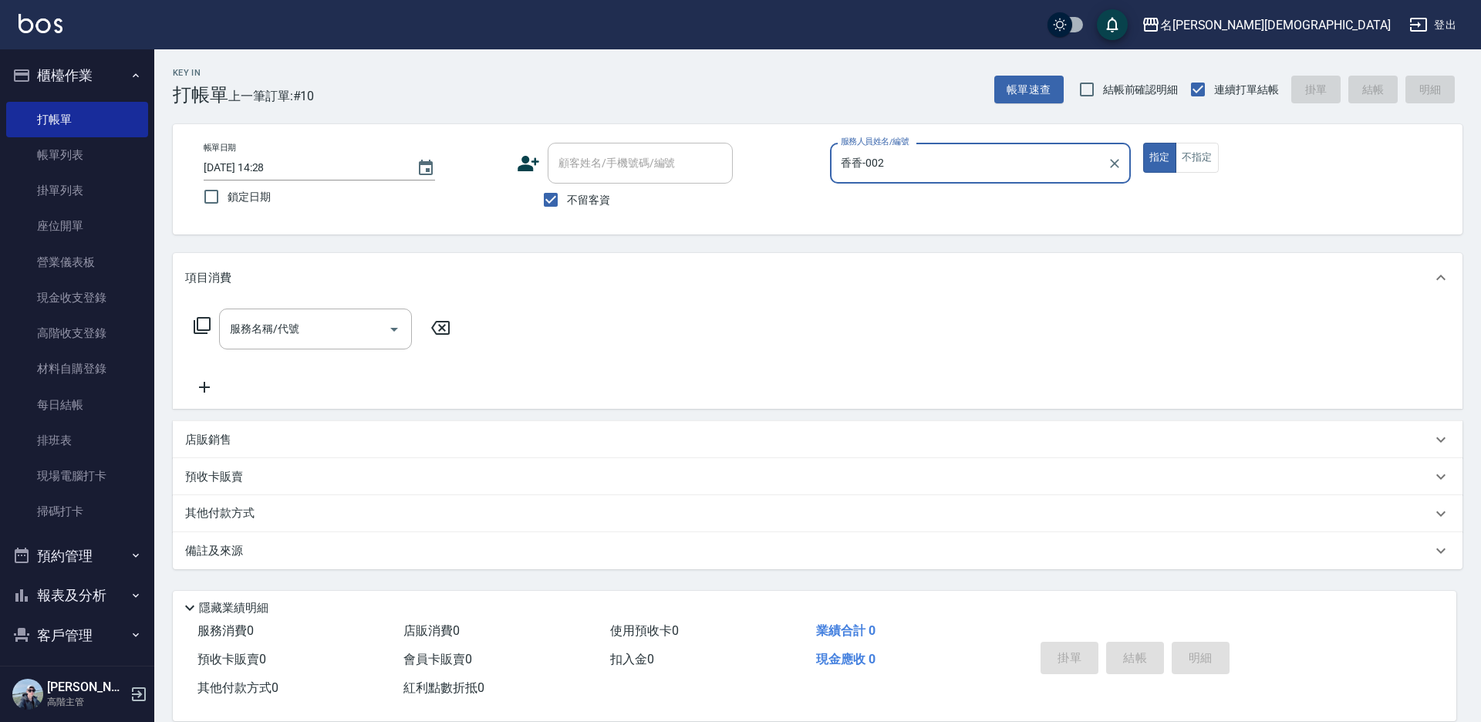
click at [205, 323] on icon at bounding box center [202, 325] width 19 height 19
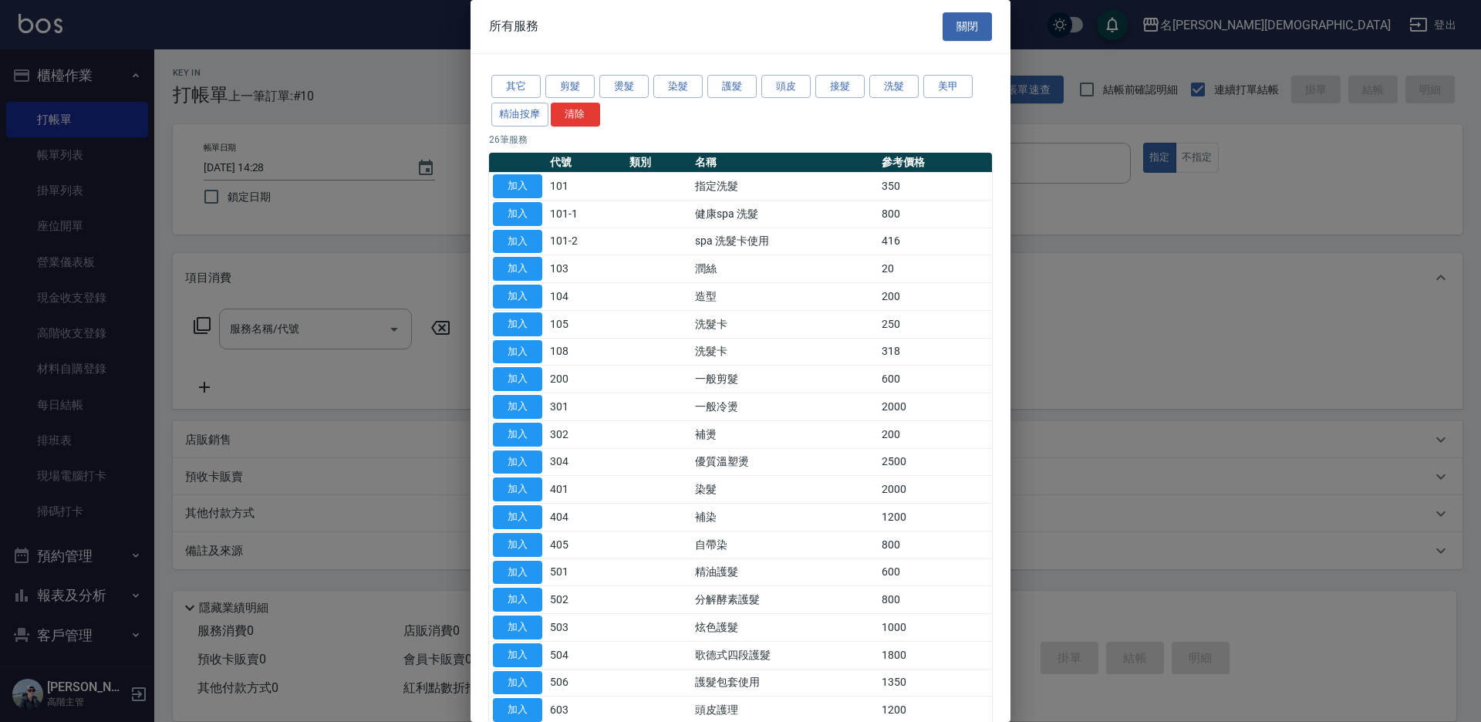
drag, startPoint x: 507, startPoint y: 180, endPoint x: 494, endPoint y: 254, distance: 74.4
click at [507, 180] on button "加入" at bounding box center [517, 186] width 49 height 24
type input "指定洗髮(101)"
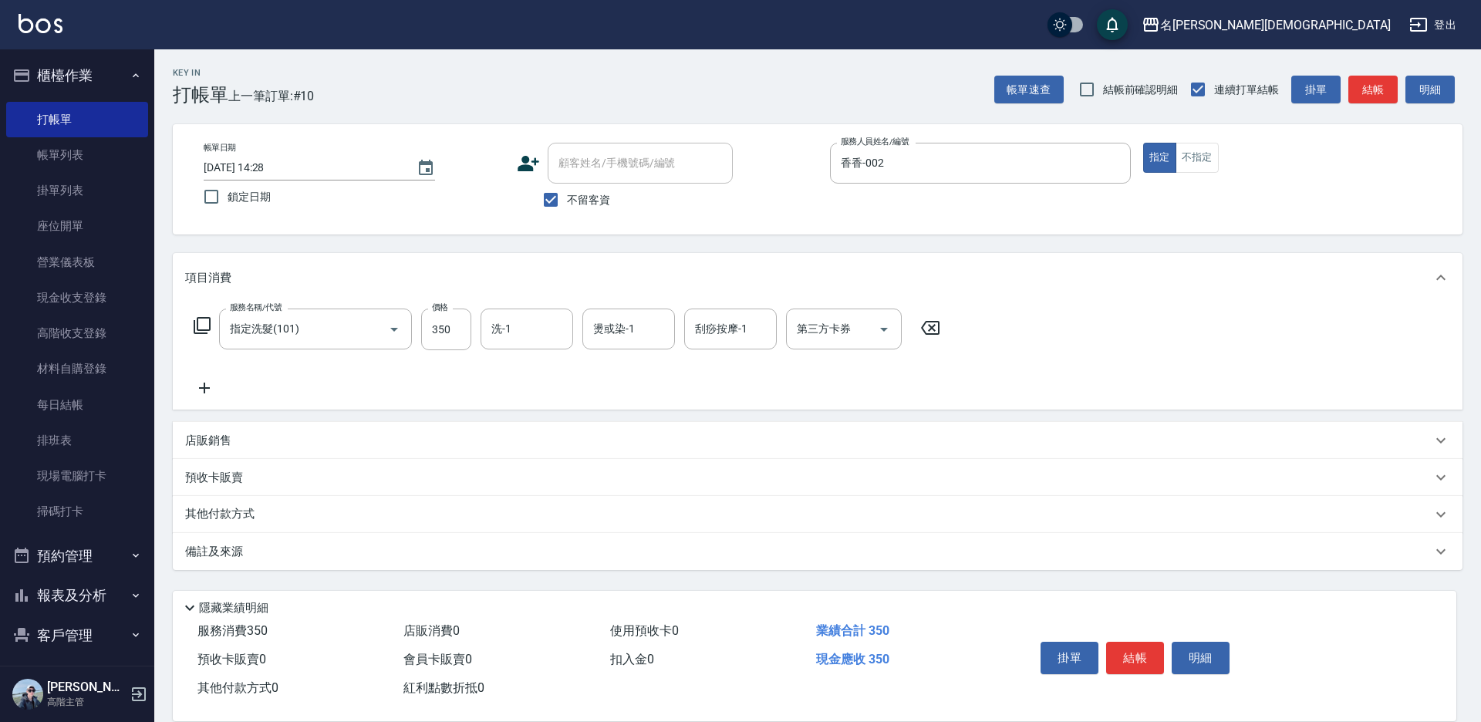
click at [203, 327] on icon at bounding box center [202, 325] width 19 height 19
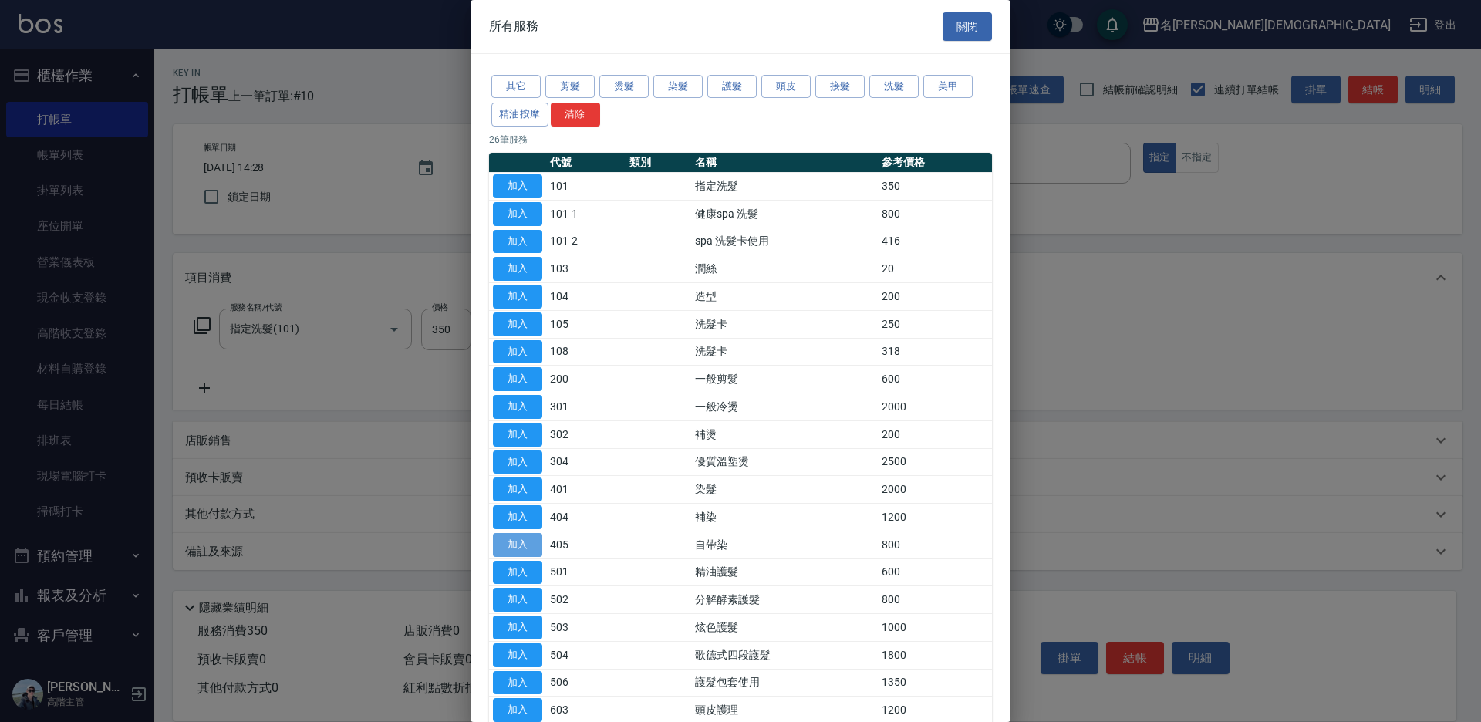
click at [534, 542] on button "加入" at bounding box center [517, 545] width 49 height 24
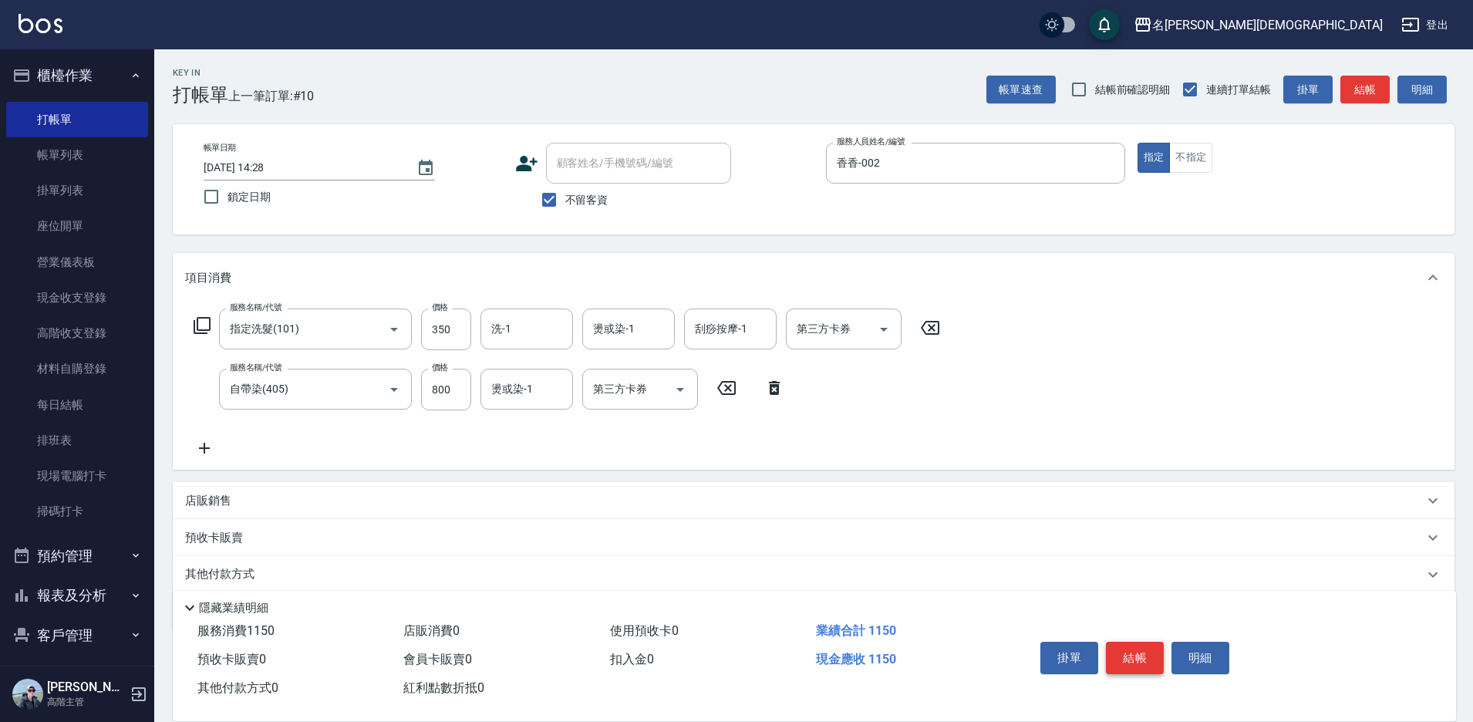
click at [1140, 650] on button "結帳" at bounding box center [1135, 658] width 58 height 32
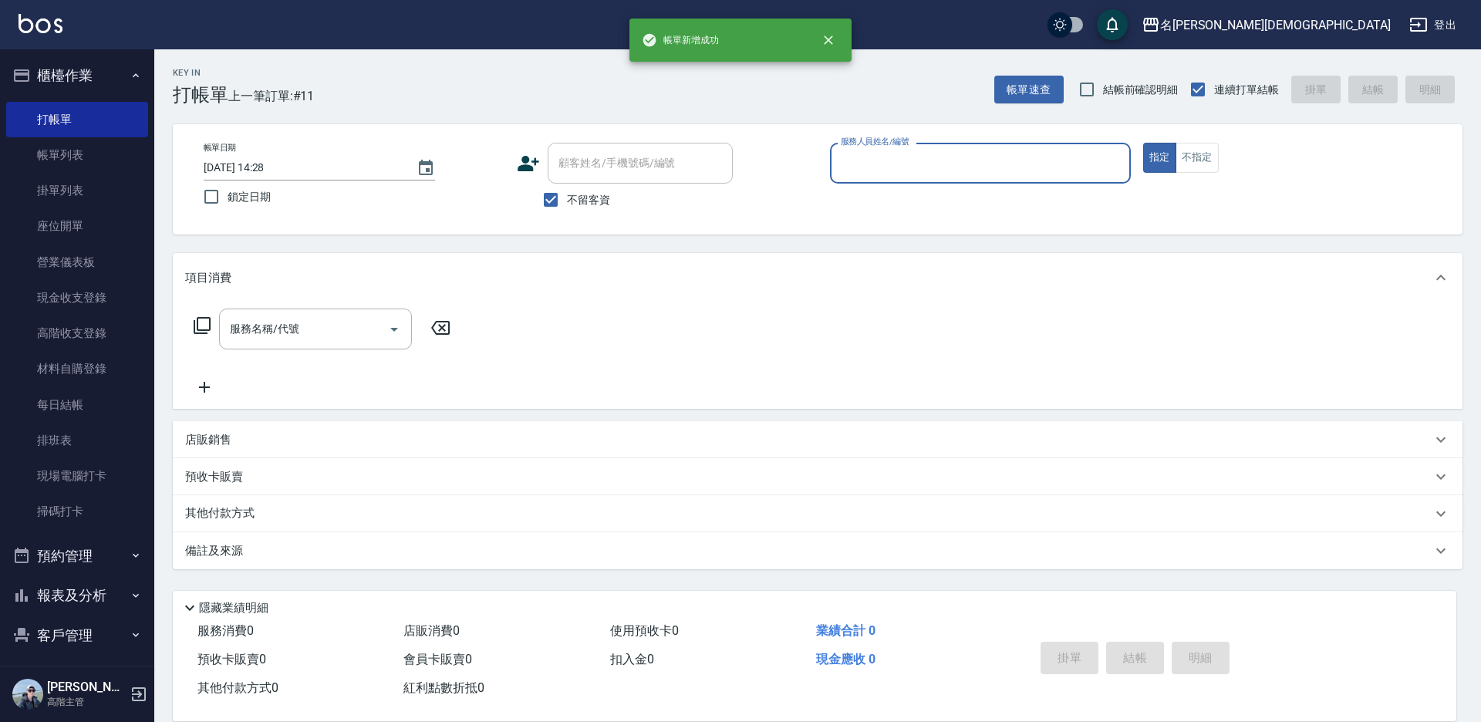
click at [919, 168] on input "服務人員姓名/編號" at bounding box center [980, 163] width 287 height 27
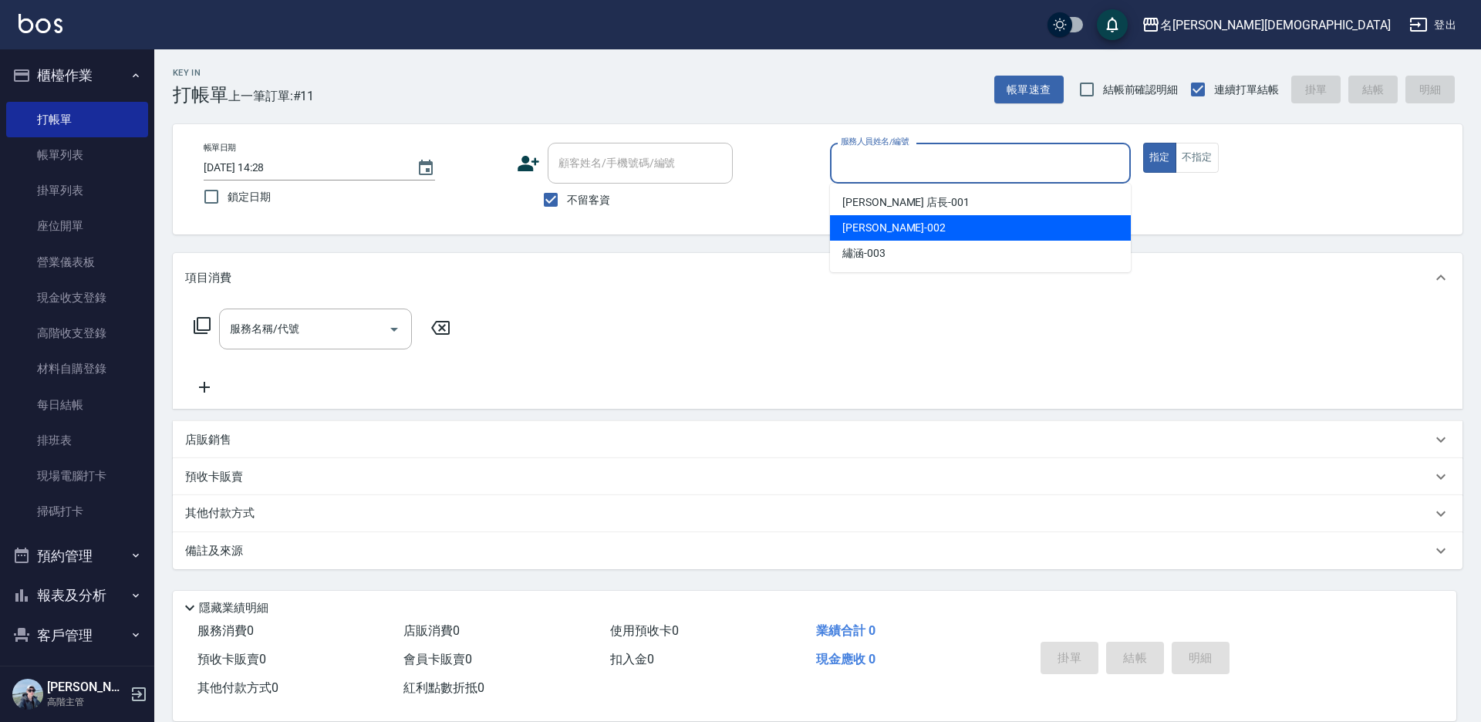
click at [881, 225] on span "香香 -002" at bounding box center [893, 228] width 103 height 16
type input "香香-002"
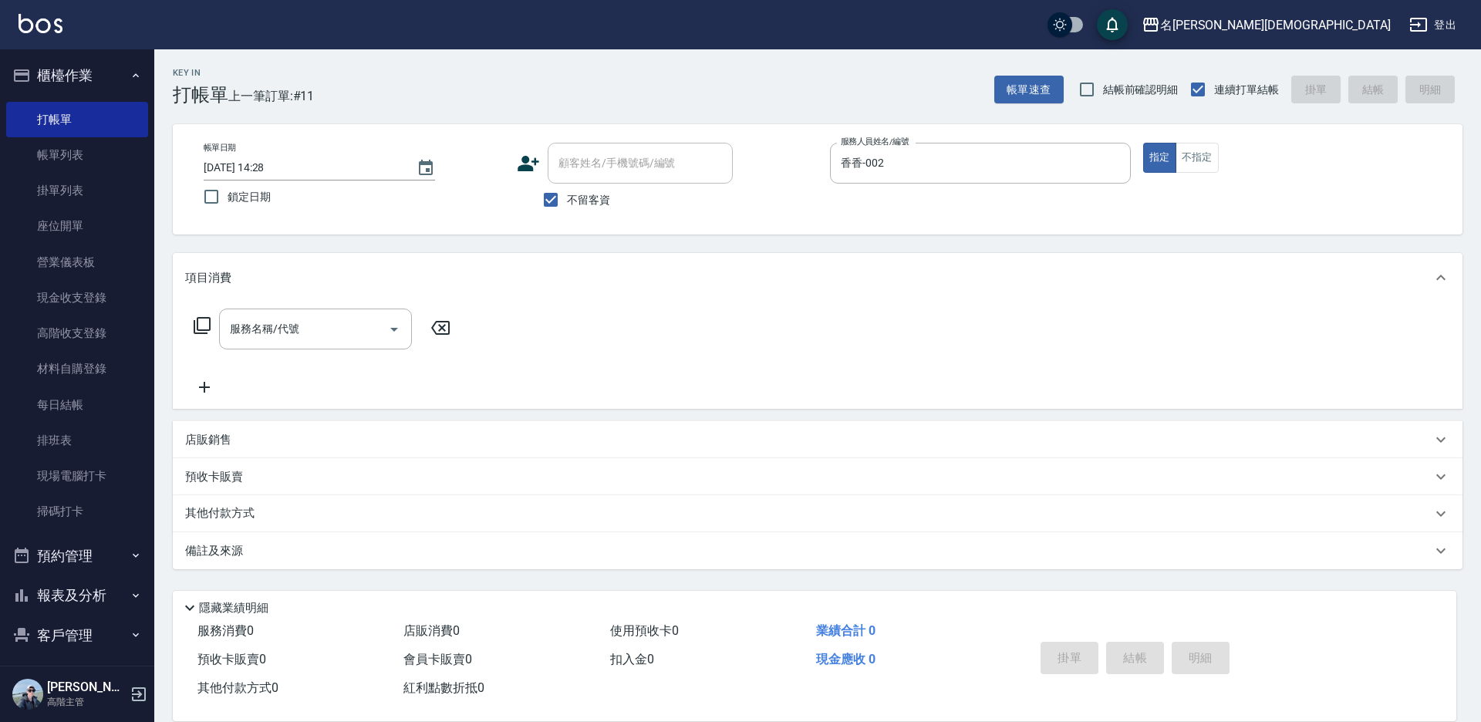
click at [203, 328] on icon at bounding box center [202, 325] width 19 height 19
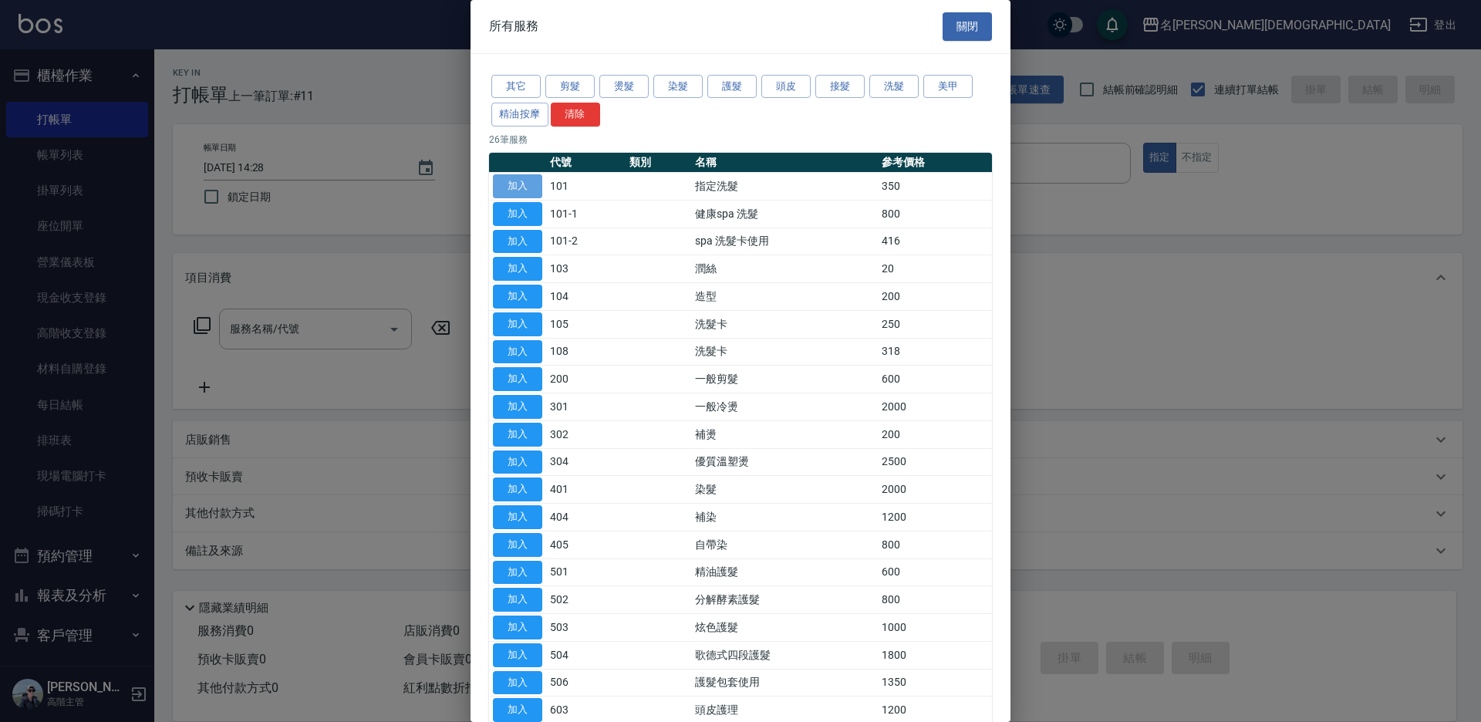
click at [505, 186] on button "加入" at bounding box center [517, 186] width 49 height 24
type input "指定洗髮(101)"
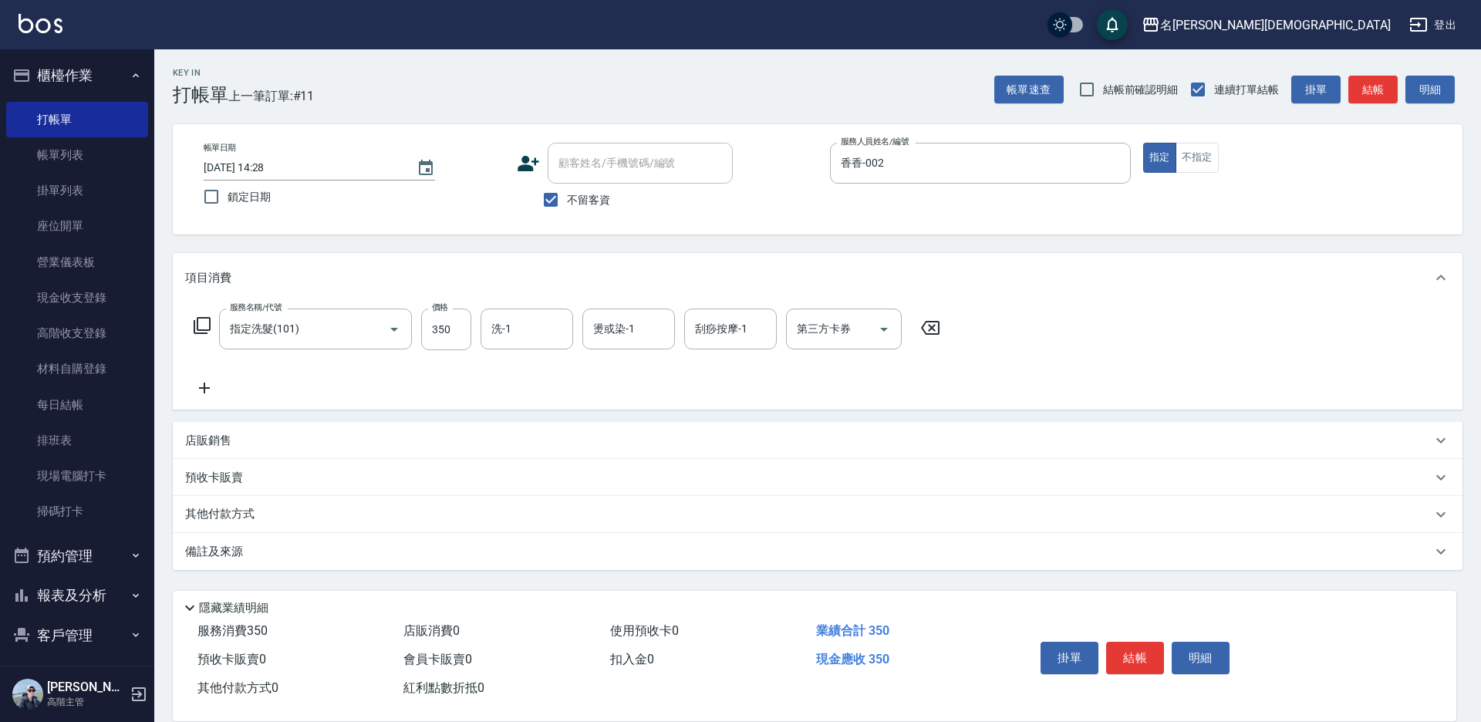
click at [202, 324] on icon at bounding box center [202, 325] width 19 height 19
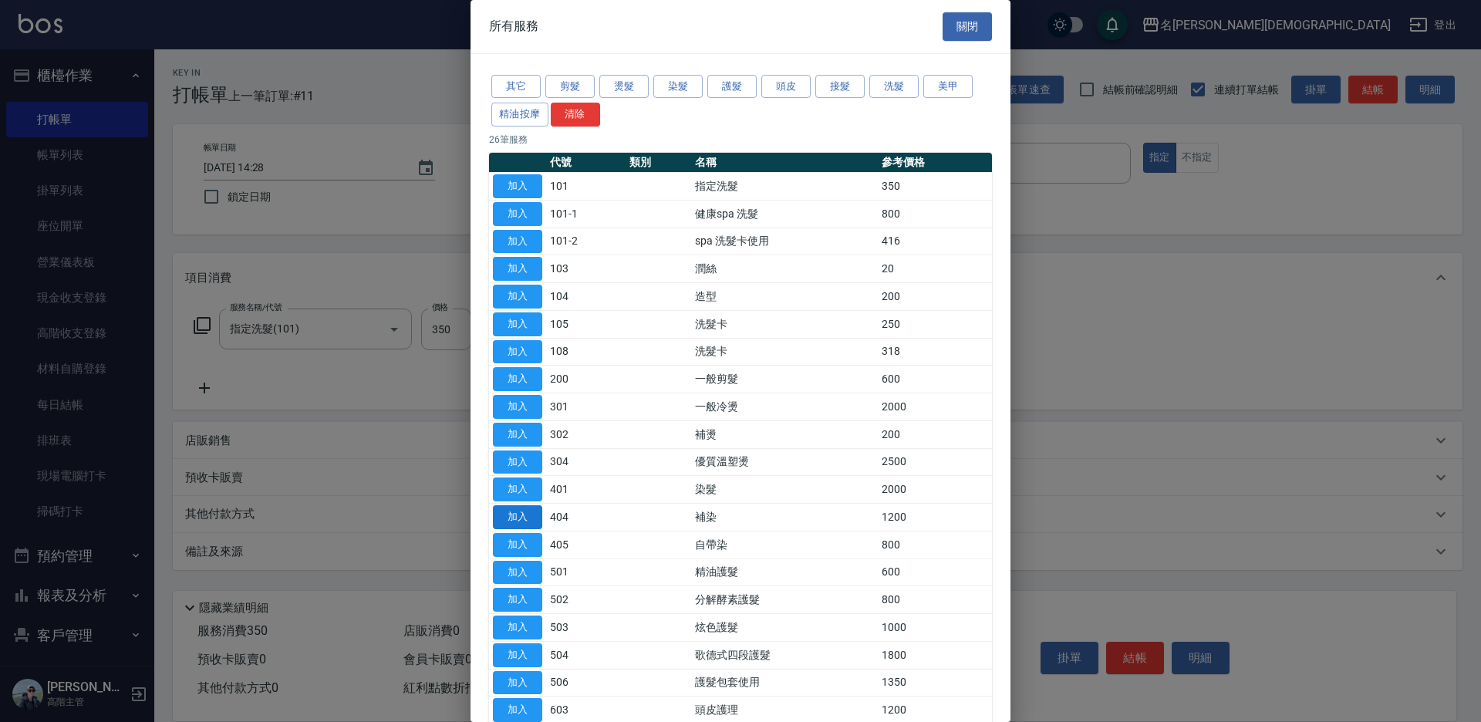
click at [538, 517] on button "加入" at bounding box center [517, 517] width 49 height 24
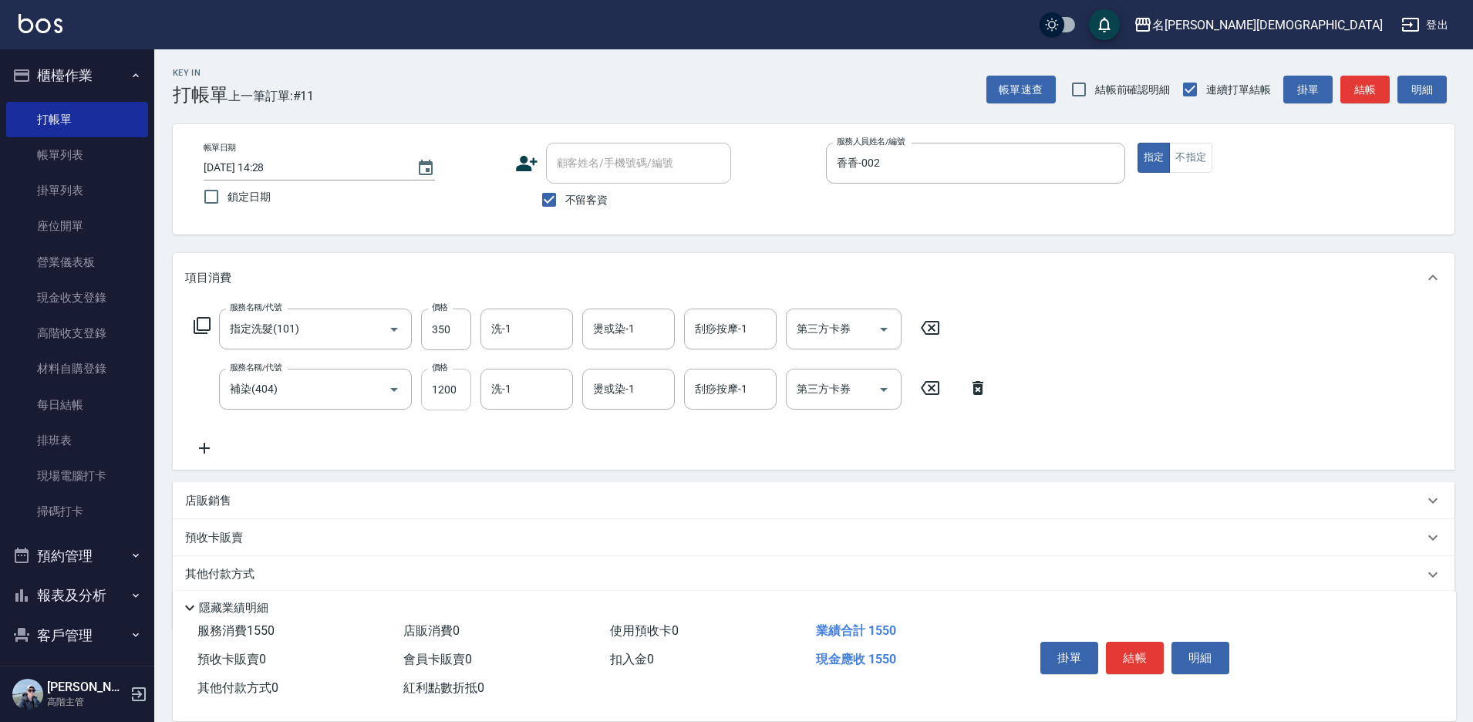
click at [464, 403] on input "1200" at bounding box center [446, 390] width 50 height 42
type input "1500"
click at [1136, 649] on button "結帳" at bounding box center [1135, 658] width 58 height 32
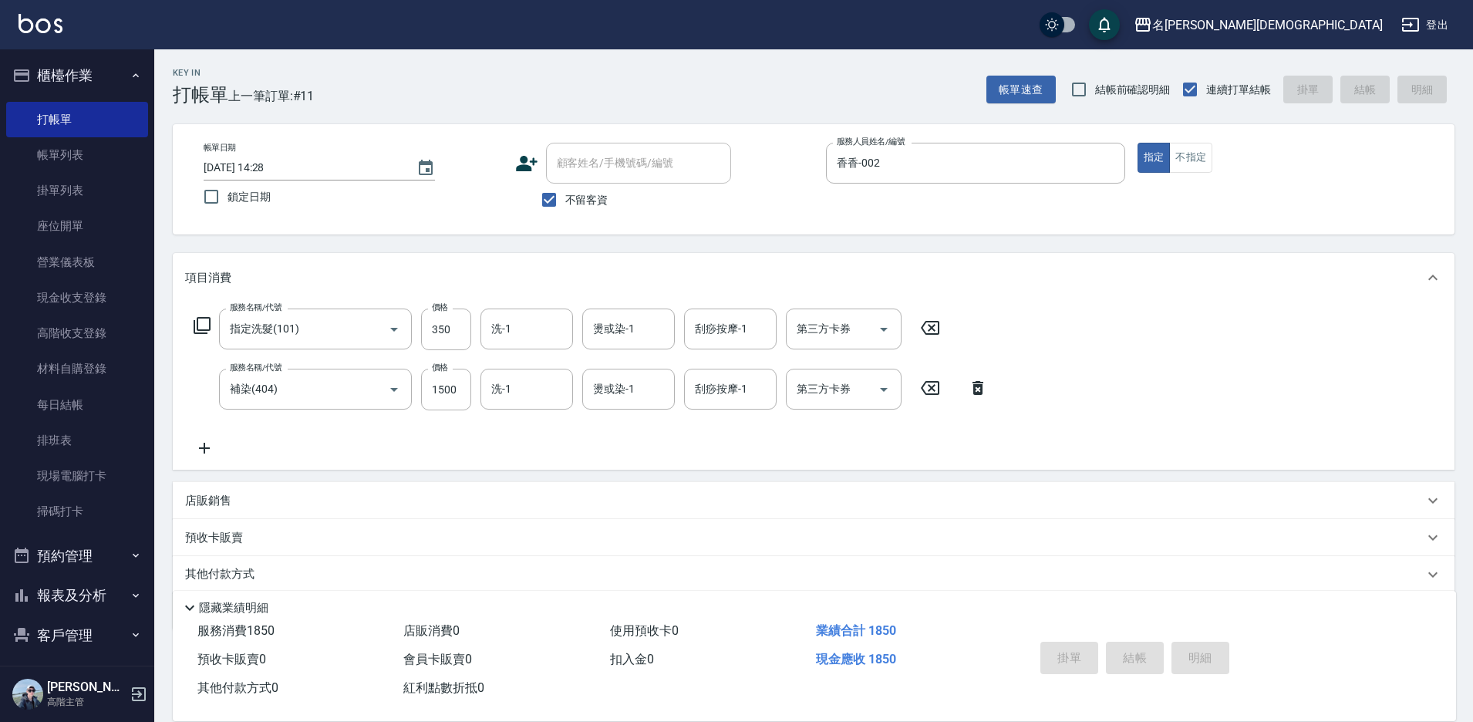
type input "[DATE] 14:29"
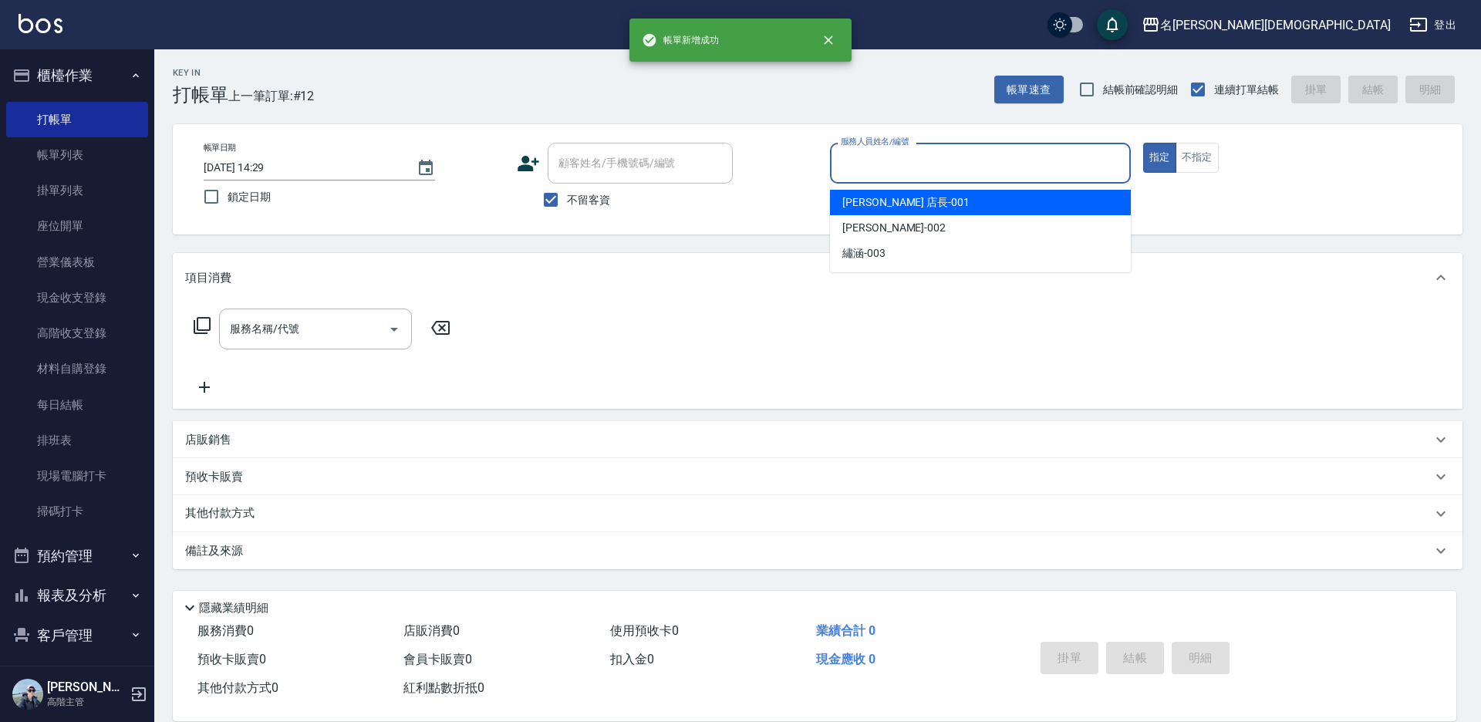
click at [891, 161] on input "服務人員姓名/編號" at bounding box center [980, 163] width 287 height 27
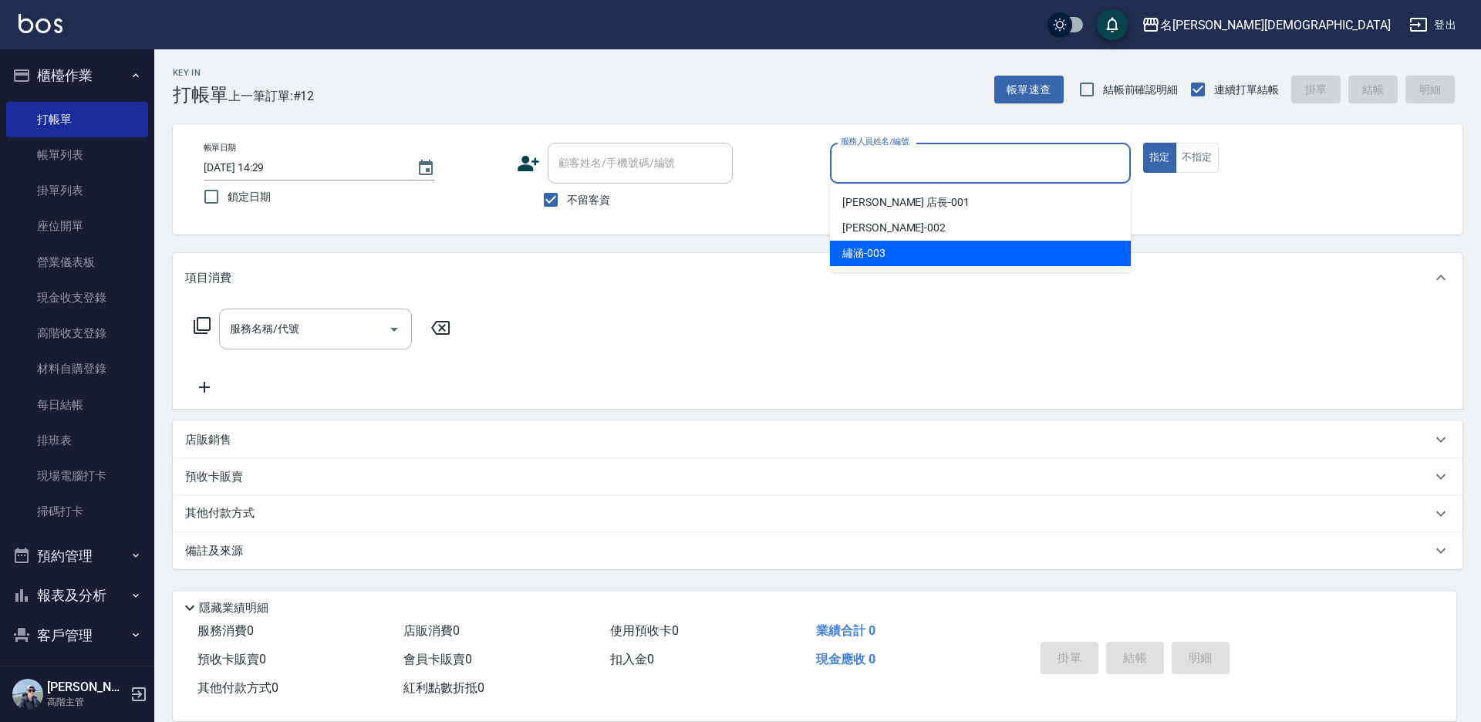
click at [897, 264] on div "繡涵 -003" at bounding box center [980, 253] width 301 height 25
type input "繡涵-003"
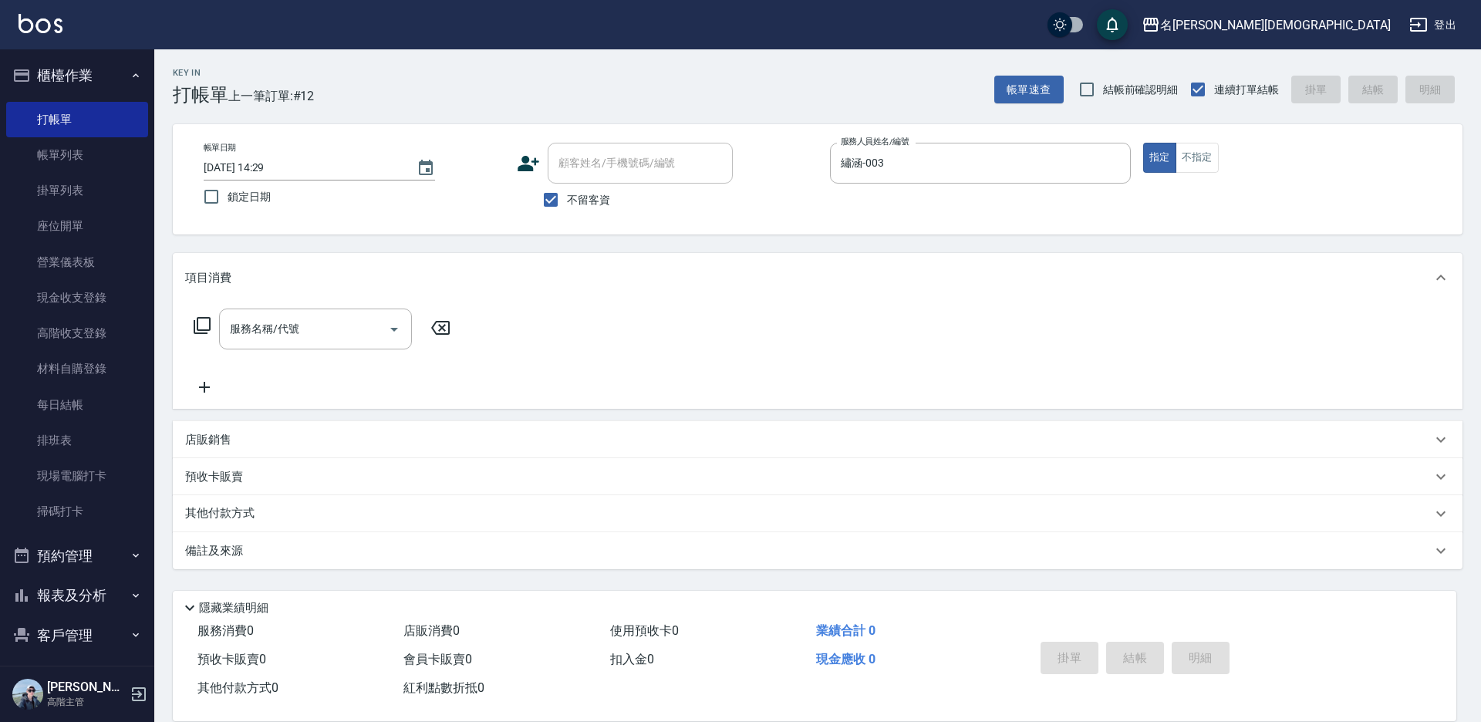
click at [201, 319] on icon at bounding box center [202, 325] width 19 height 19
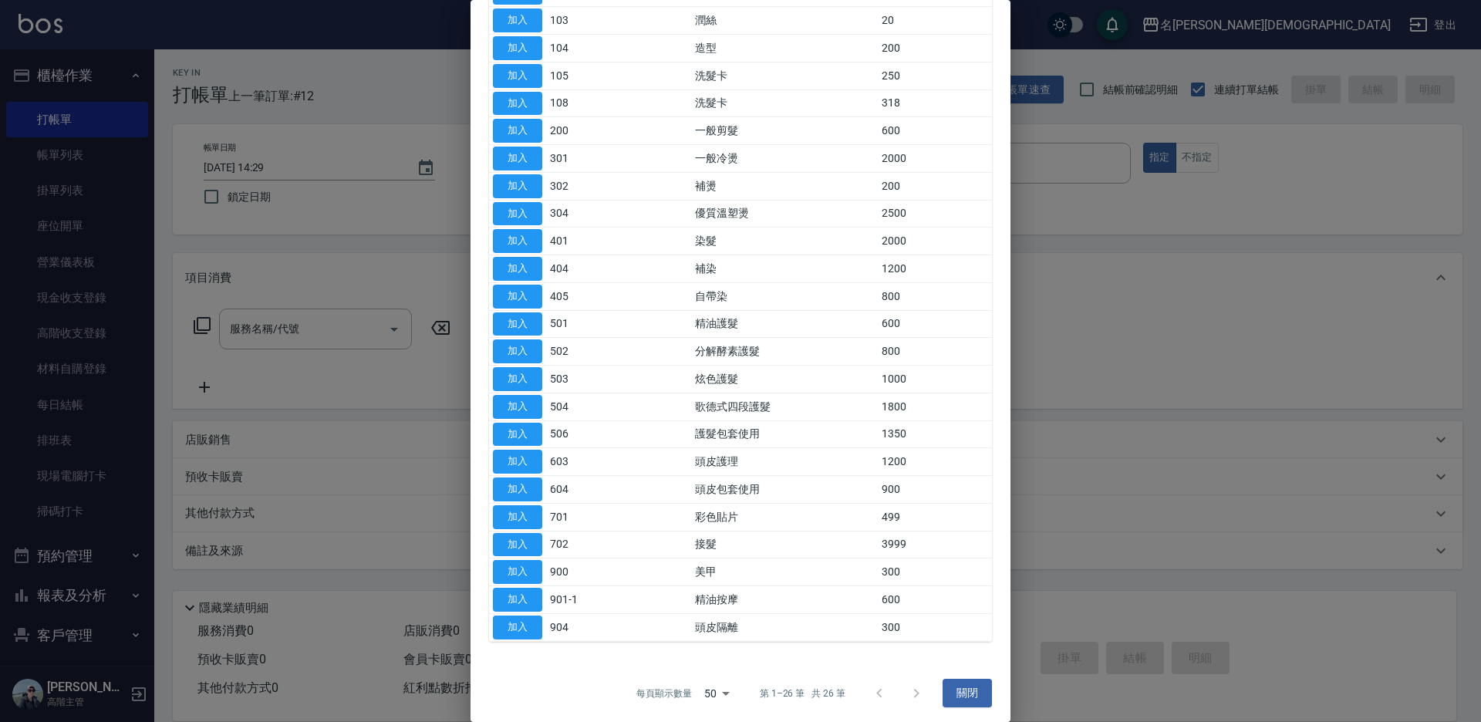
scroll to position [253, 0]
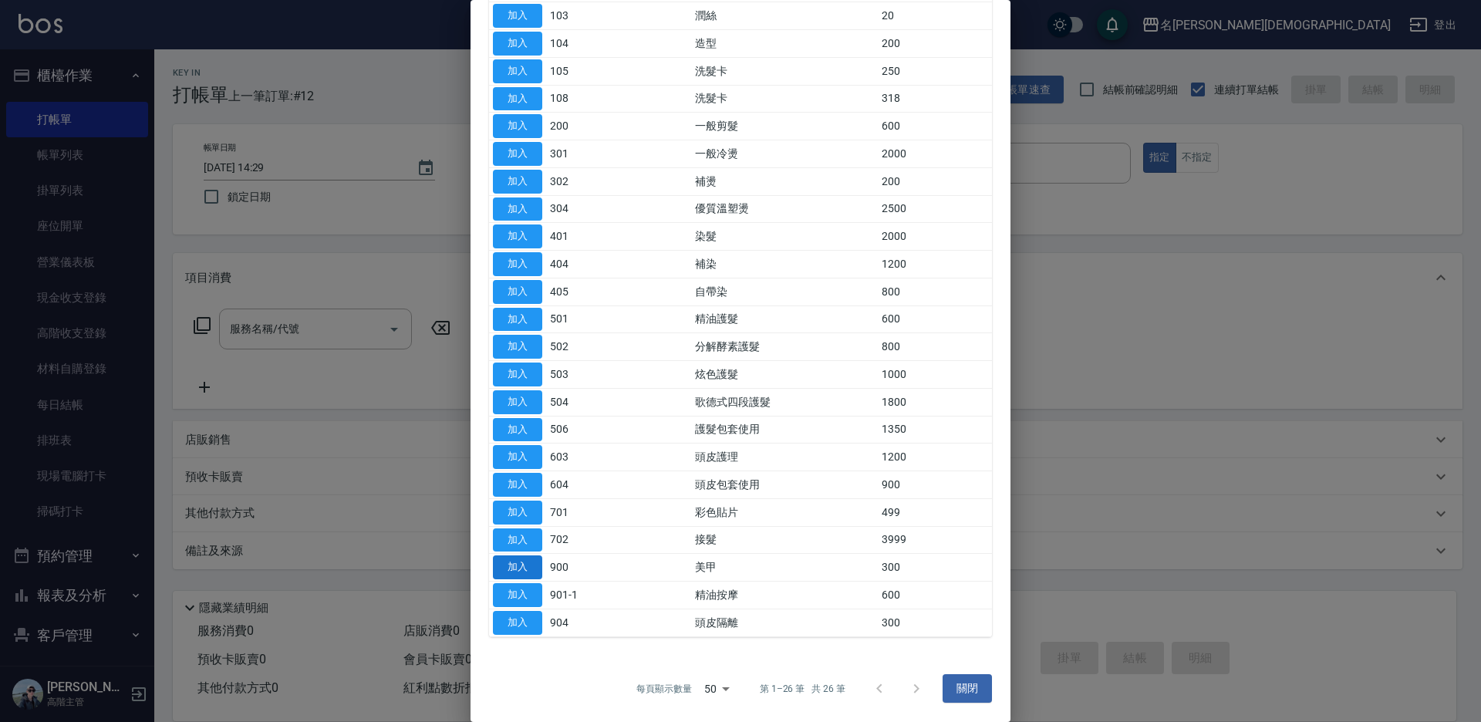
click at [526, 568] on button "加入" at bounding box center [517, 567] width 49 height 24
type input "美甲(900)"
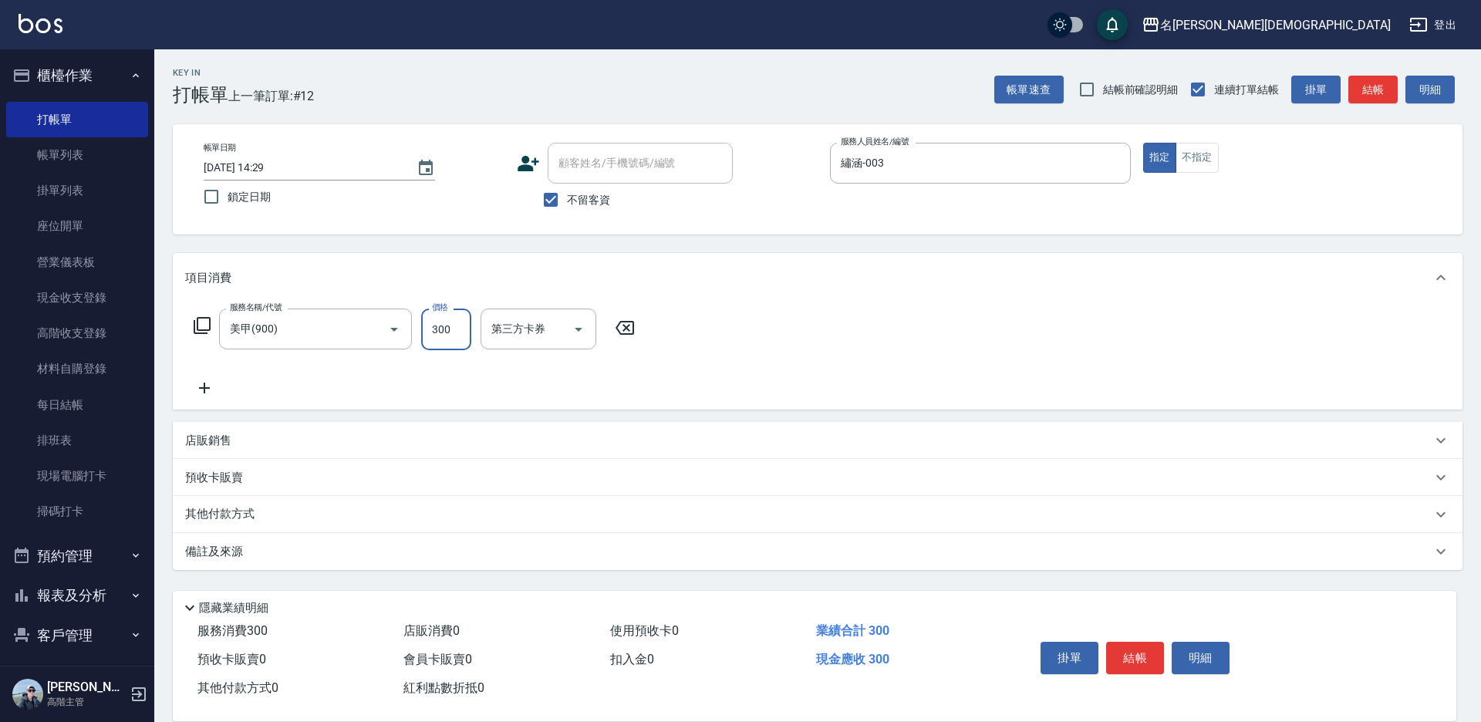
click at [447, 329] on input "300" at bounding box center [446, 329] width 50 height 42
type input "200"
click at [1135, 649] on button "結帳" at bounding box center [1135, 658] width 58 height 32
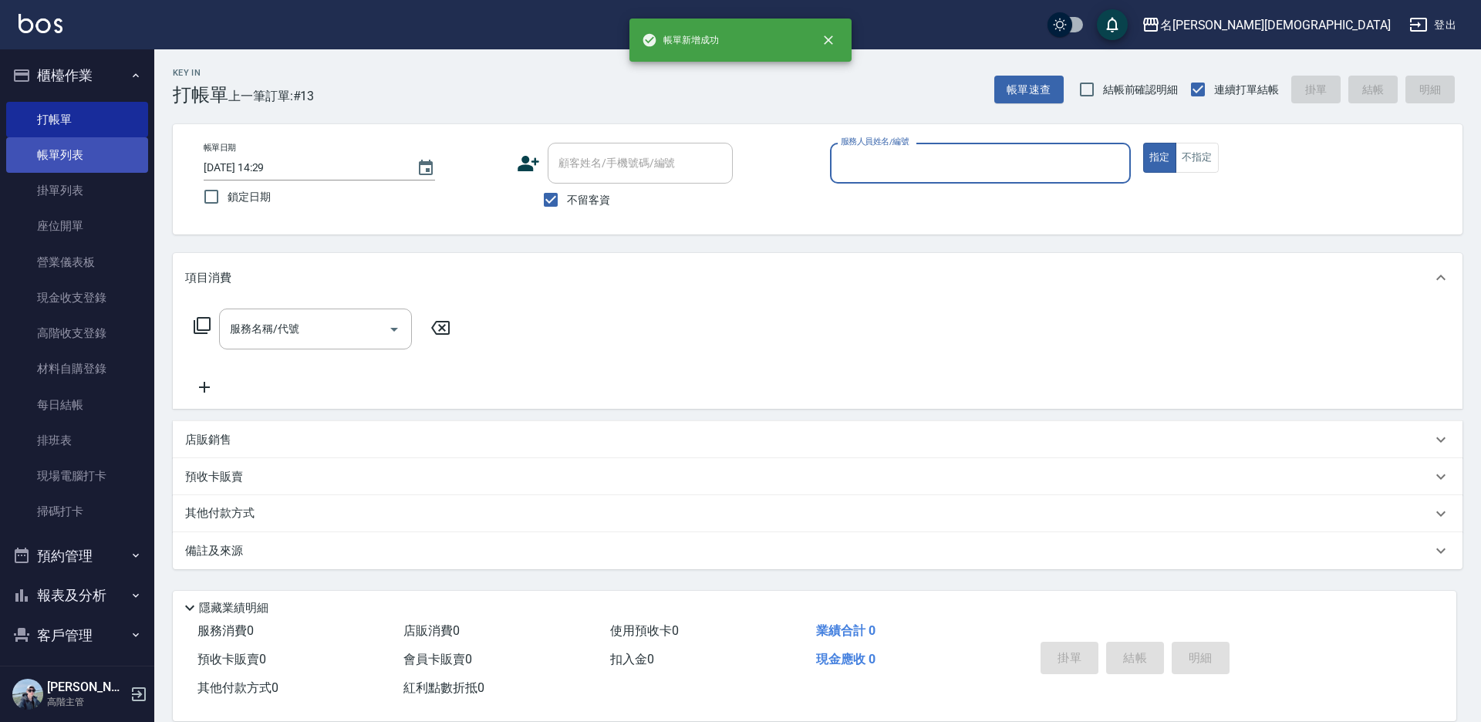
click at [78, 157] on link "帳單列表" at bounding box center [77, 154] width 142 height 35
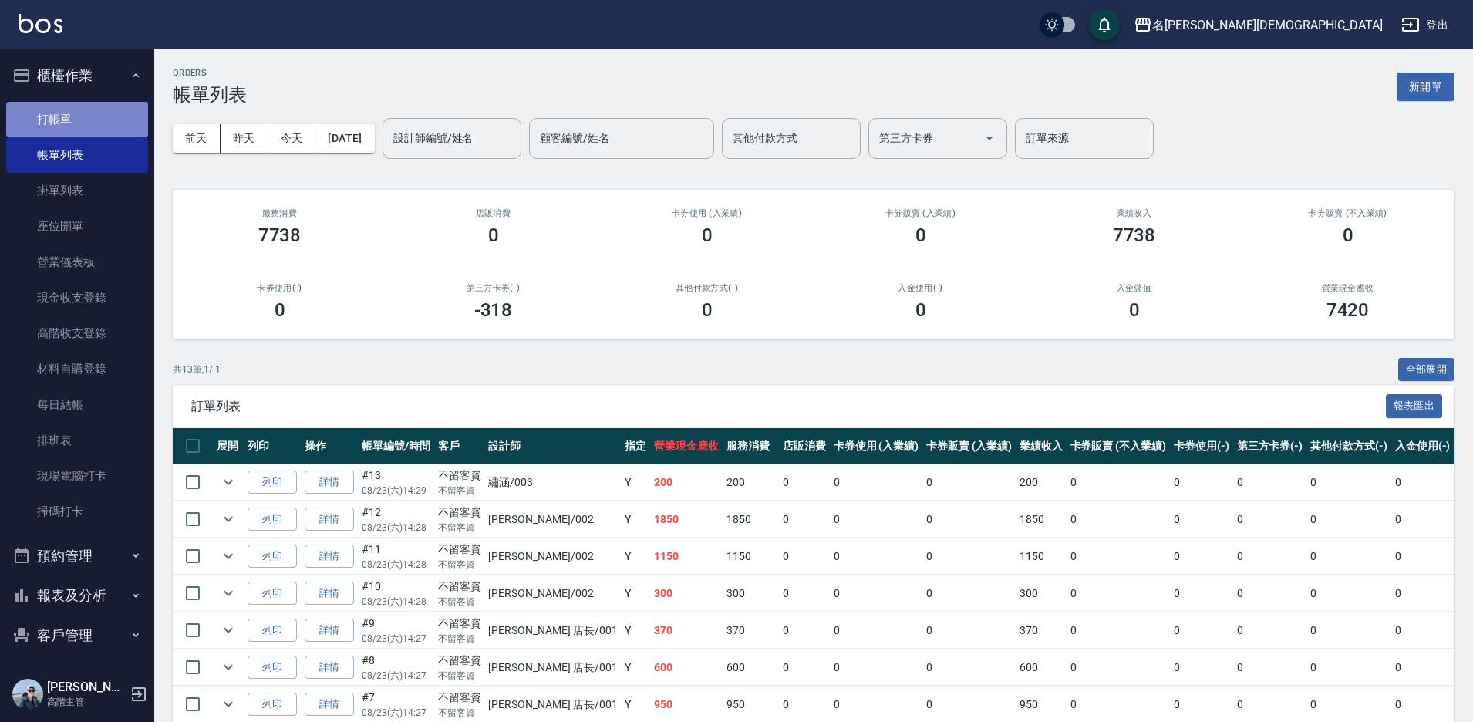
click at [89, 127] on link "打帳單" at bounding box center [77, 119] width 142 height 35
